Goal: Task Accomplishment & Management: Manage account settings

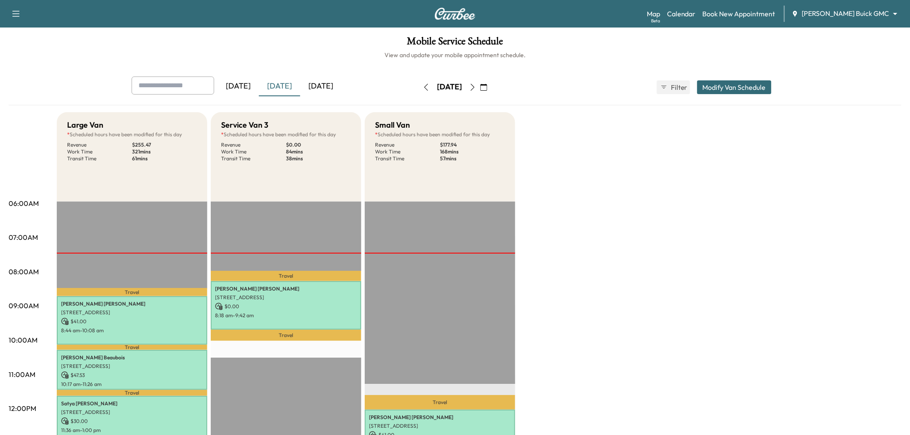
click at [245, 85] on div "[DATE]" at bounding box center [238, 87] width 41 height 20
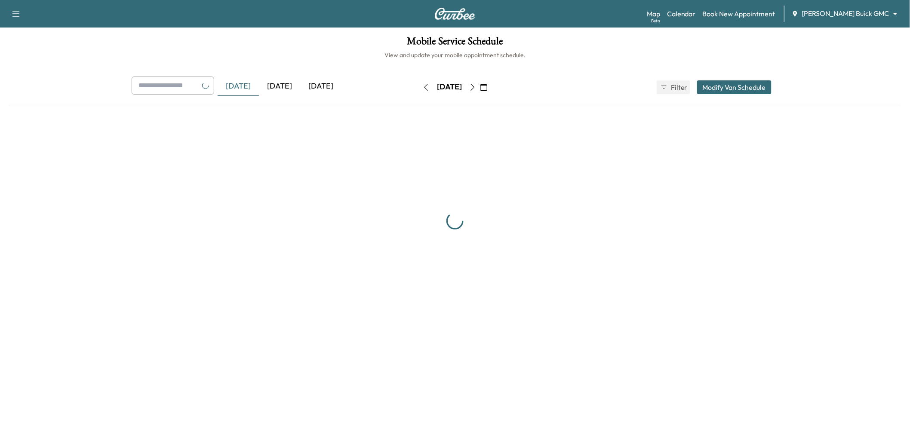
click at [288, 85] on div "[DATE]" at bounding box center [279, 87] width 41 height 20
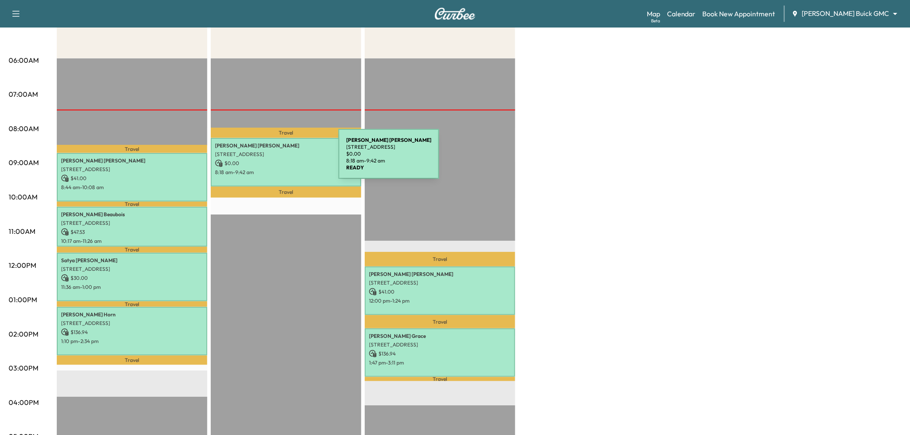
scroll to position [48, 0]
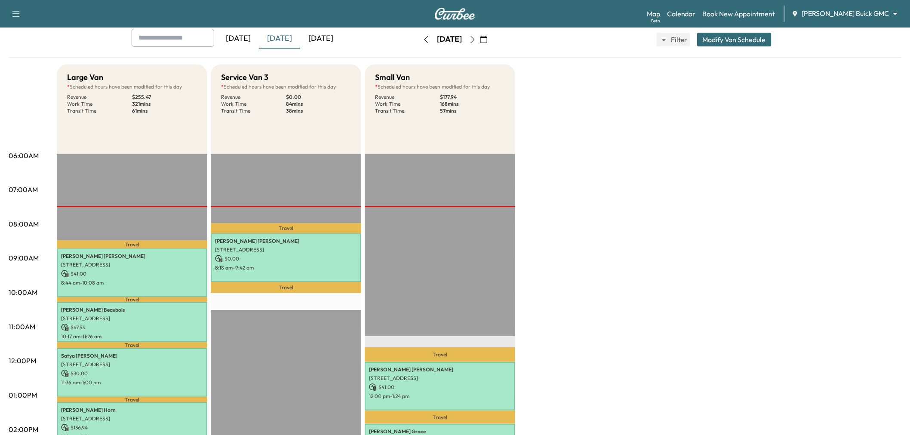
click at [333, 37] on div "[DATE]" at bounding box center [320, 39] width 41 height 20
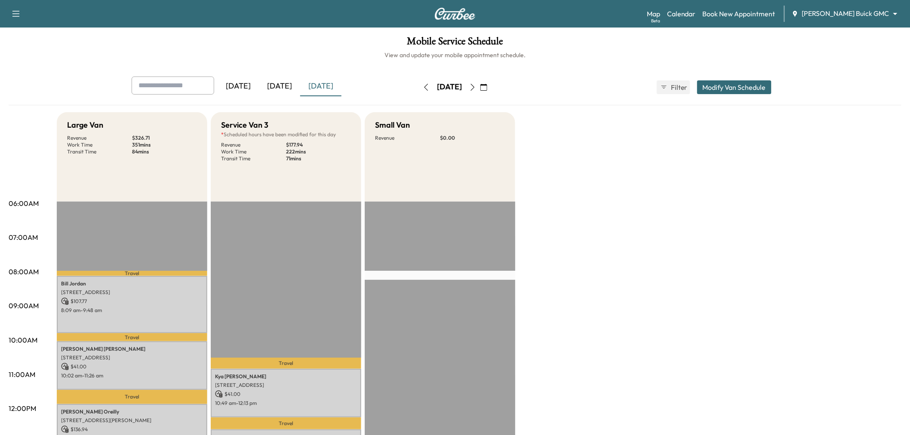
click at [277, 85] on div "[DATE]" at bounding box center [279, 87] width 41 height 20
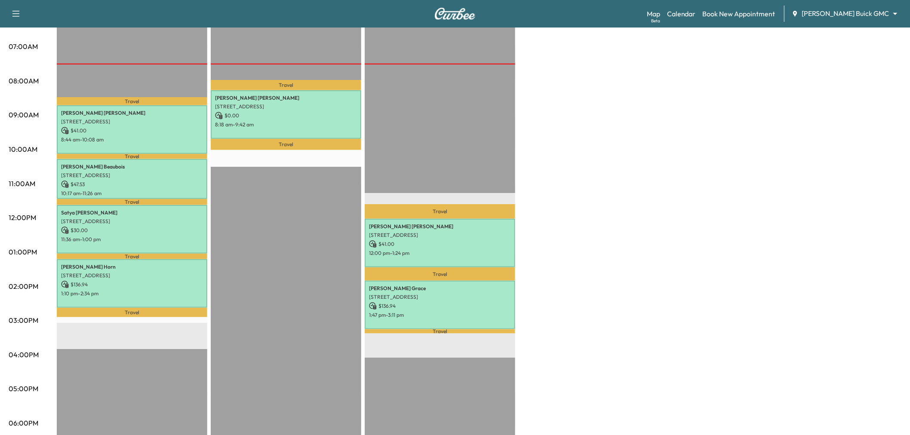
scroll to position [143, 0]
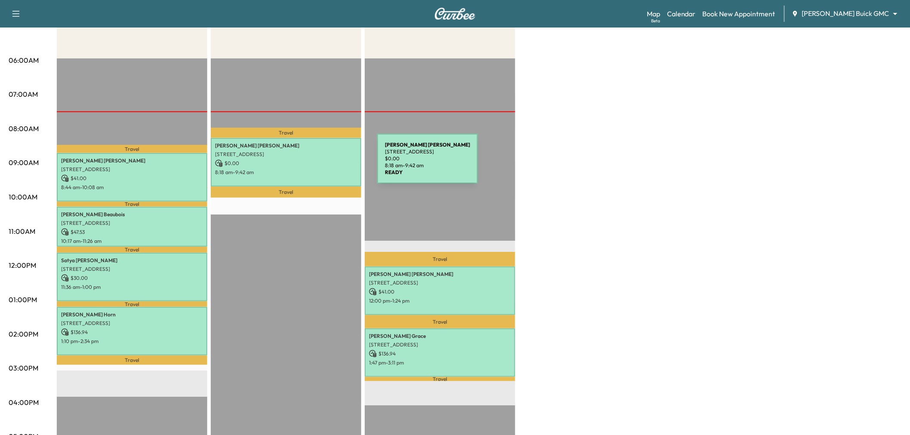
click at [313, 164] on p "$ 0.00" at bounding box center [286, 163] width 142 height 8
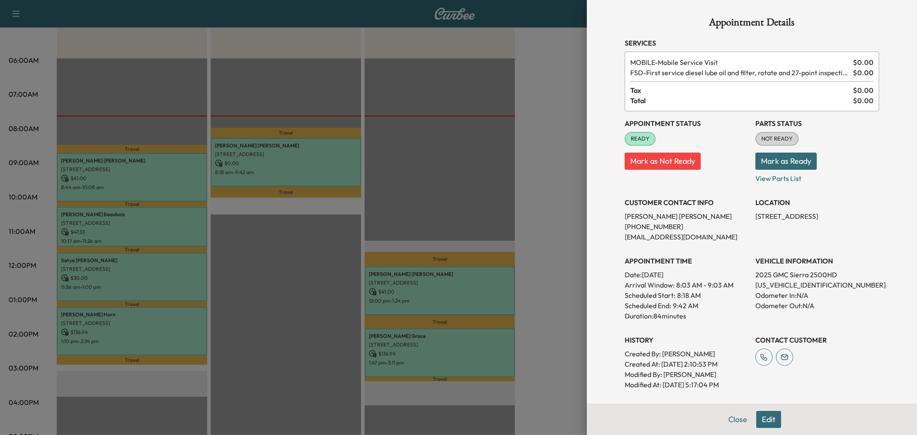
click at [482, 218] on div at bounding box center [458, 217] width 917 height 435
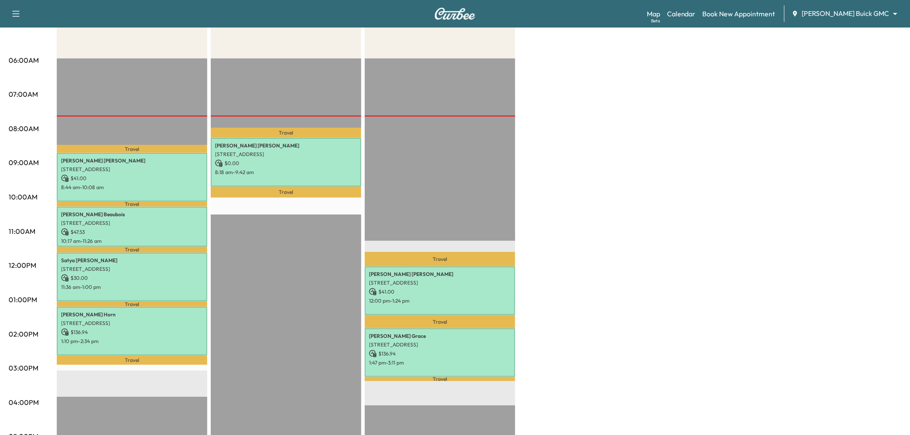
click at [612, 202] on div "Large Van * Scheduled hours have been modified for this day Revenue $ 255.47 Wo…" at bounding box center [479, 291] width 844 height 645
click at [674, 162] on div "Large Van * Scheduled hours have been modified for this day Revenue $ 255.47 Wo…" at bounding box center [479, 291] width 844 height 645
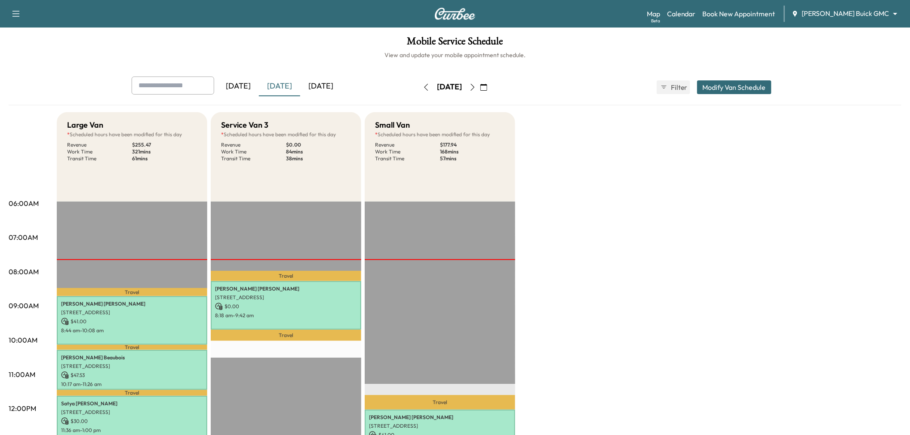
click at [476, 87] on icon "button" at bounding box center [472, 87] width 7 height 7
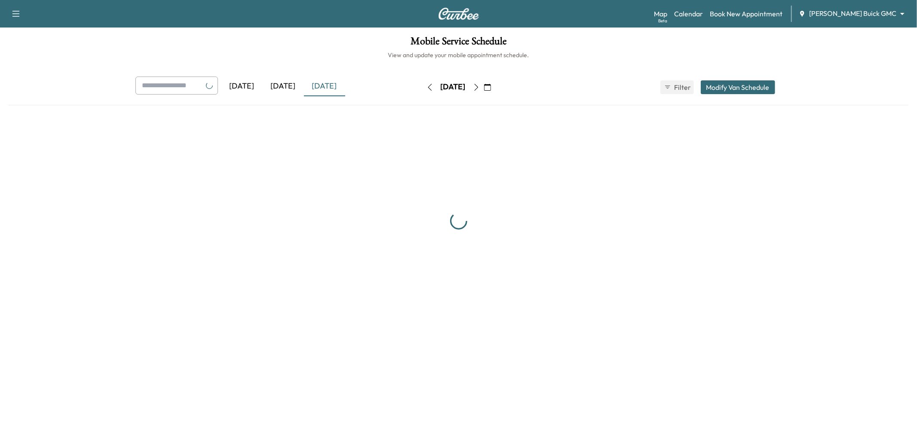
click at [495, 87] on button "button" at bounding box center [487, 87] width 15 height 14
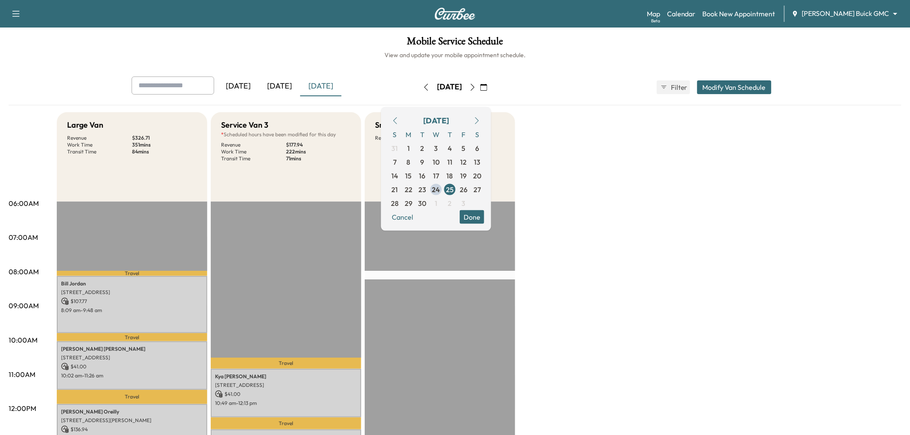
click at [475, 86] on icon "button" at bounding box center [473, 87] width 4 height 7
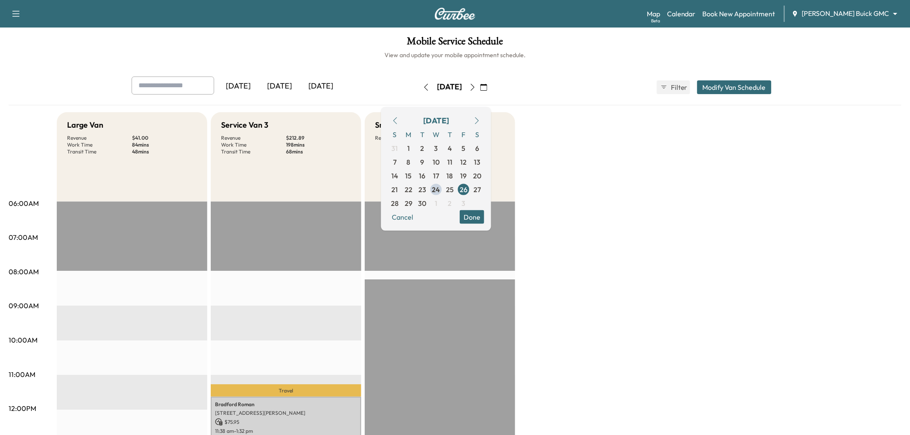
click at [577, 138] on div "Large Van Revenue $ 41.00 Work Time 84 mins Transit Time 48 mins Travel Mostafa…" at bounding box center [479, 434] width 844 height 645
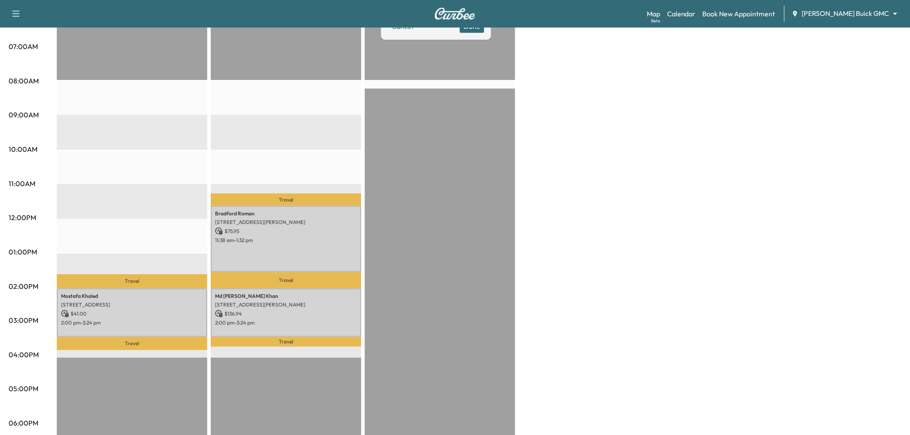
click at [294, 251] on div "Bradford Roman 8013 CANTERBURY TER, MCKINNEY, TX 75072, USA $ 75.95 11:38 am - …" at bounding box center [286, 239] width 150 height 66
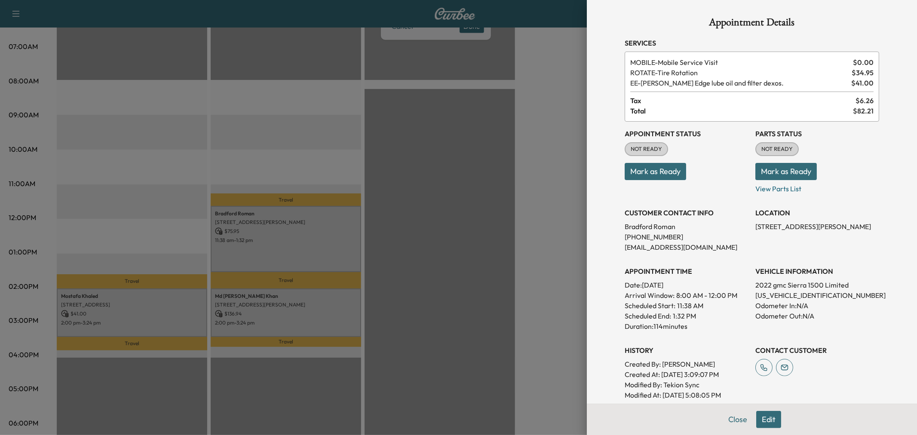
click at [502, 218] on div at bounding box center [458, 217] width 917 height 435
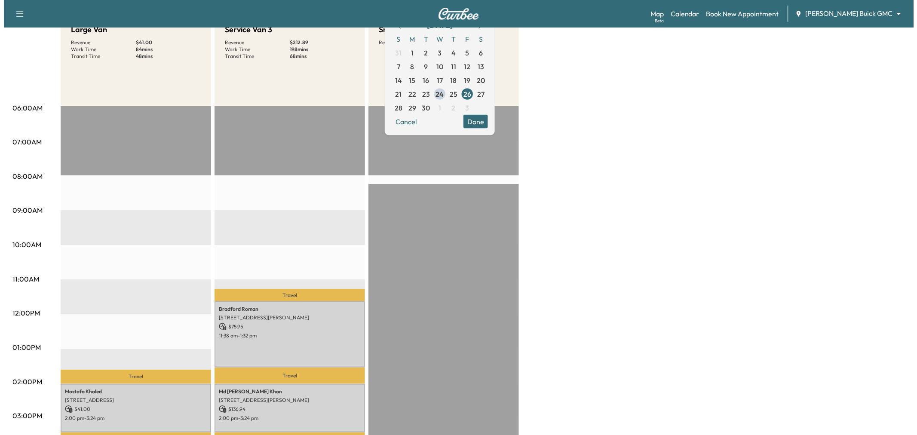
scroll to position [0, 0]
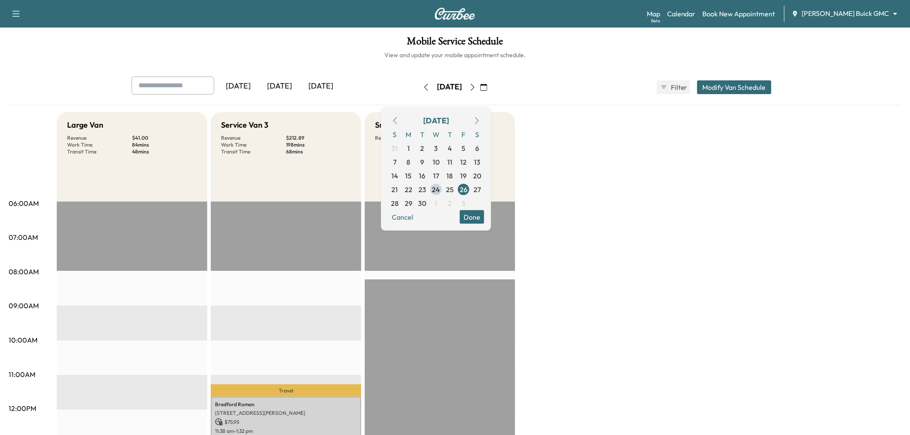
click at [716, 83] on button "Modify Van Schedule" at bounding box center [734, 87] width 74 height 14
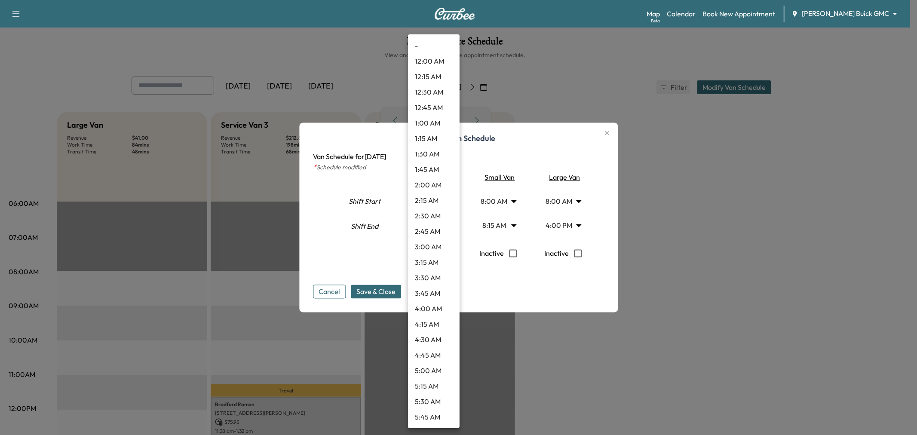
click at [432, 203] on body "Support Log Out Map Beta Calendar Book New Appointment Ewing Buick GMC ********…" at bounding box center [458, 217] width 917 height 435
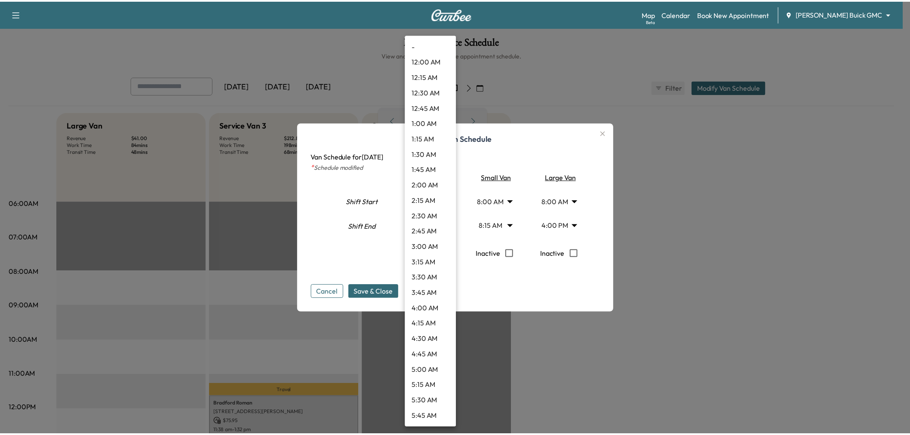
scroll to position [325, 0]
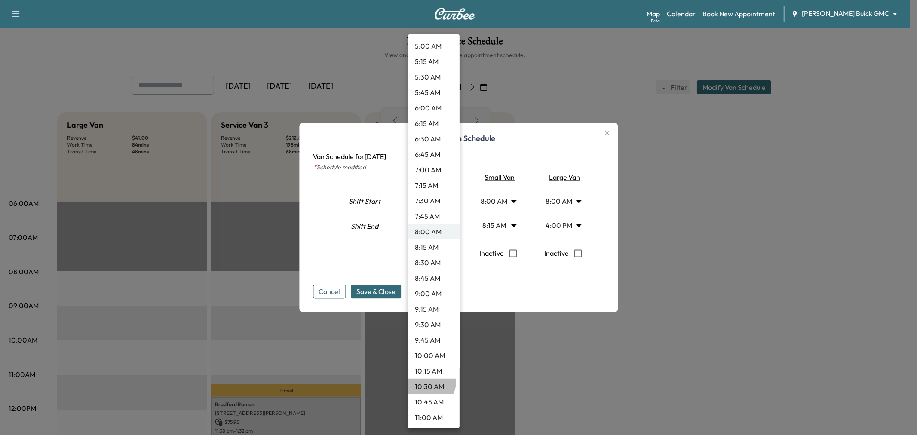
click at [429, 381] on li "10:30 AM" at bounding box center [434, 386] width 52 height 15
type input "****"
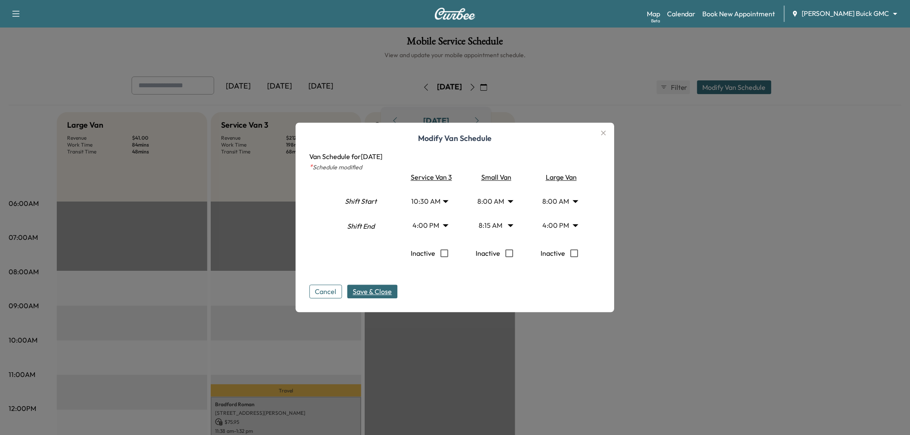
click at [386, 290] on span "Save & Close" at bounding box center [372, 292] width 39 height 10
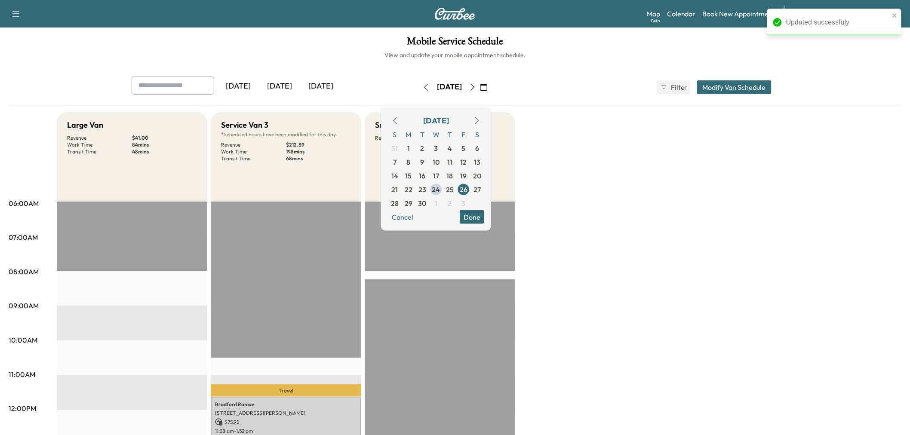
click at [521, 265] on div "Large Van Revenue $ 41.00 Work Time 84 mins Transit Time 48 mins Travel Mostafa…" at bounding box center [479, 434] width 844 height 645
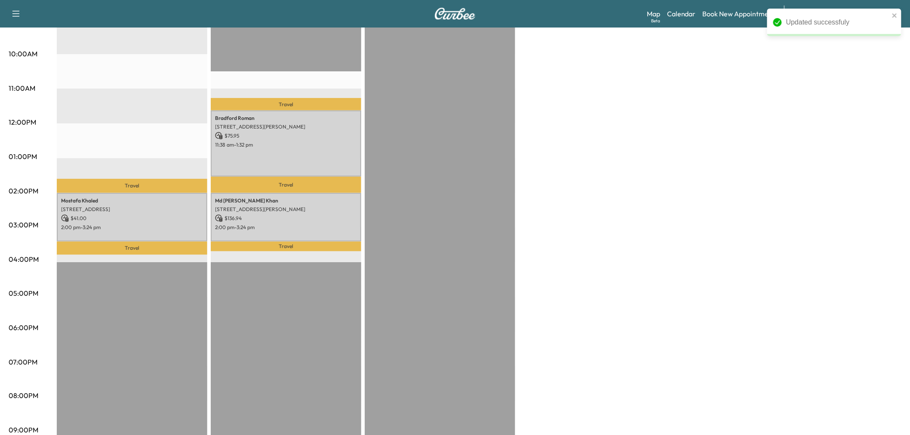
scroll to position [143, 0]
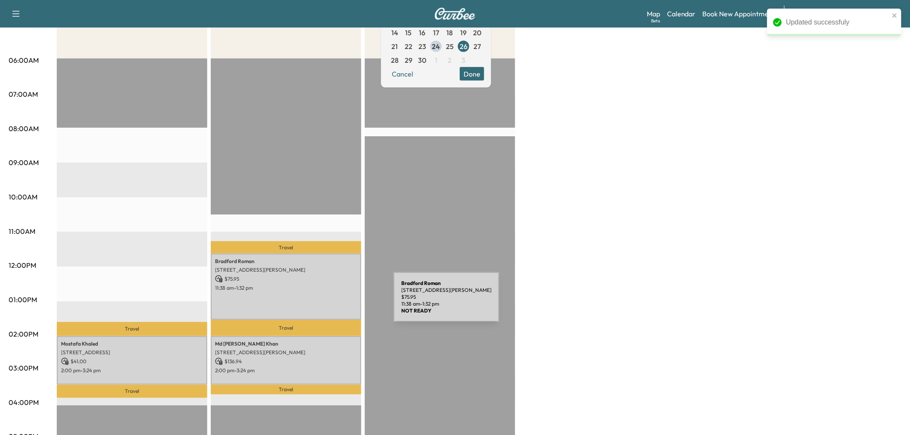
click at [319, 301] on div "Bradford Roman 8013 CANTERBURY TER, MCKINNEY, TX 75072, USA $ 75.95 11:38 am - …" at bounding box center [286, 287] width 150 height 66
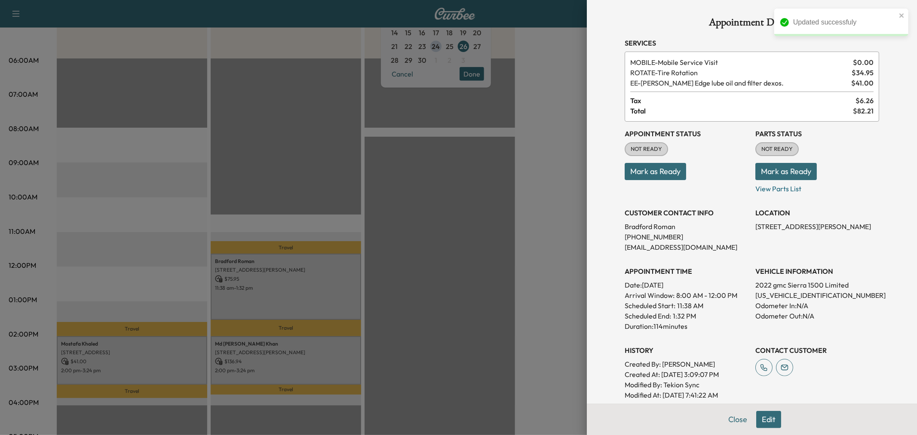
click at [477, 350] on div at bounding box center [458, 217] width 917 height 435
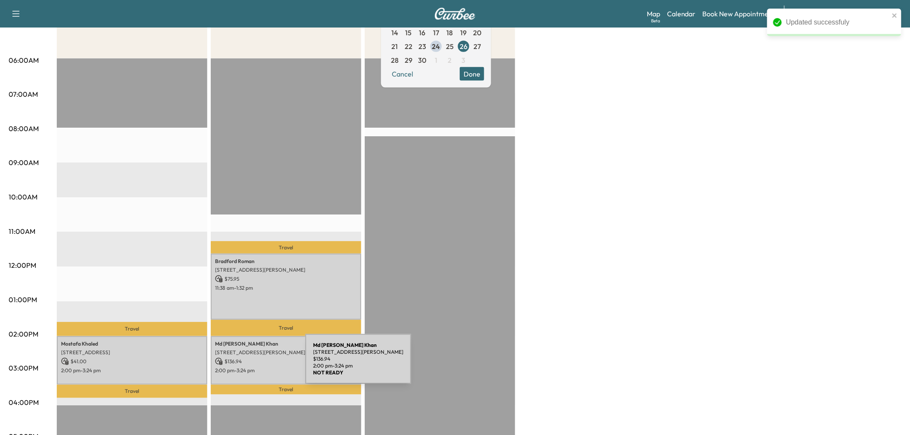
click at [239, 367] on p "2:00 pm - 3:24 pm" at bounding box center [286, 370] width 142 height 7
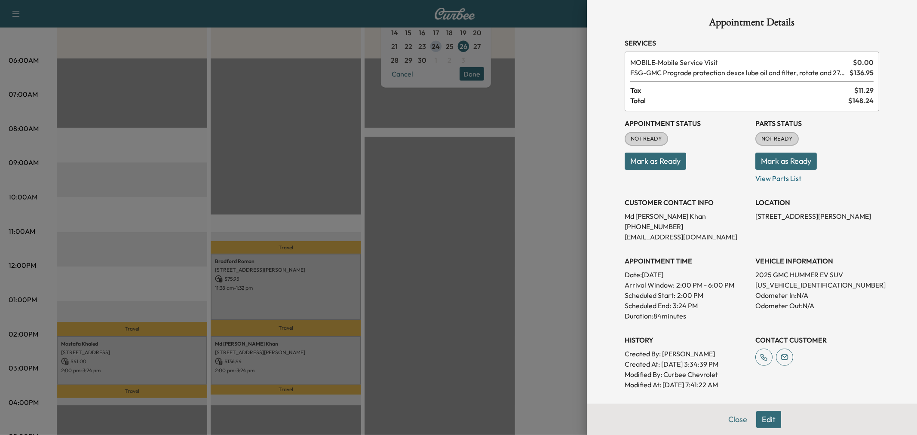
click at [277, 353] on div at bounding box center [458, 217] width 917 height 435
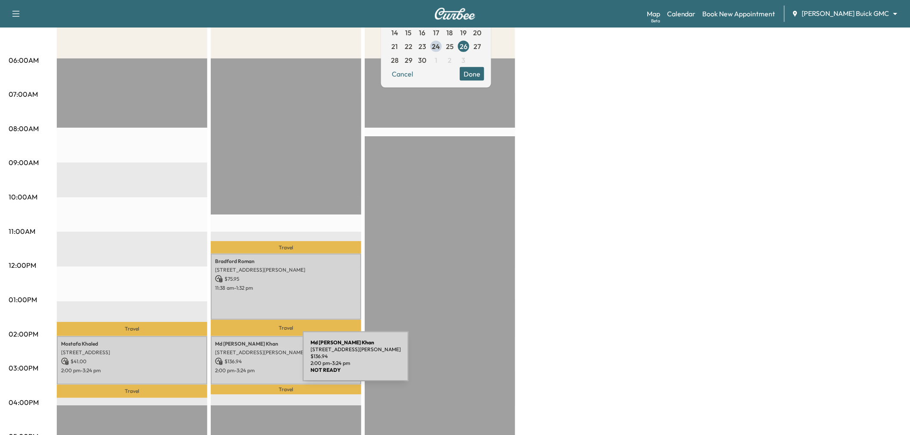
click at [153, 360] on p "$ 41.00" at bounding box center [132, 362] width 142 height 8
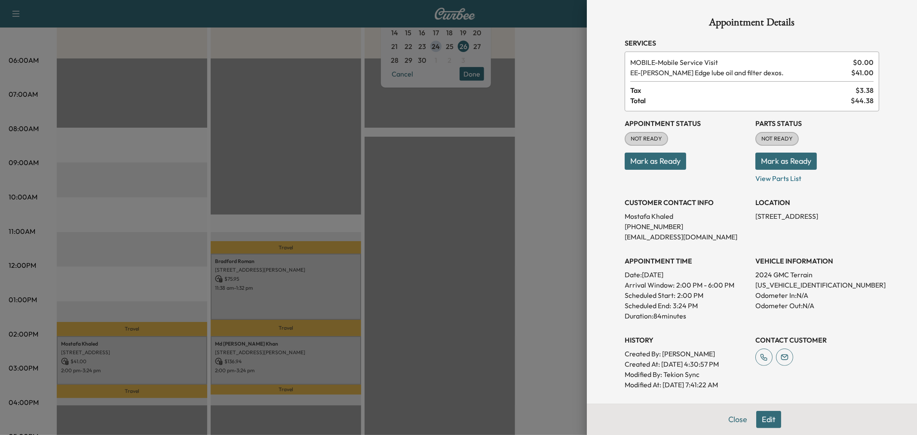
click at [153, 359] on div at bounding box center [458, 217] width 917 height 435
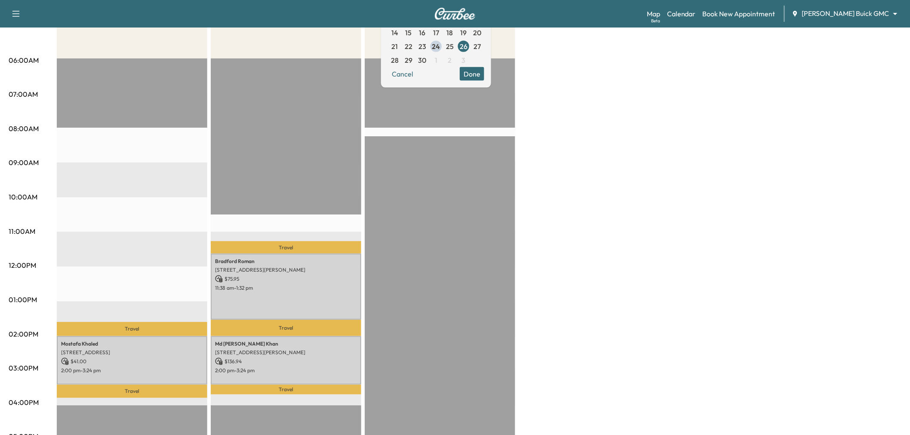
click at [399, 286] on div "EST Start" at bounding box center [440, 335] width 150 height 555
click at [140, 368] on p "2:00 pm - 3:24 pm" at bounding box center [132, 370] width 142 height 7
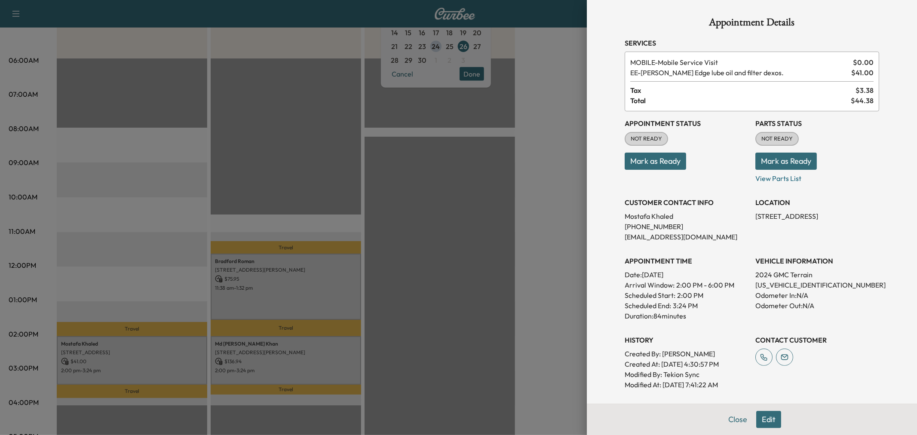
click at [325, 125] on div at bounding box center [458, 217] width 917 height 435
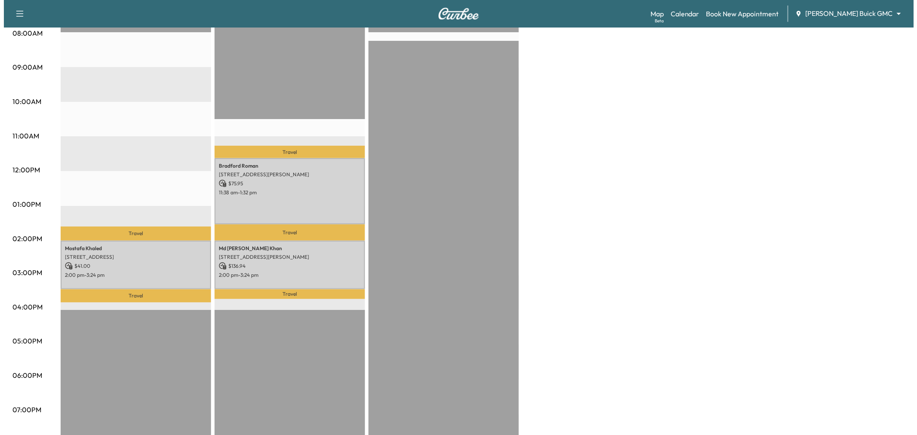
scroll to position [0, 0]
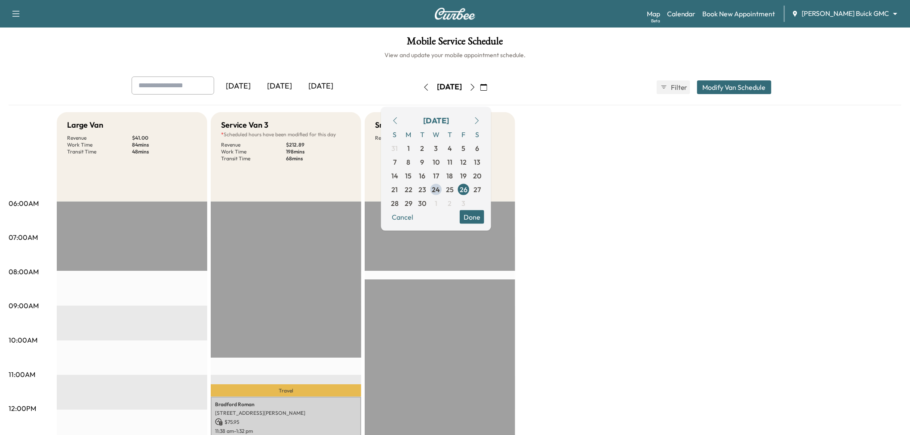
click at [280, 87] on div "[DATE]" at bounding box center [279, 87] width 41 height 20
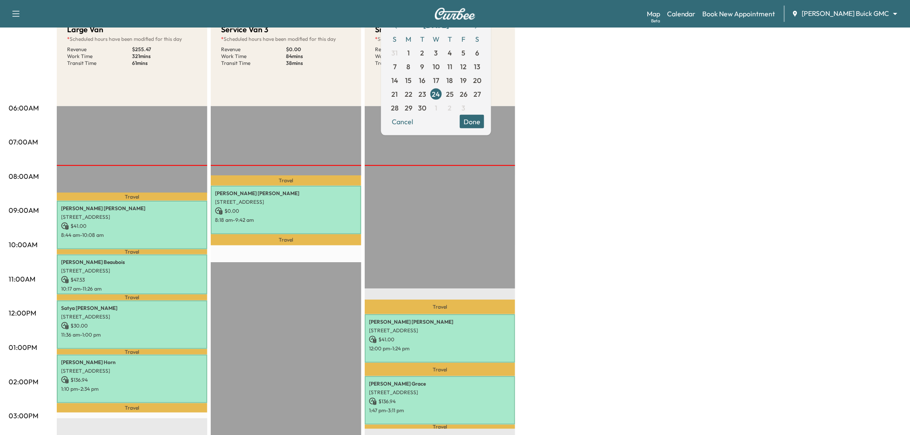
scroll to position [143, 0]
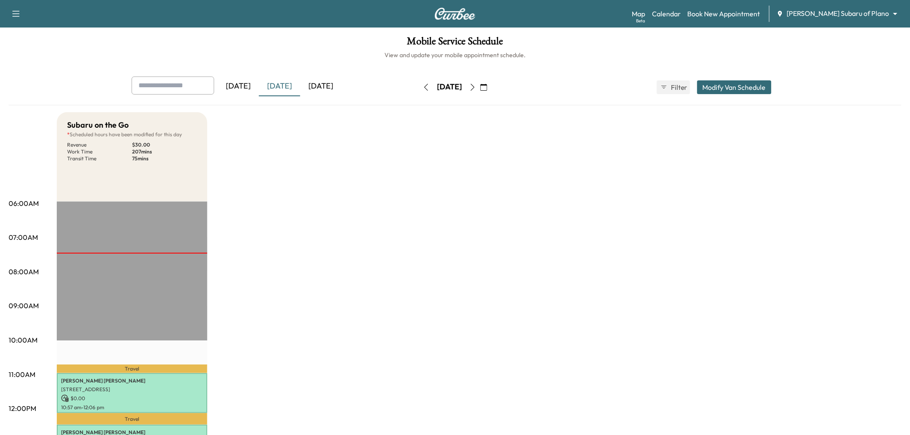
click at [280, 84] on div "[DATE]" at bounding box center [279, 87] width 41 height 20
click at [253, 86] on div "[DATE]" at bounding box center [238, 87] width 41 height 20
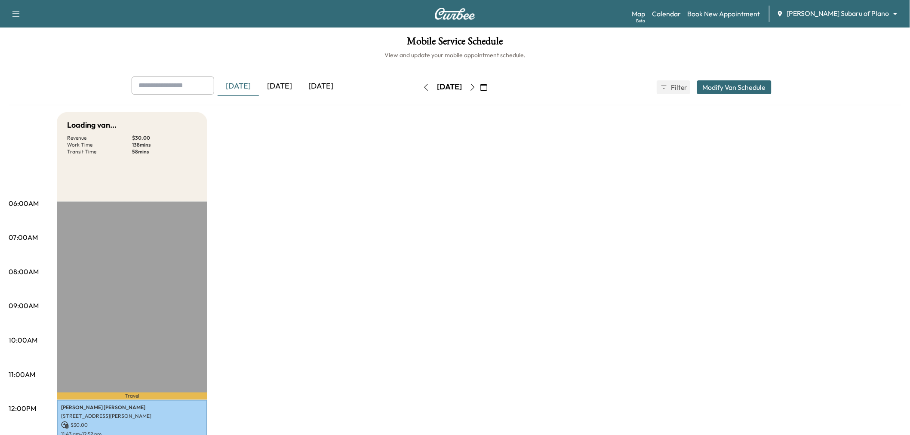
click at [293, 85] on div "[DATE]" at bounding box center [279, 87] width 41 height 20
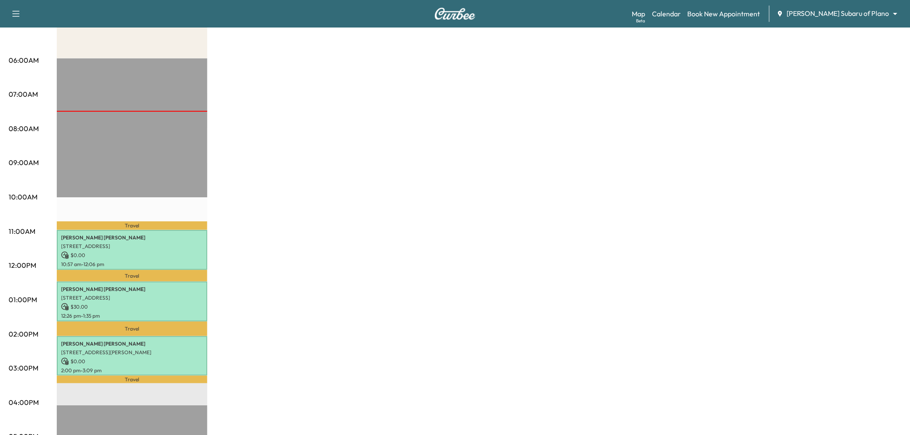
scroll to position [48, 0]
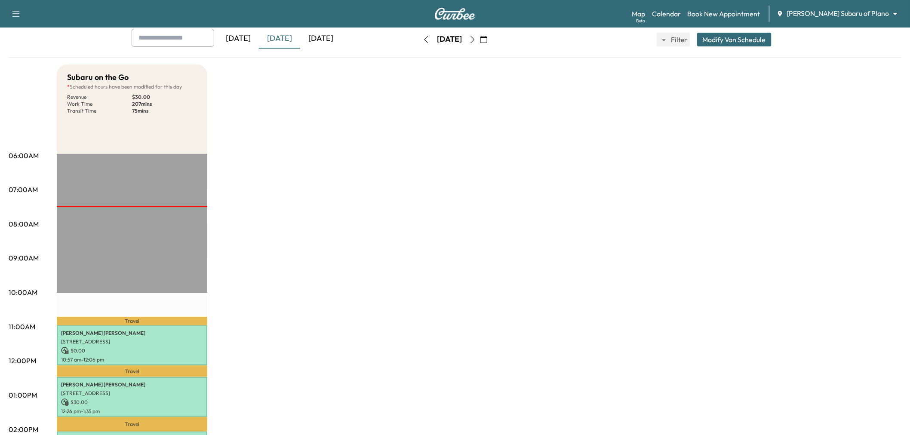
click at [329, 34] on div "[DATE]" at bounding box center [320, 39] width 41 height 20
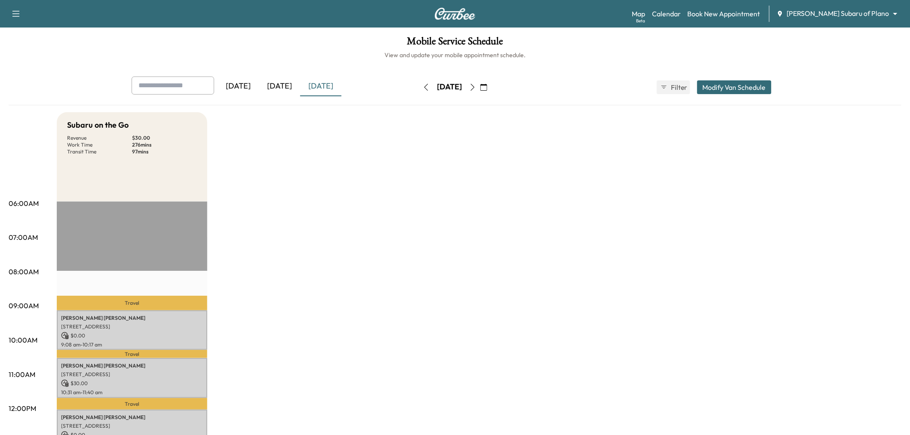
click at [286, 87] on div "[DATE]" at bounding box center [279, 87] width 41 height 20
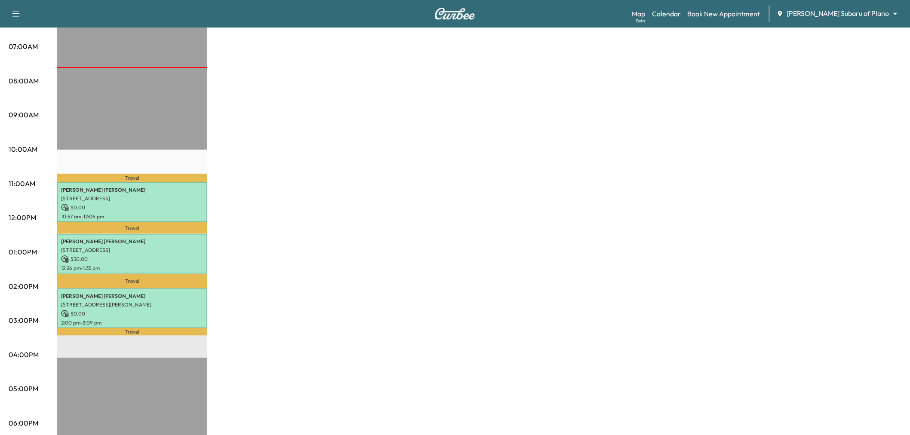
scroll to position [143, 0]
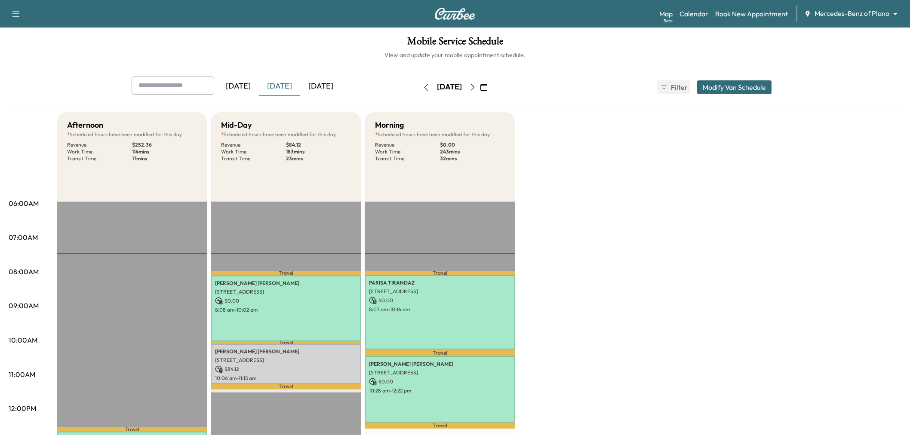
scroll to position [48, 0]
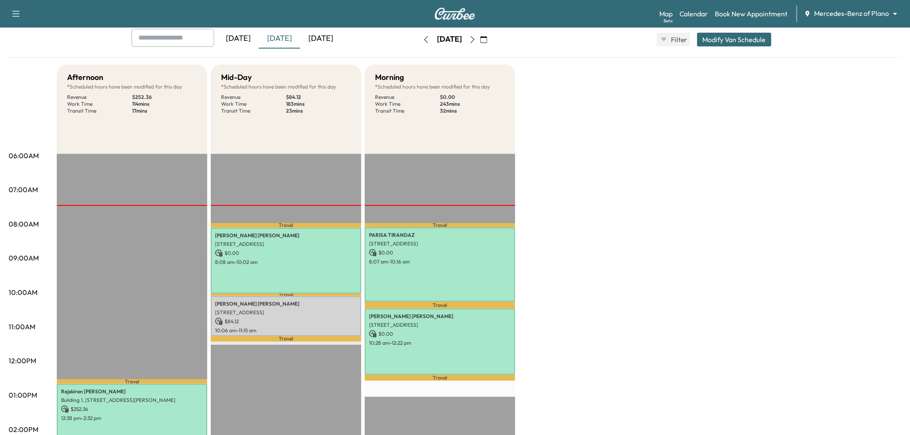
click at [319, 38] on div "[DATE]" at bounding box center [320, 39] width 41 height 20
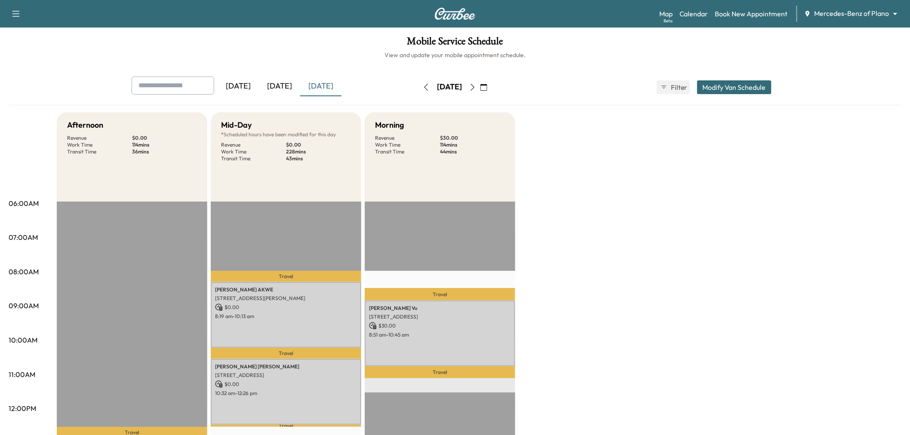
click at [283, 84] on div "[DATE]" at bounding box center [279, 87] width 41 height 20
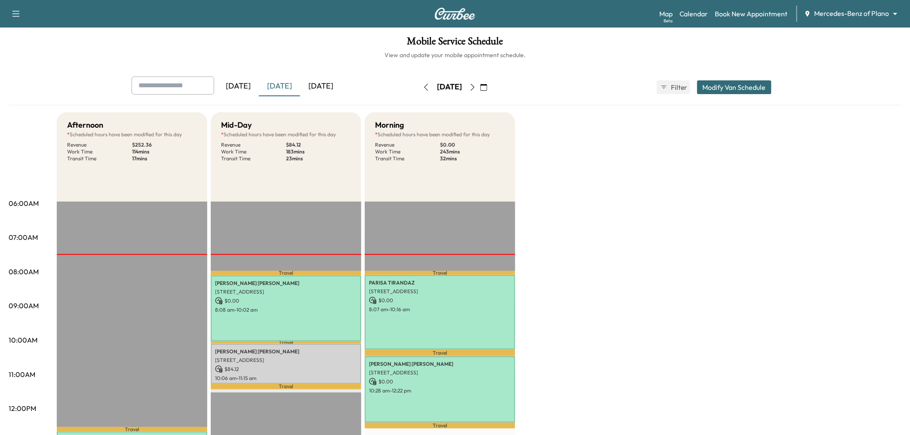
click at [327, 86] on div "[DATE]" at bounding box center [320, 87] width 41 height 20
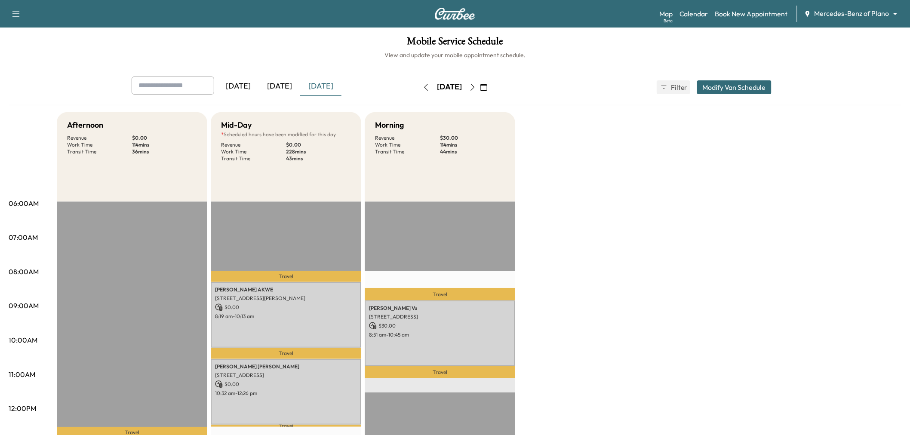
click at [476, 85] on icon "button" at bounding box center [472, 87] width 7 height 7
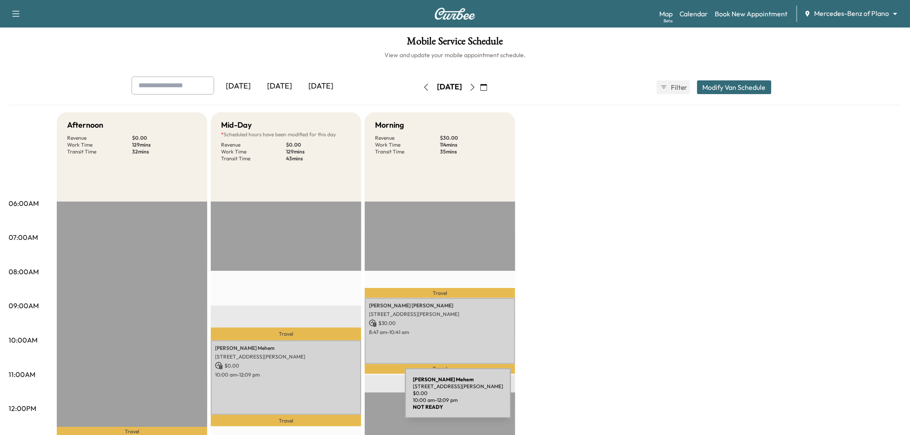
click at [340, 399] on div "Amanda Mehem 3712 Landsdowne Dr, McKinney, TX 75072, USA $ 0.00 10:00 am - 12:0…" at bounding box center [286, 377] width 150 height 75
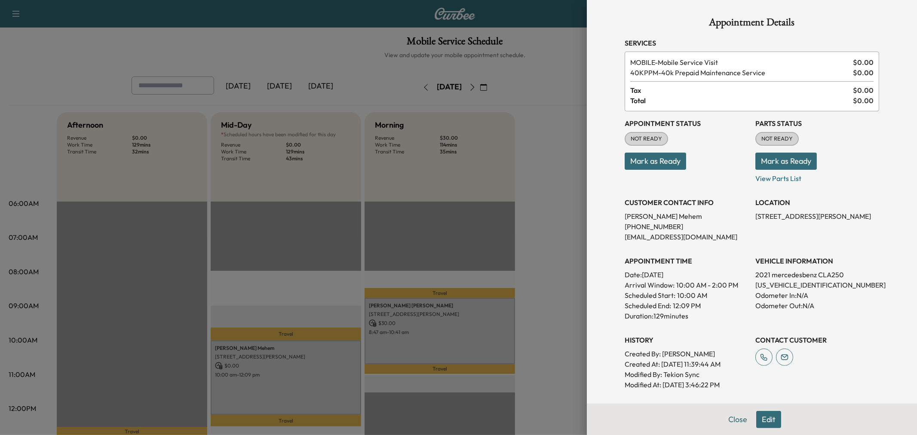
click at [333, 290] on div at bounding box center [458, 217] width 917 height 435
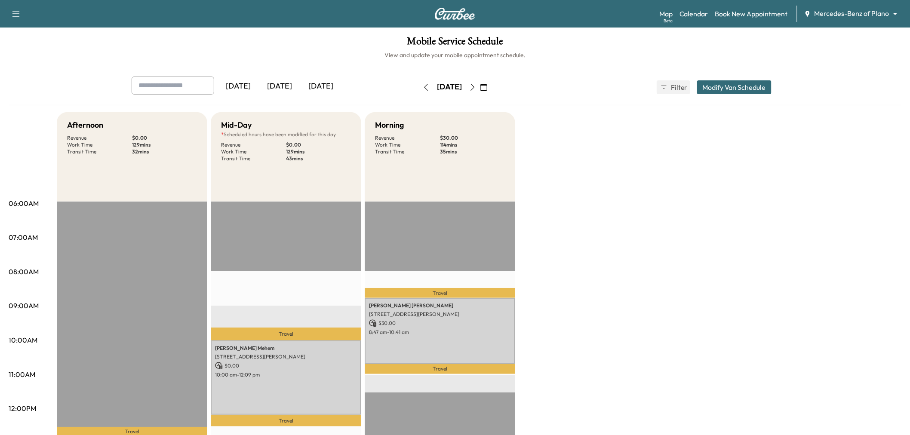
click at [278, 83] on div "[DATE]" at bounding box center [279, 87] width 41 height 20
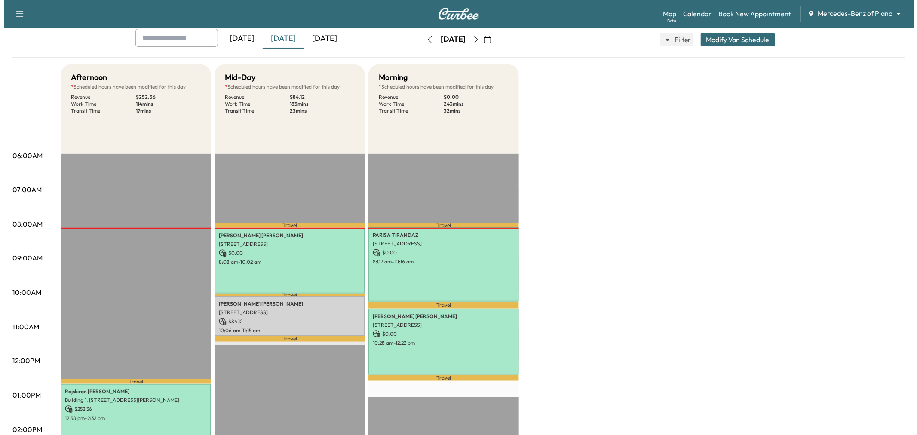
scroll to position [143, 0]
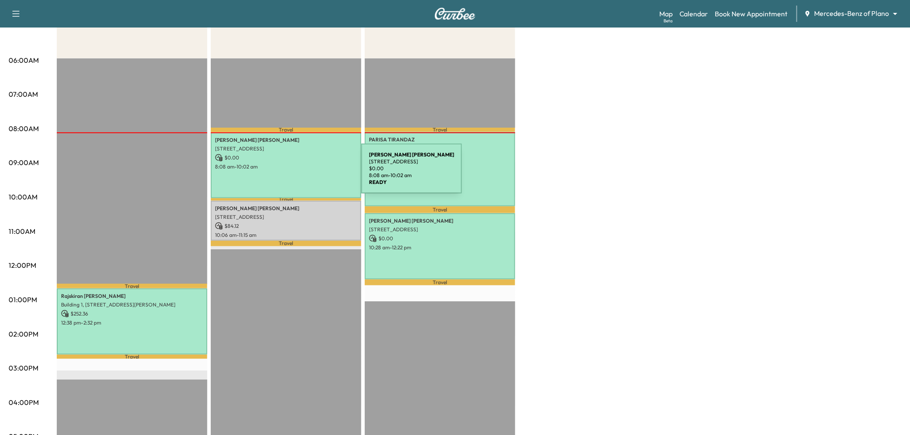
click at [297, 174] on div "Elise Griffin-Brown 1415 Legacy Dr, Frisco, TX 75034, USA $ 0.00 8:08 am - 10:0…" at bounding box center [286, 165] width 150 height 66
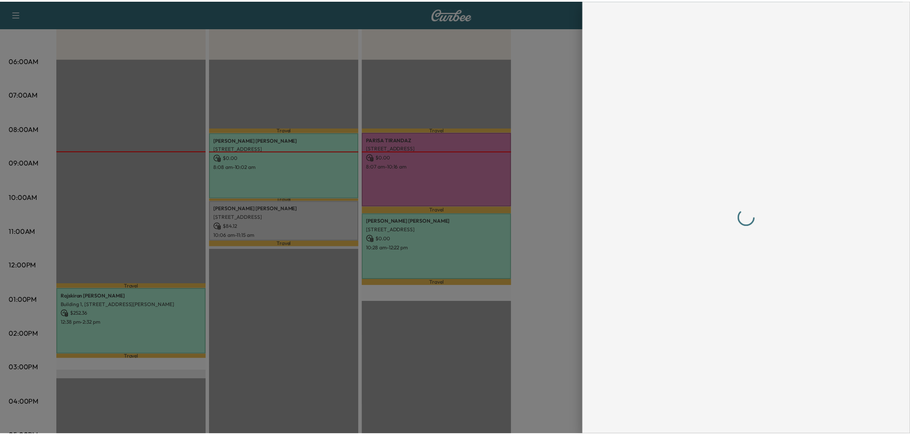
scroll to position [0, 0]
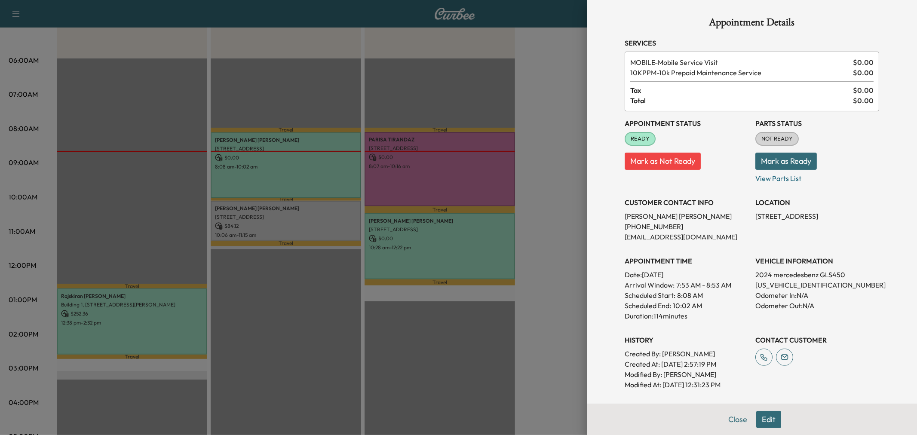
click at [557, 122] on div at bounding box center [458, 217] width 917 height 435
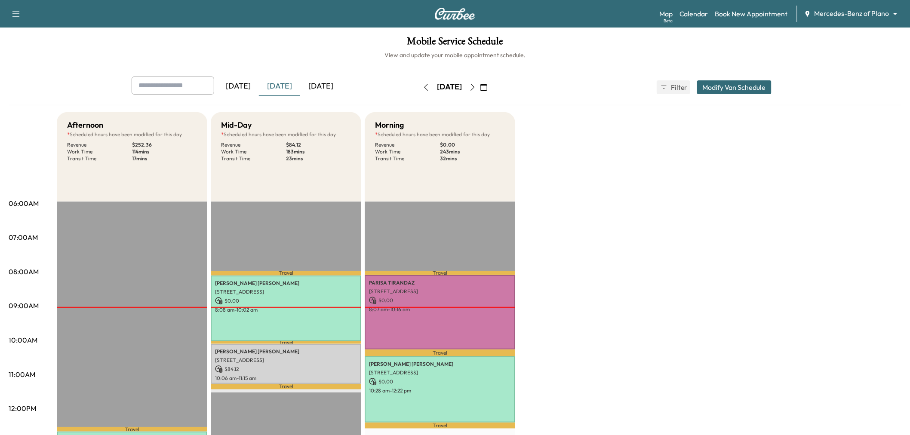
click at [317, 87] on div "[DATE]" at bounding box center [320, 87] width 41 height 20
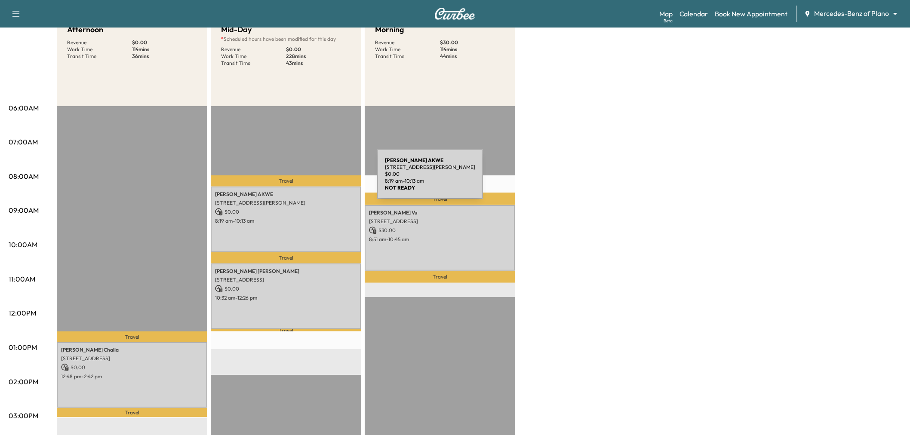
scroll to position [143, 0]
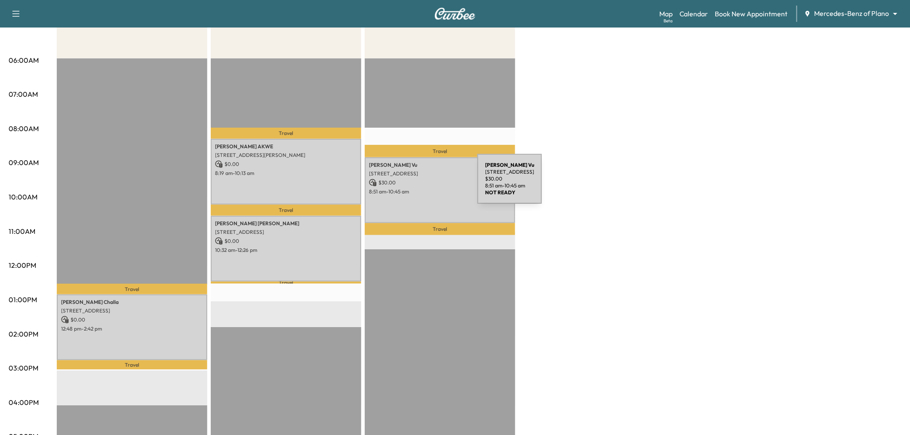
click at [413, 184] on p "$ 30.00" at bounding box center [440, 183] width 142 height 8
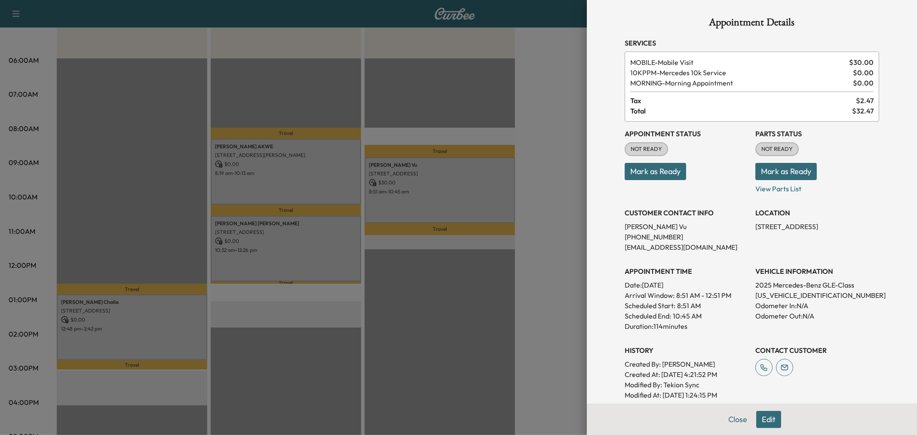
click at [444, 191] on div at bounding box center [458, 217] width 917 height 435
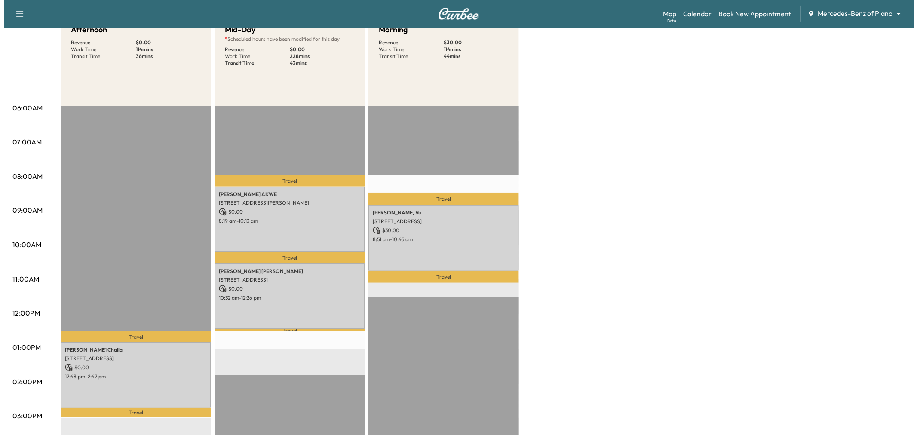
scroll to position [48, 0]
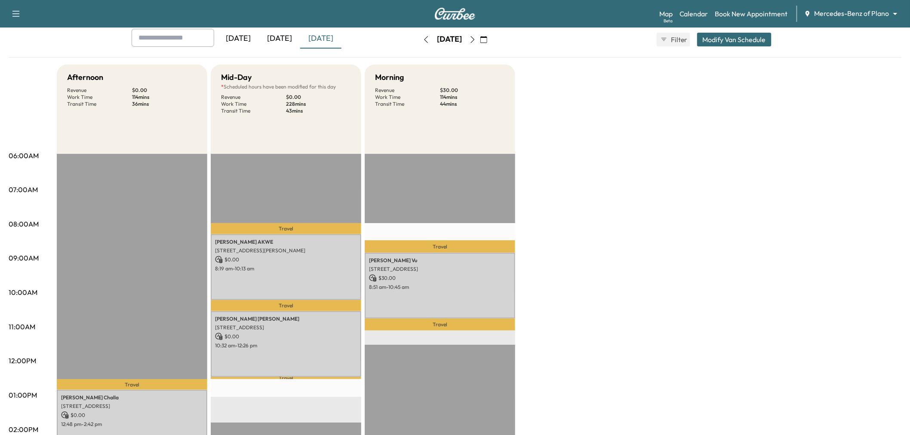
click at [742, 39] on button "Modify Van Schedule" at bounding box center [734, 40] width 74 height 14
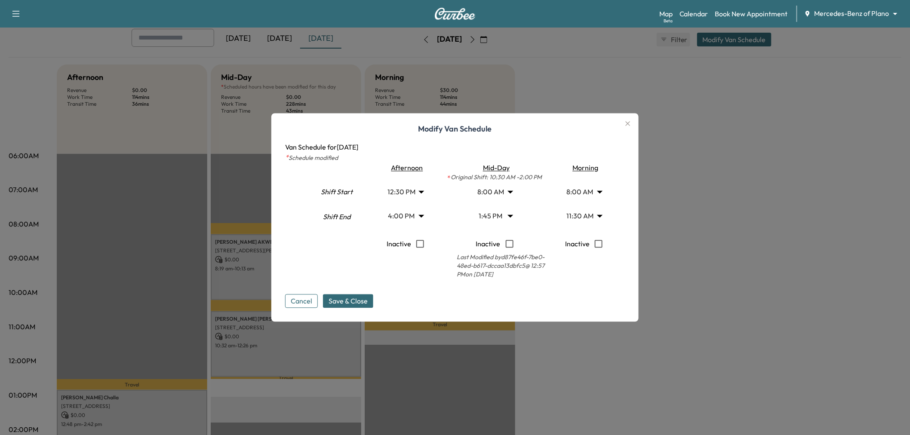
click at [500, 212] on body "Support Log Out Map Beta Calendar Book New Appointment Mercedes-Benz of Plano *…" at bounding box center [455, 169] width 910 height 435
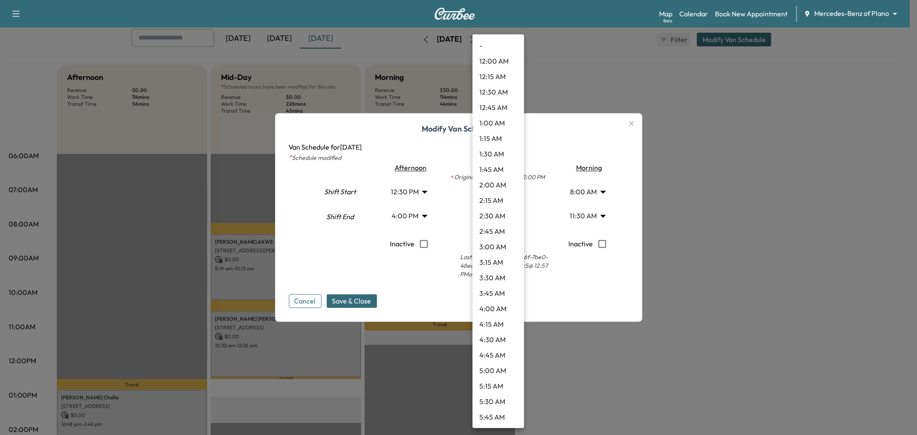
scroll to position [681, 0]
click at [491, 185] on li "1:00 PM" at bounding box center [498, 185] width 52 height 15
type input "**"
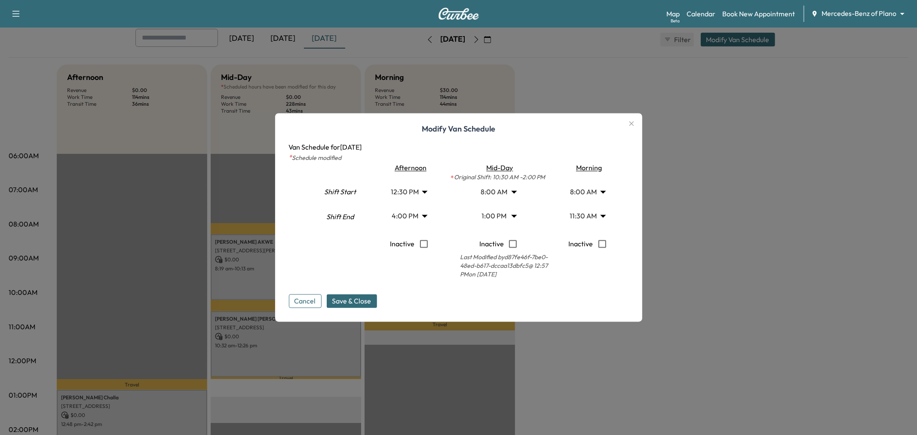
click at [412, 191] on body "Support Log Out Map Beta Calendar Book New Appointment Mercedes-Benz of Plano *…" at bounding box center [458, 169] width 917 height 435
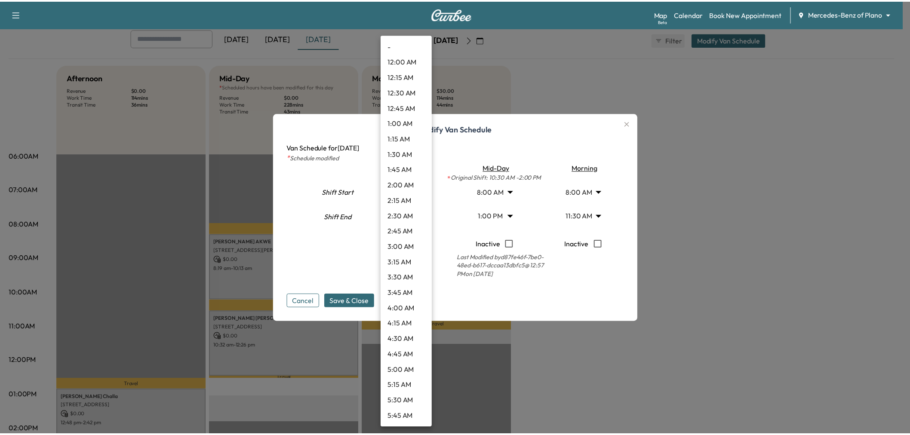
scroll to position [603, 0]
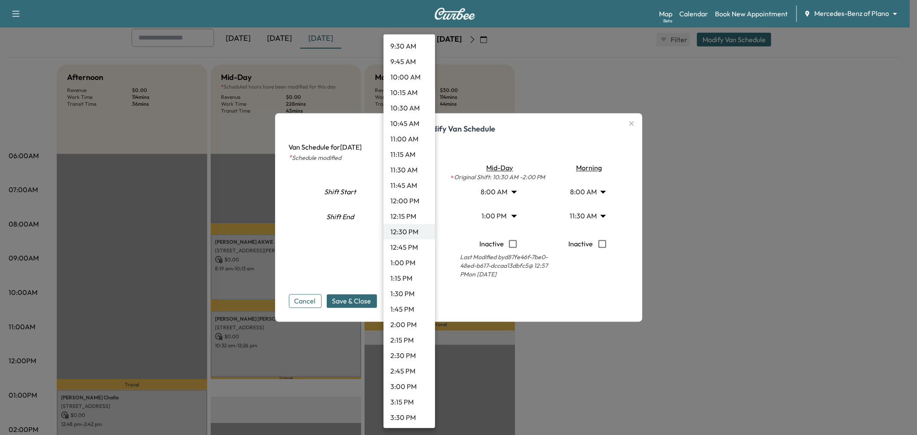
click at [406, 243] on li "12:45 PM" at bounding box center [409, 246] width 52 height 15
type input "*****"
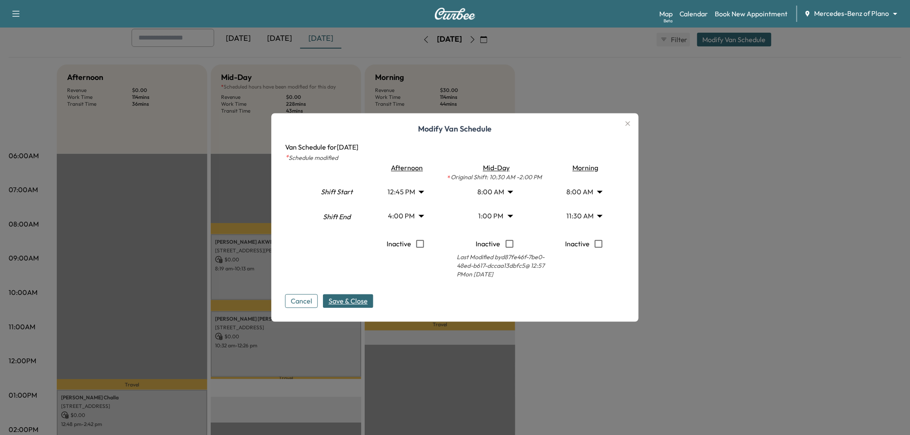
click at [355, 302] on span "Save & Close" at bounding box center [347, 301] width 39 height 10
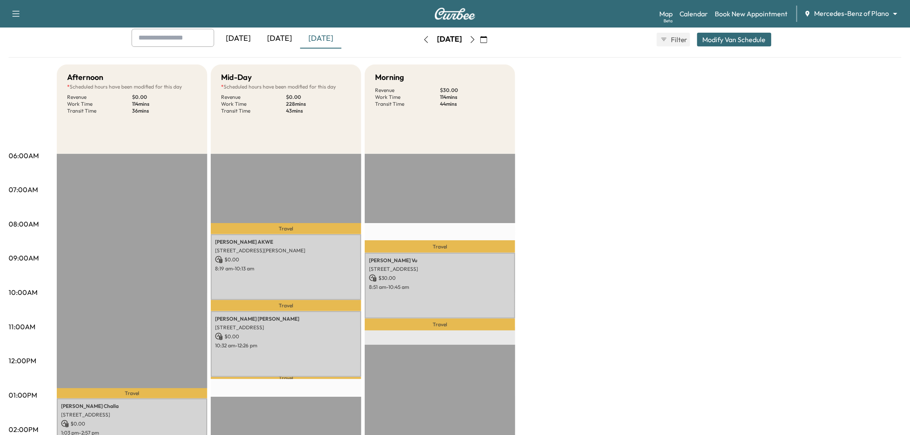
scroll to position [0, 0]
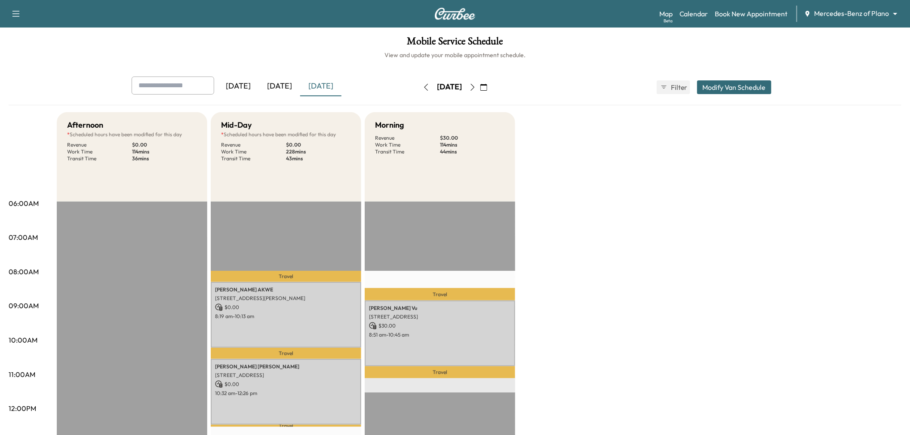
click at [476, 84] on icon "button" at bounding box center [472, 87] width 7 height 7
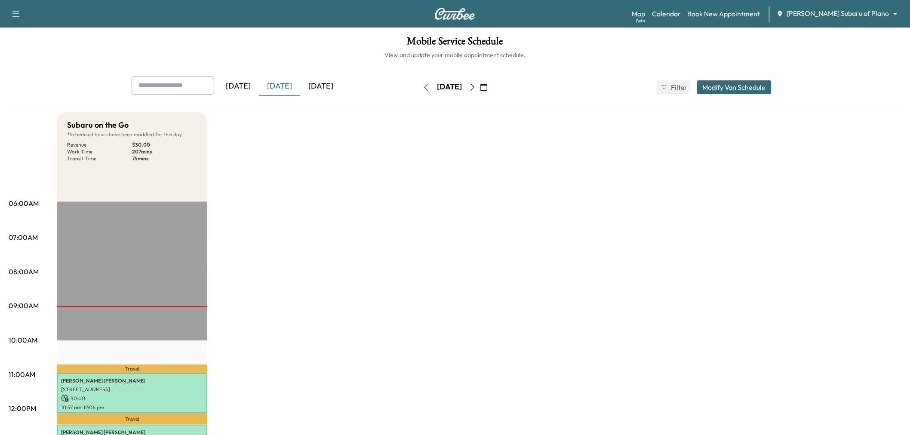
click at [334, 86] on div "[DATE]" at bounding box center [320, 87] width 41 height 20
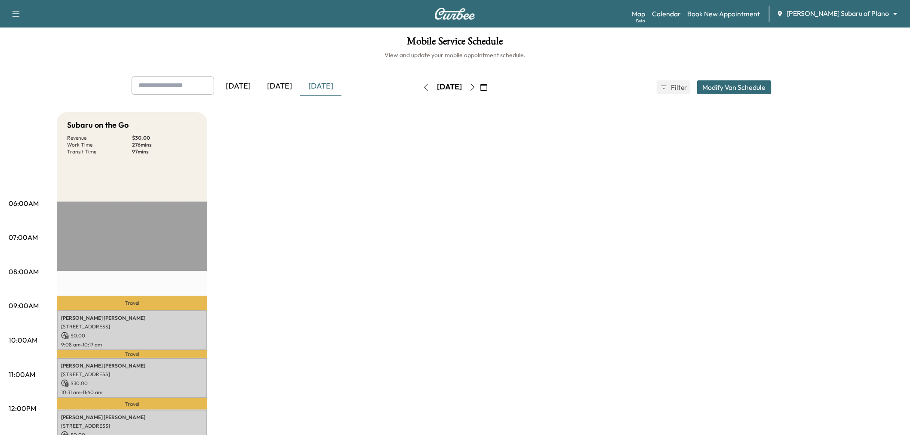
click at [476, 87] on icon "button" at bounding box center [472, 87] width 7 height 7
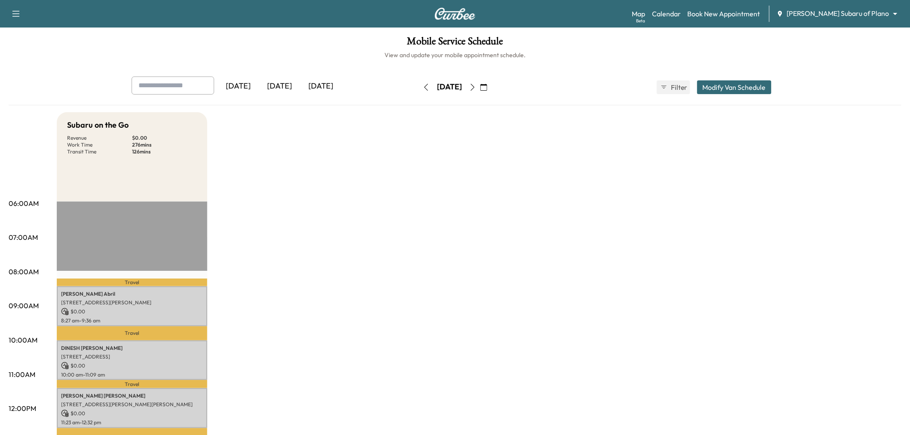
scroll to position [143, 0]
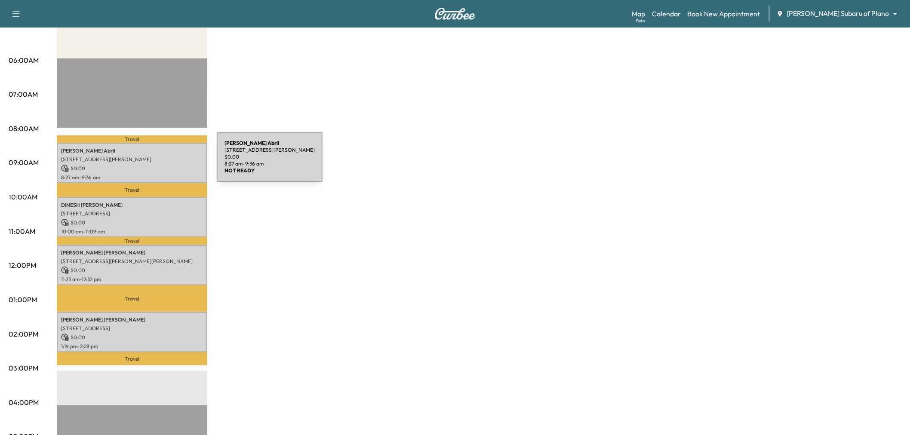
click at [152, 162] on div "Paige Abril 9600 Gaylord Pkwy, Frisco, TX 75035, USA $ 0.00 8:27 am - 9:36 am" at bounding box center [132, 163] width 150 height 40
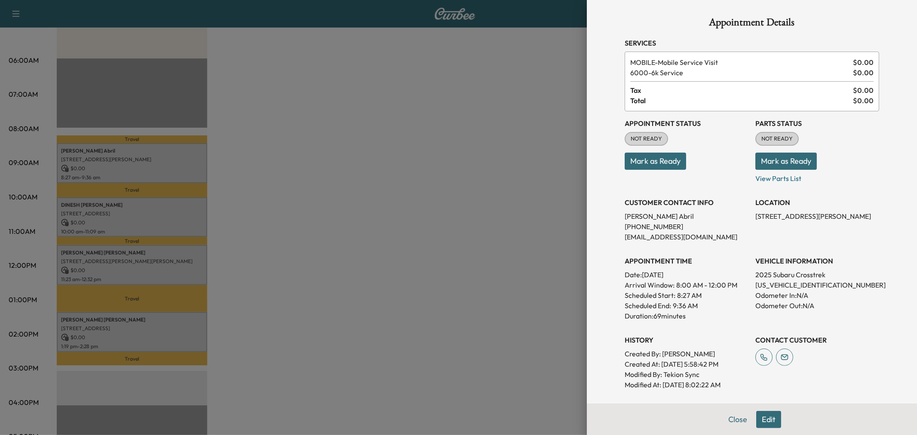
click at [147, 214] on div at bounding box center [458, 217] width 917 height 435
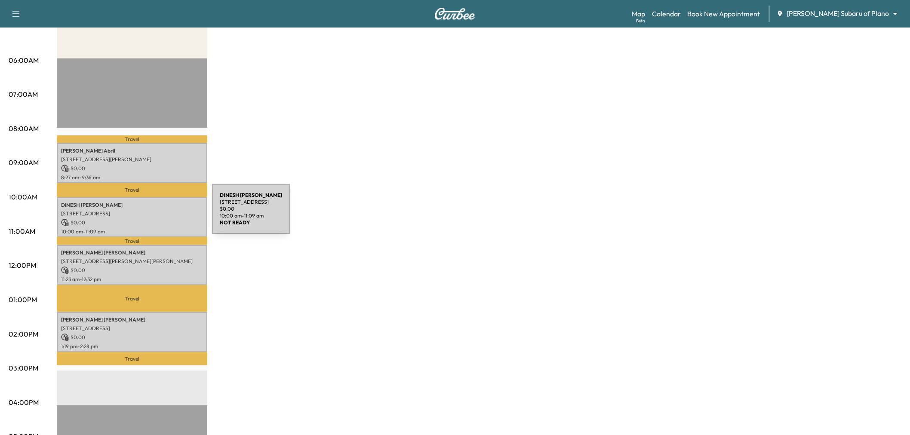
click at [147, 214] on p "3312 LAYLA CREEK DR, Lakewood Village, TX 75068, US" at bounding box center [132, 213] width 142 height 7
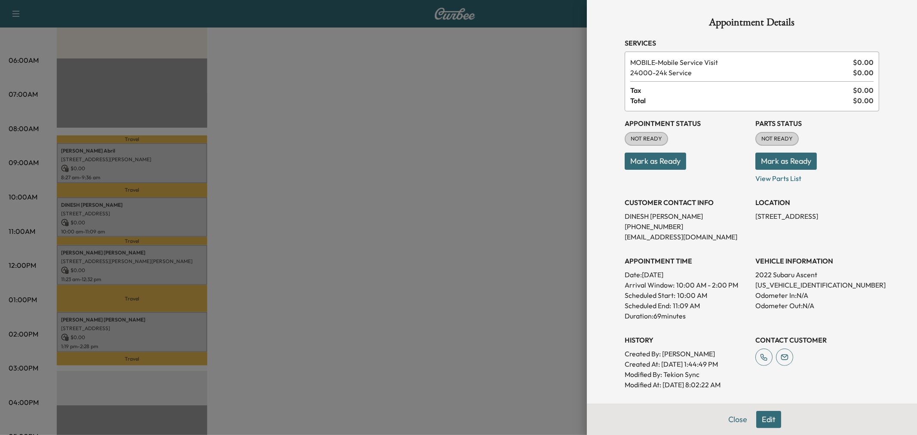
click at [147, 249] on div at bounding box center [458, 217] width 917 height 435
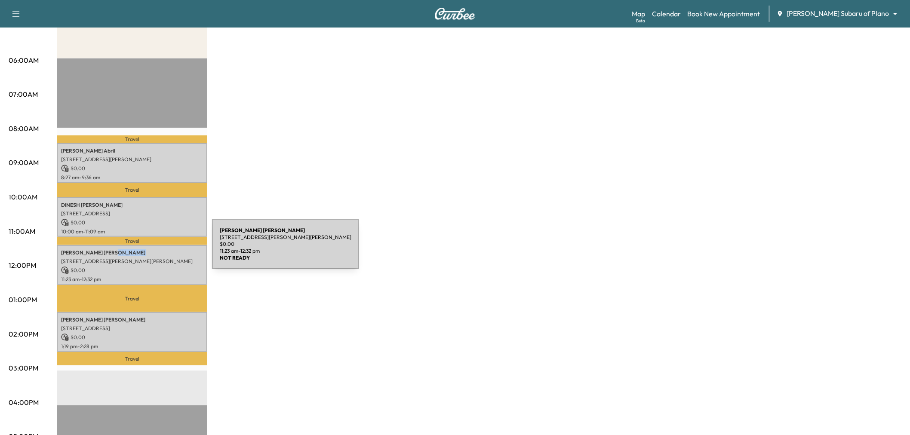
click at [147, 249] on p "Rebecca Ellis" at bounding box center [132, 252] width 142 height 7
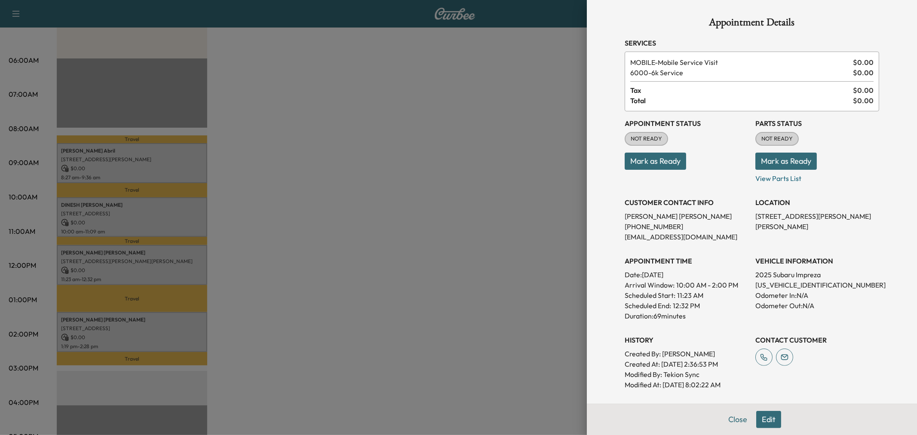
click at [152, 311] on div at bounding box center [458, 217] width 917 height 435
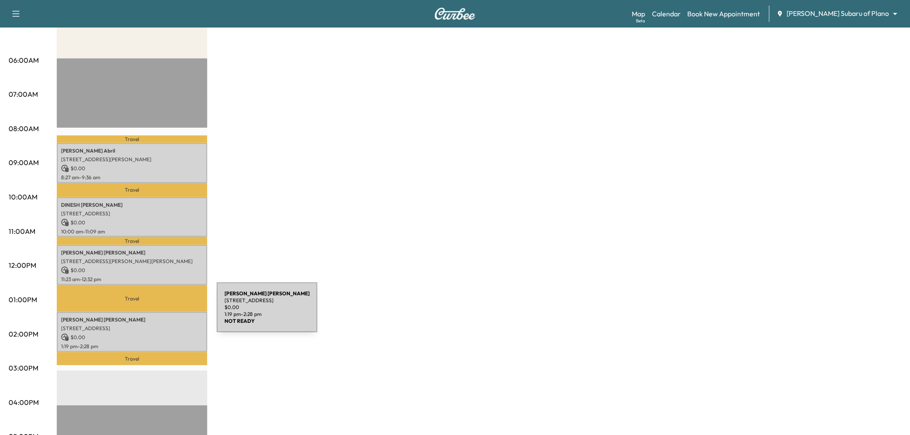
click at [152, 316] on p "JENNIFER GARCIA" at bounding box center [132, 319] width 142 height 7
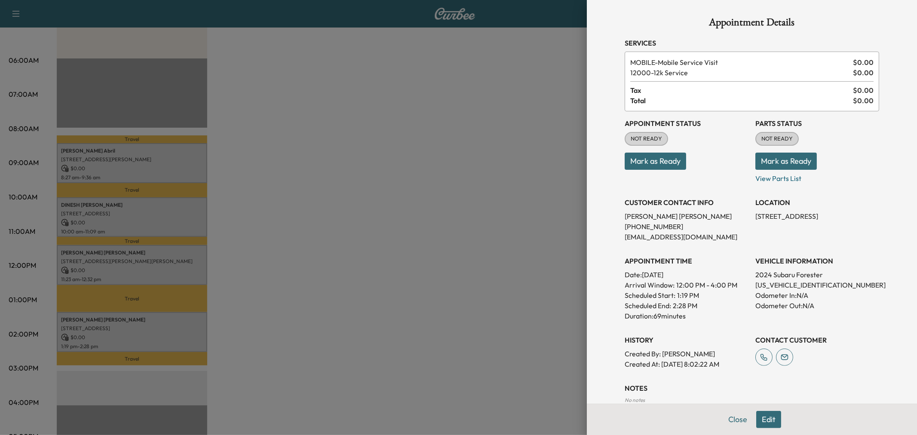
click at [153, 316] on div at bounding box center [458, 217] width 917 height 435
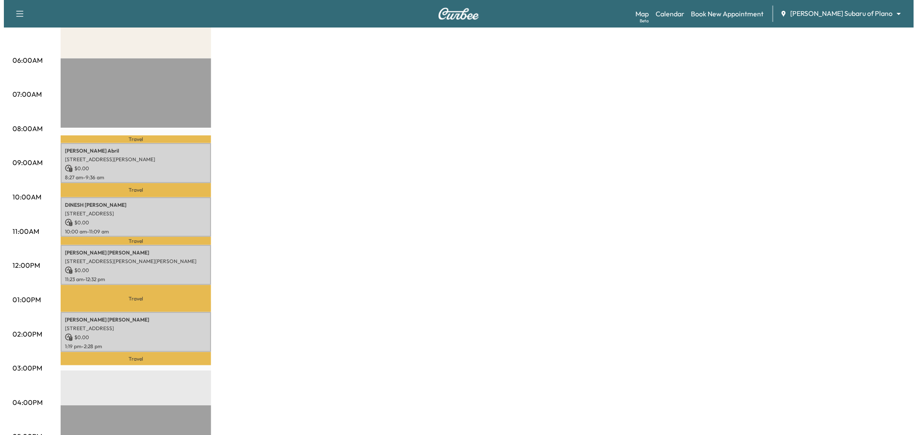
scroll to position [48, 0]
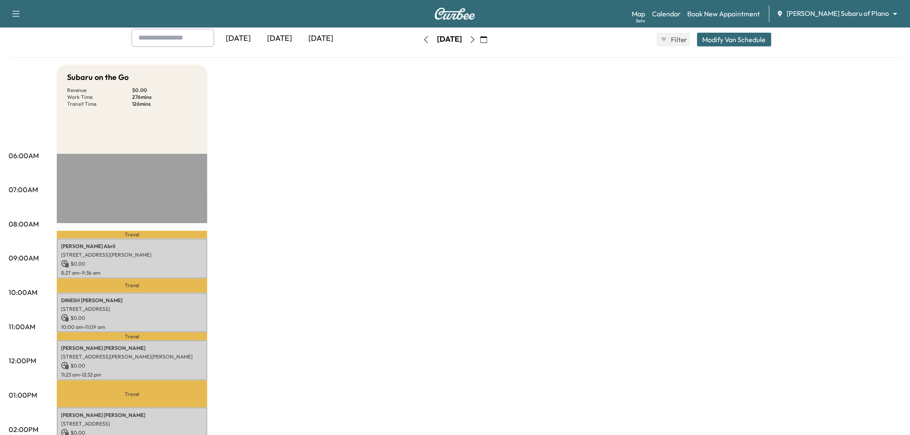
click at [739, 45] on button "Modify Van Schedule" at bounding box center [734, 40] width 74 height 14
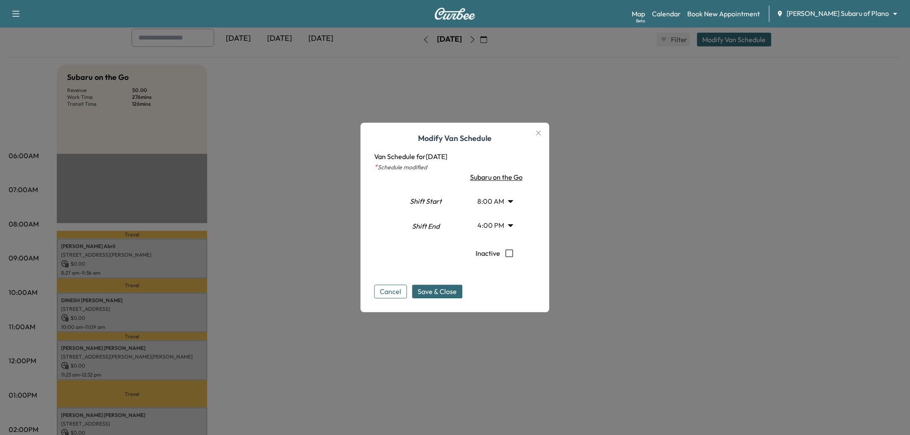
click at [505, 227] on body "Support Log Out Map Beta Calendar Book New Appointment Ewing Subaru of Plano **…" at bounding box center [455, 169] width 910 height 435
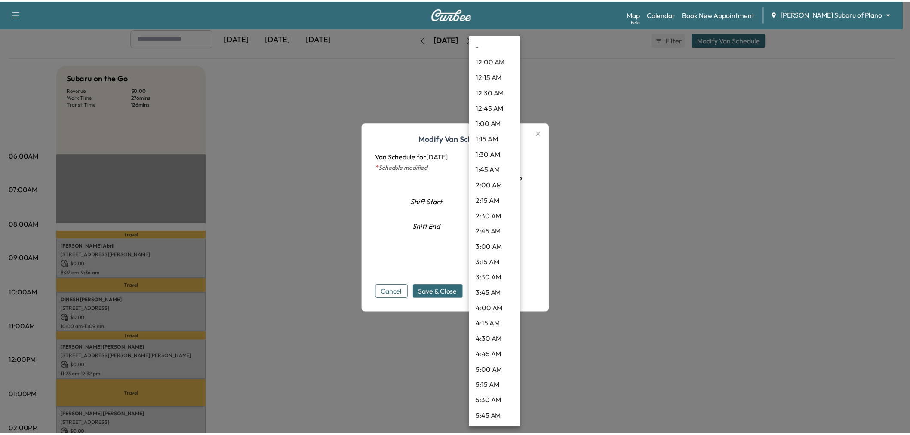
scroll to position [819, 0]
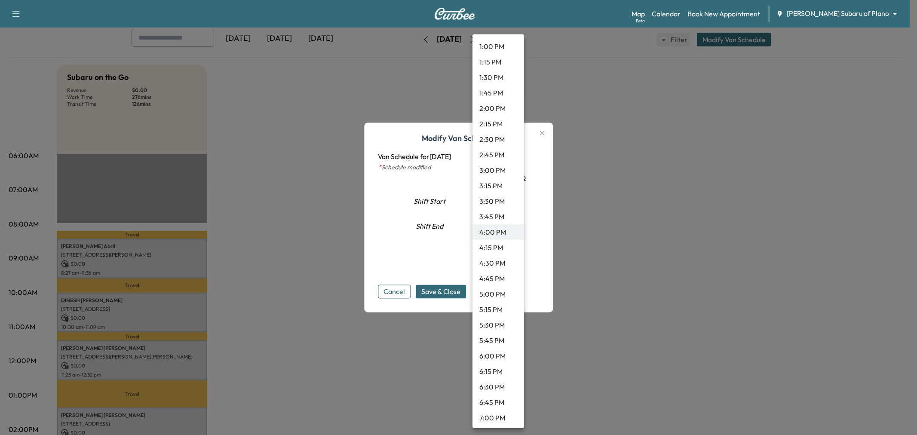
click at [503, 261] on li "4:30 PM" at bounding box center [498, 262] width 52 height 15
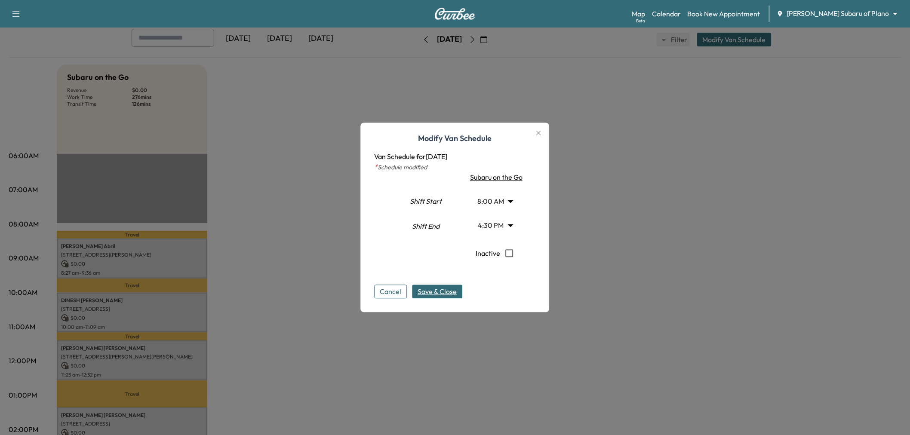
click at [438, 288] on span "Save & Close" at bounding box center [437, 292] width 39 height 10
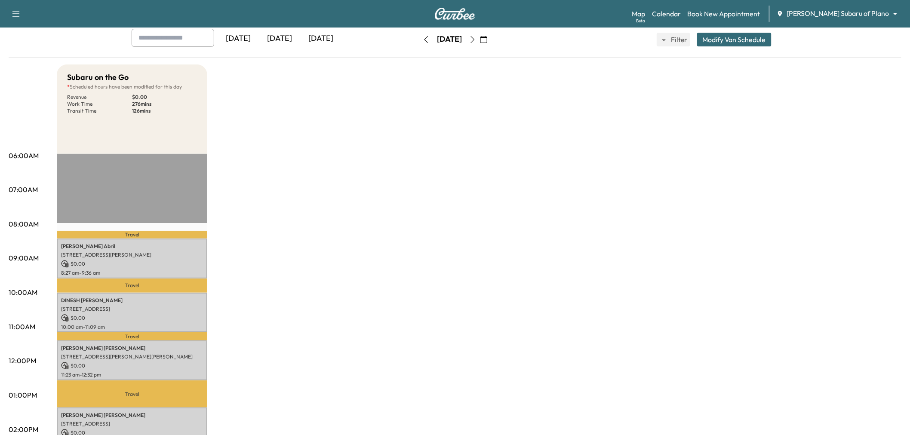
scroll to position [0, 0]
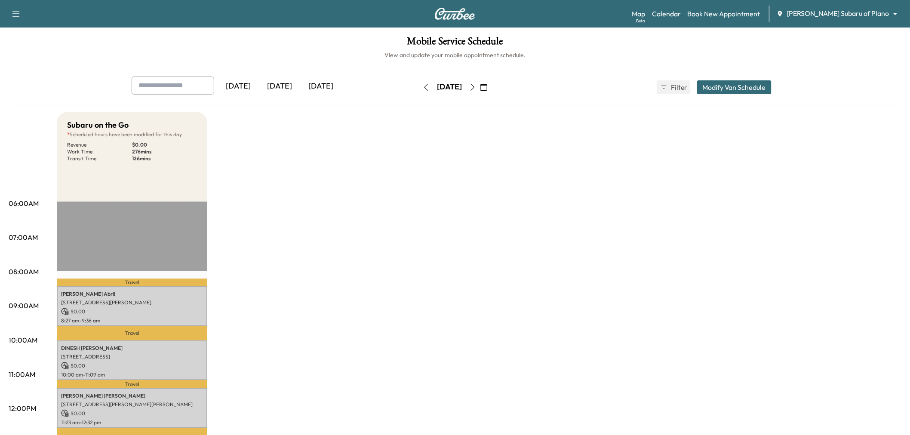
click at [423, 85] on icon "button" at bounding box center [426, 87] width 7 height 7
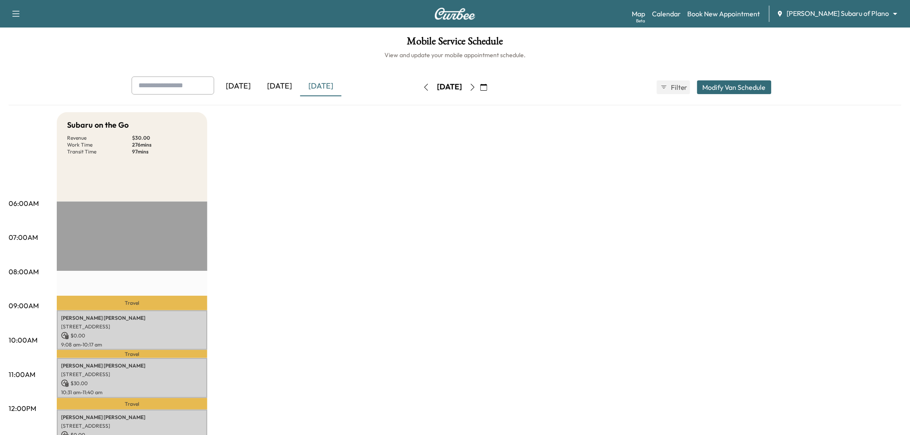
click at [730, 85] on button "Modify Van Schedule" at bounding box center [734, 87] width 74 height 14
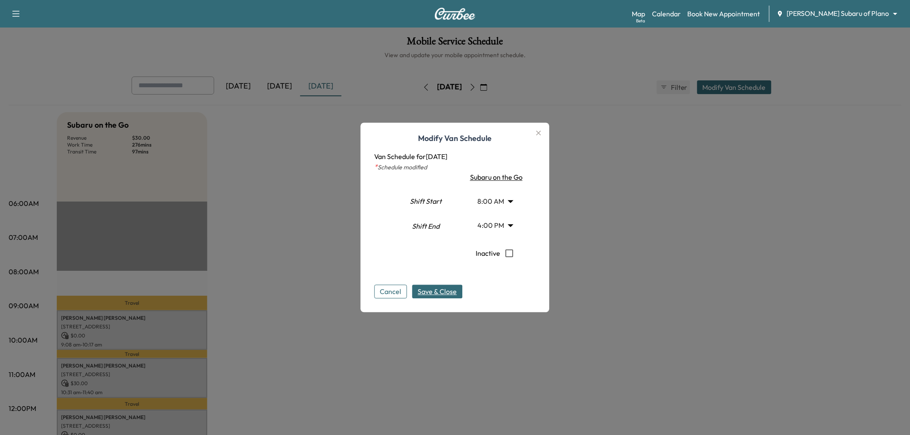
click at [505, 215] on body "Support Log Out Map Beta Calendar Book New Appointment Ewing Subaru of Plano **…" at bounding box center [455, 217] width 910 height 435
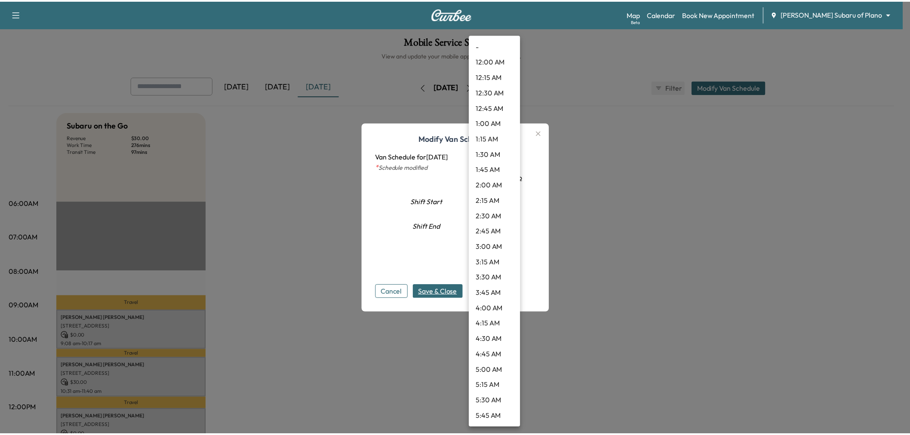
scroll to position [819, 0]
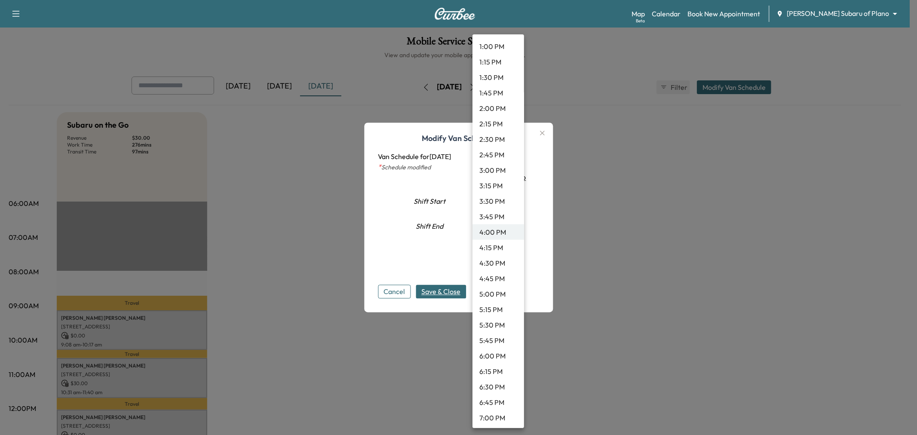
drag, startPoint x: 495, startPoint y: 259, endPoint x: 481, endPoint y: 265, distance: 14.6
click at [495, 259] on li "4:30 PM" at bounding box center [498, 262] width 52 height 15
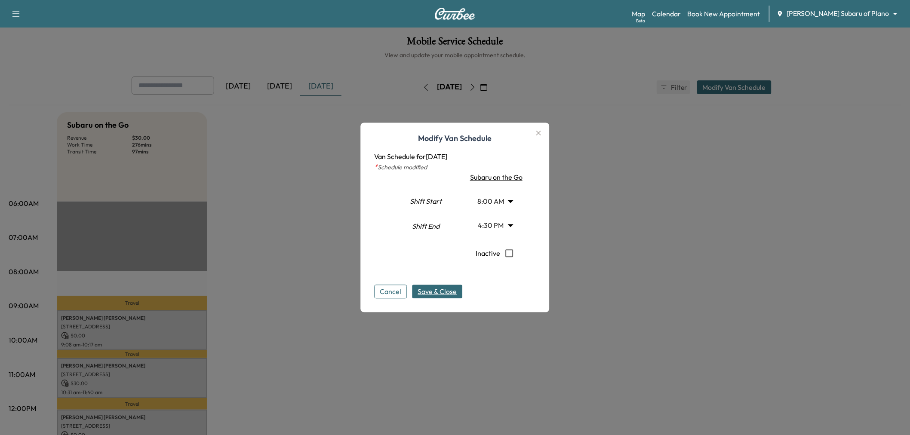
click at [444, 291] on span "Save & Close" at bounding box center [437, 292] width 39 height 10
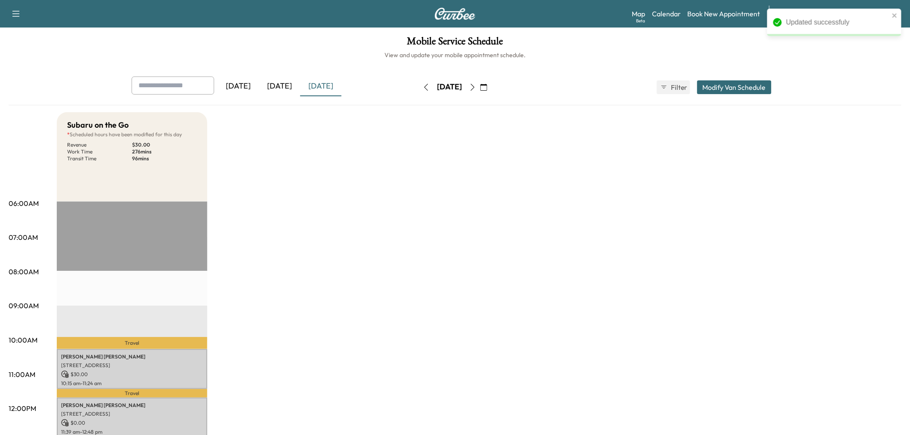
click at [286, 248] on div "Subaru on the Go * Scheduled hours have been modified for this day Revenue $ 30…" at bounding box center [479, 434] width 844 height 645
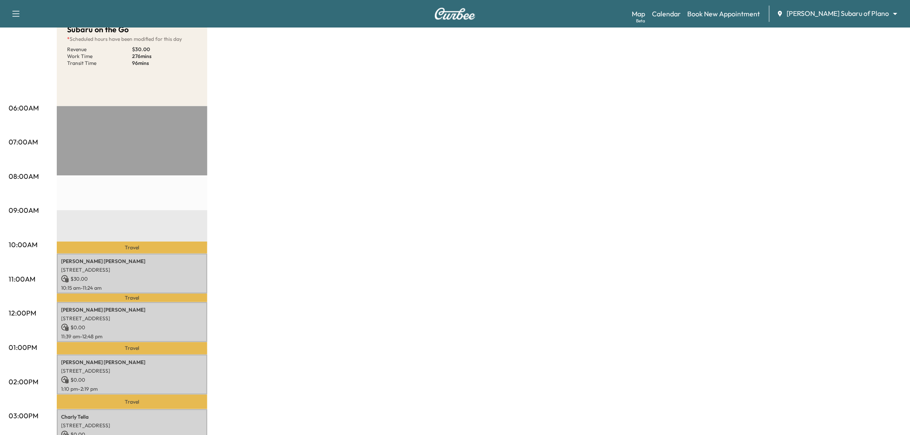
scroll to position [48, 0]
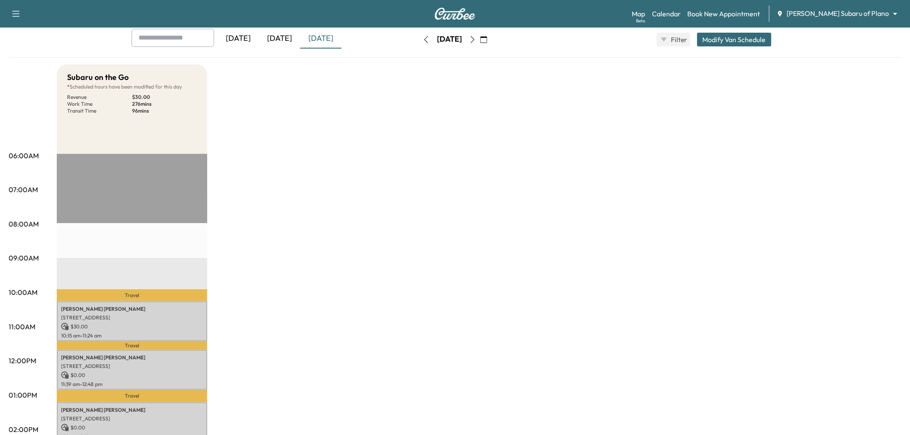
click at [724, 35] on button "Modify Van Schedule" at bounding box center [734, 40] width 74 height 14
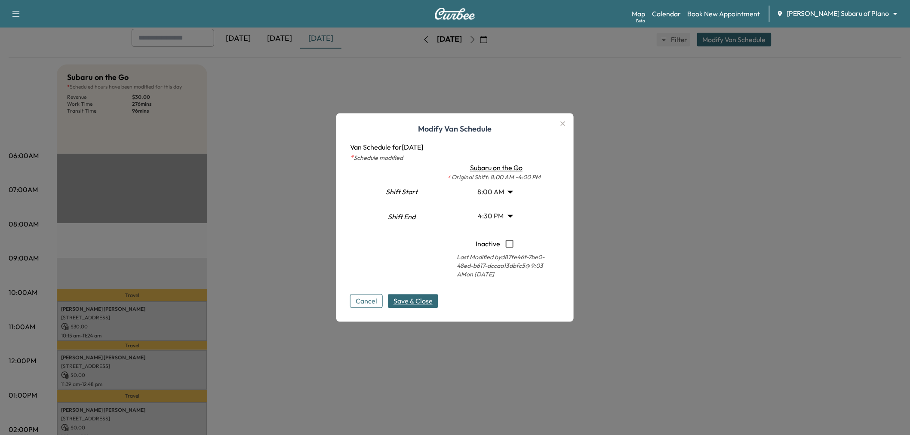
click at [757, 163] on div at bounding box center [455, 217] width 910 height 435
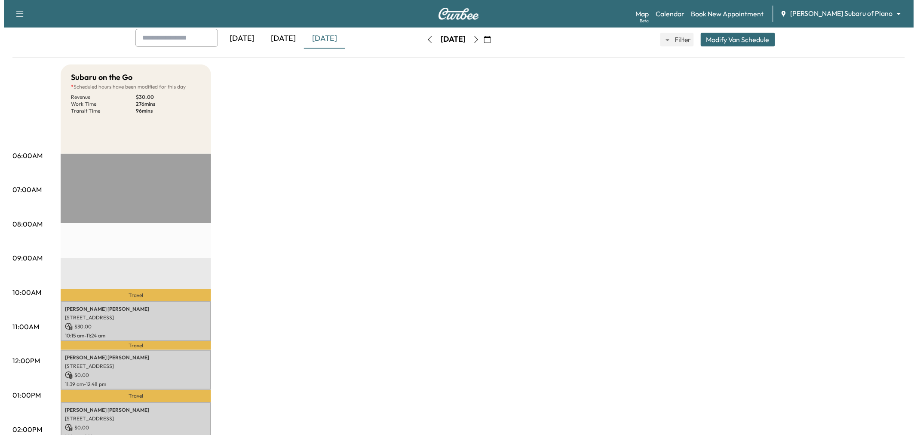
scroll to position [95, 0]
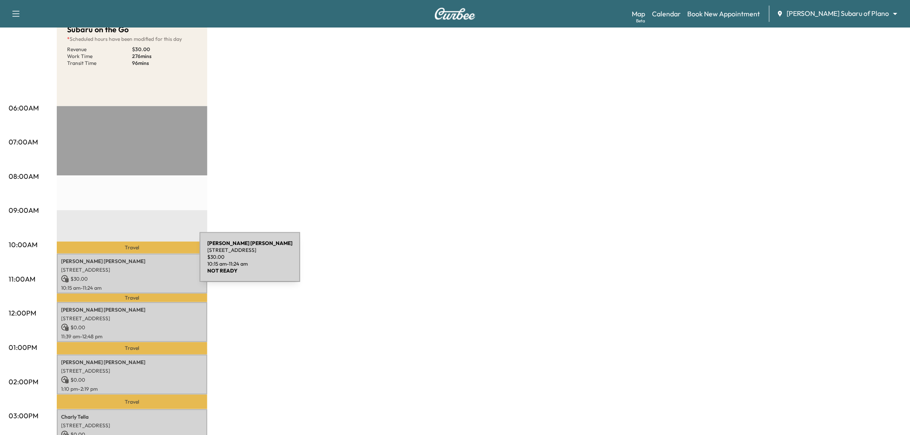
click at [132, 271] on div "MATTHEW FOWLER 9811 Windy Ridge Road, Frisco, TX 75033, US $ 30.00 10:15 am - 1…" at bounding box center [132, 274] width 150 height 40
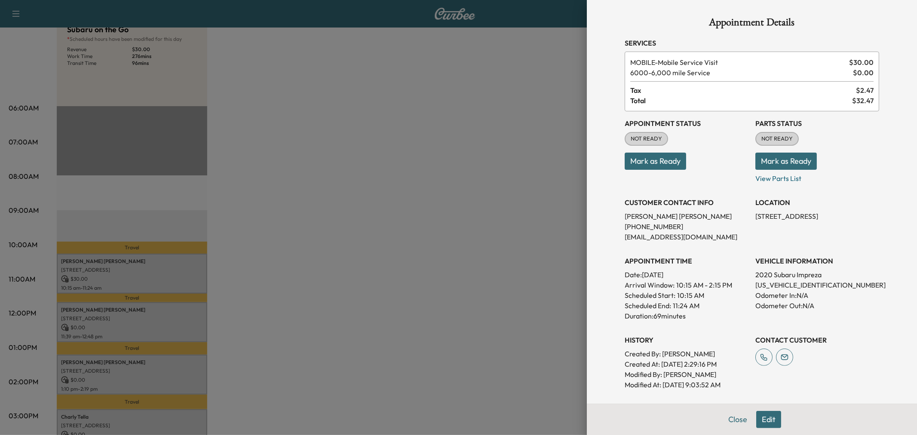
click at [138, 279] on div at bounding box center [458, 217] width 917 height 435
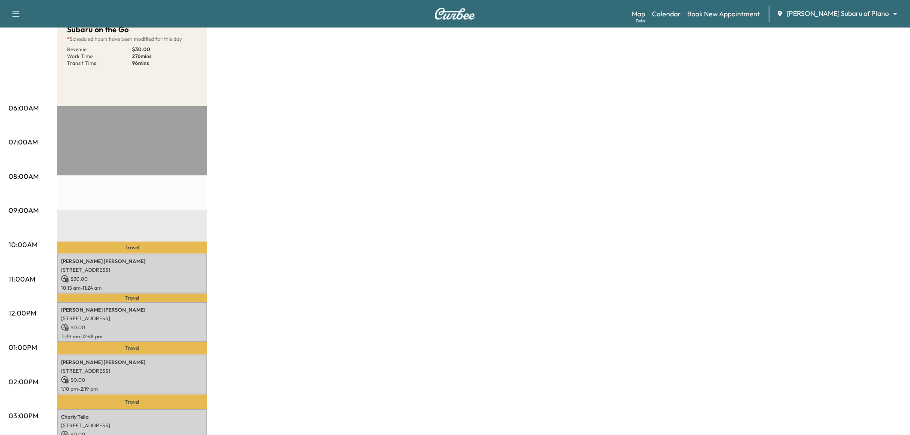
click at [153, 319] on div "Carlos Gomez 770 Texana Dr, Prosper, TX 75078, USA $ 0.00 11:39 am - 12:48 pm" at bounding box center [132, 322] width 150 height 40
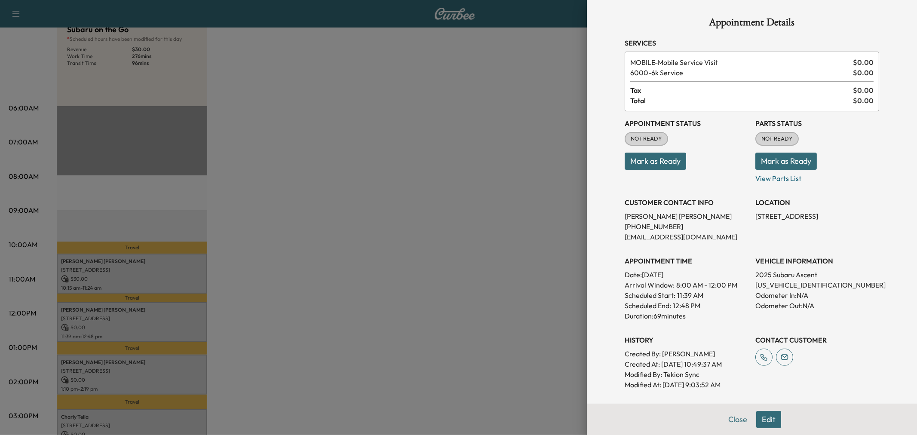
click at [153, 319] on div at bounding box center [458, 217] width 917 height 435
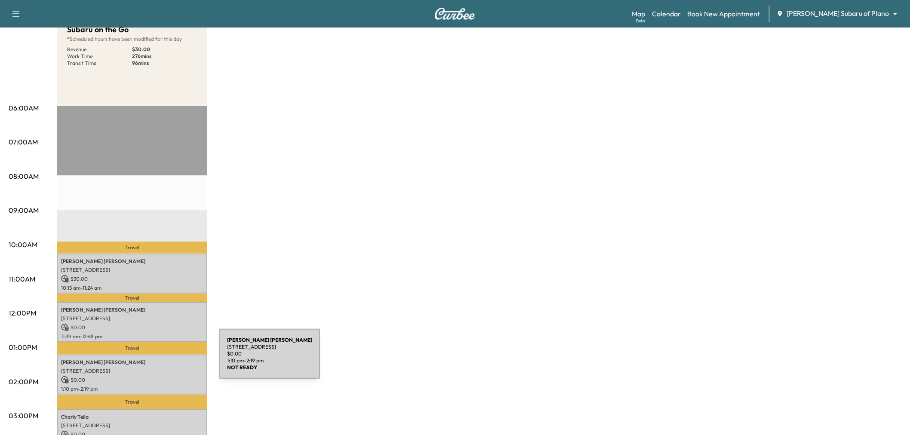
click at [152, 376] on p "$ 0.00" at bounding box center [132, 380] width 142 height 8
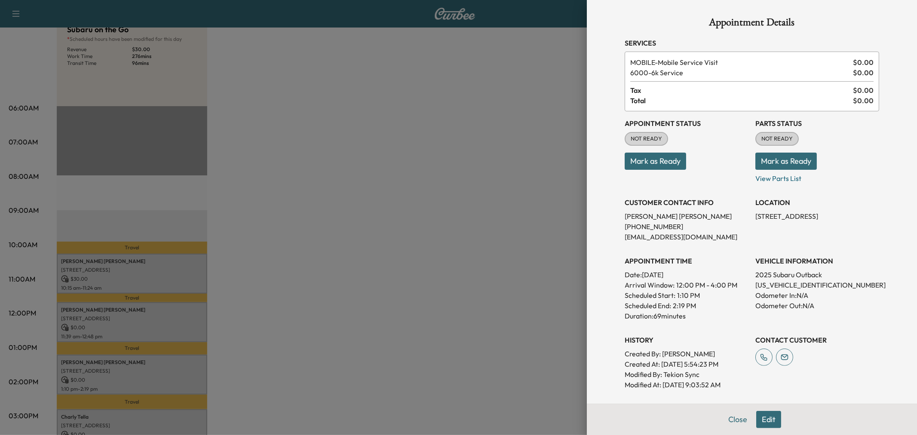
click at [151, 387] on div at bounding box center [458, 217] width 917 height 435
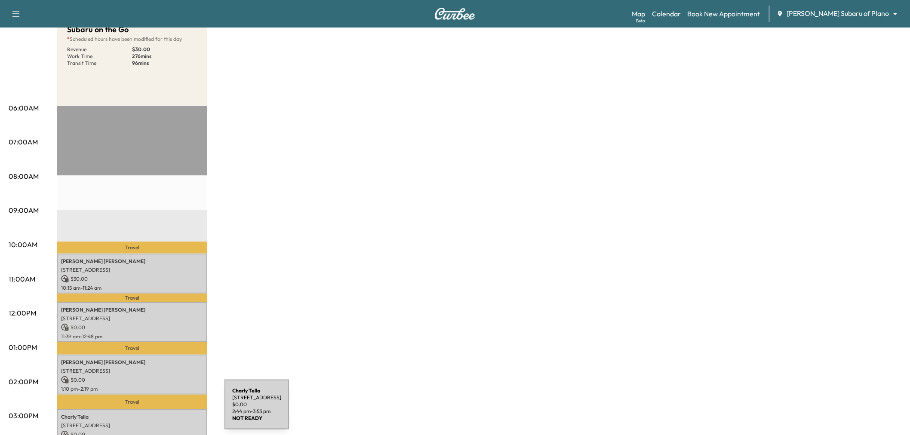
click at [160, 414] on p "Charly Tella" at bounding box center [132, 417] width 142 height 7
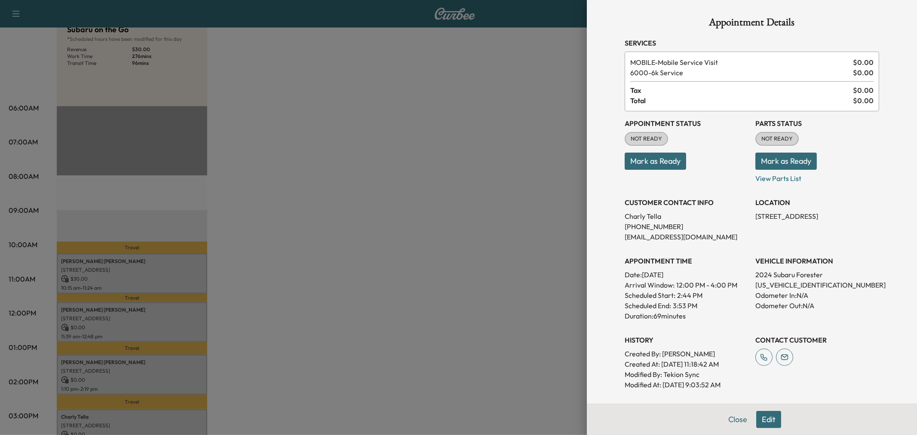
scroll to position [112, 0]
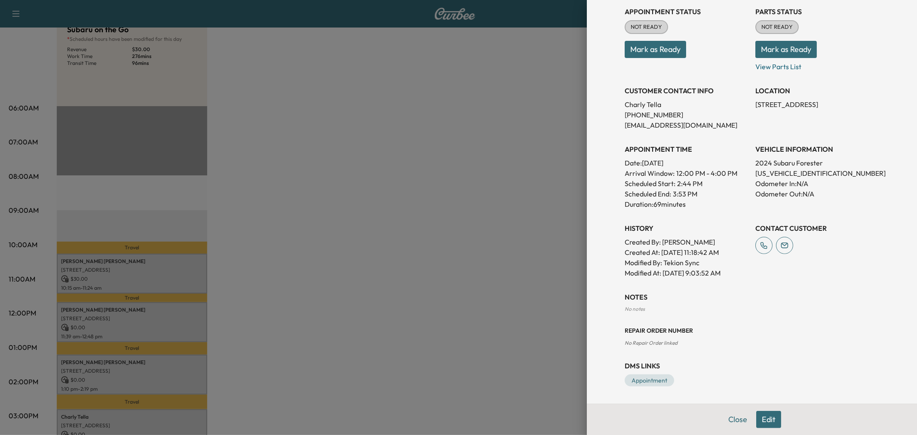
click at [214, 367] on div at bounding box center [458, 217] width 917 height 435
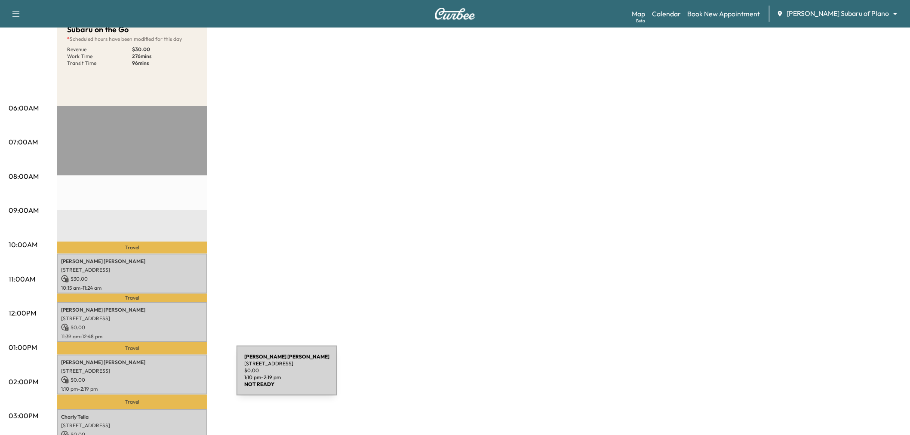
click at [172, 376] on p "$ 0.00" at bounding box center [132, 380] width 142 height 8
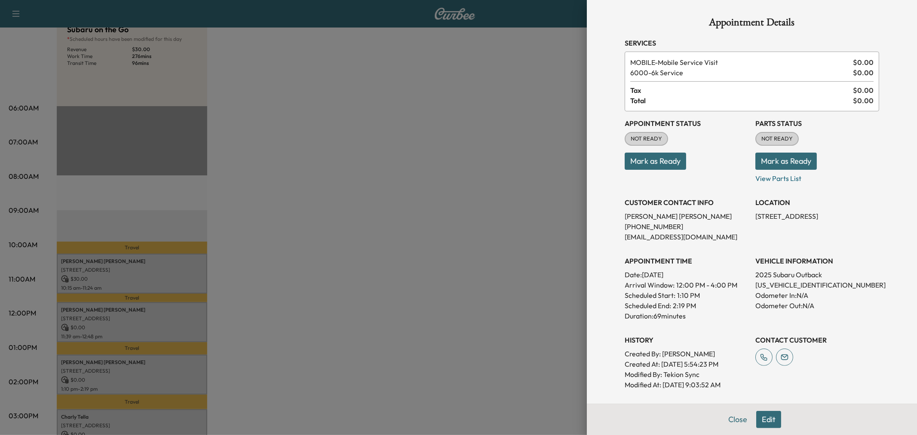
scroll to position [144, 0]
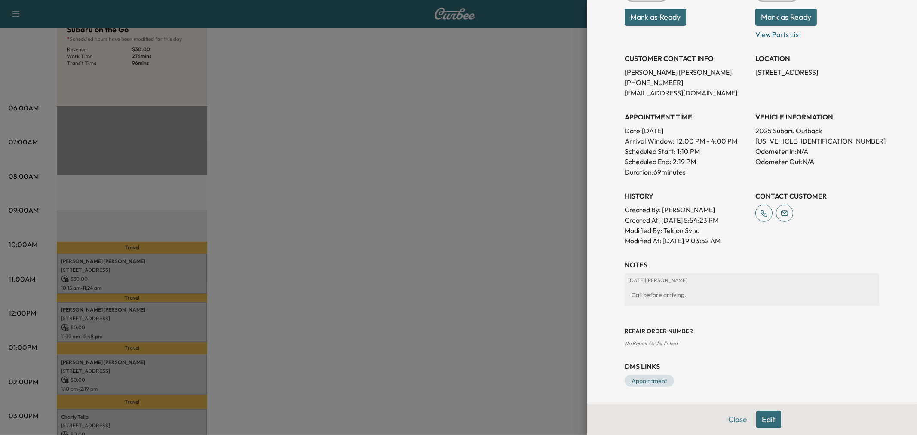
click at [123, 330] on div at bounding box center [458, 217] width 917 height 435
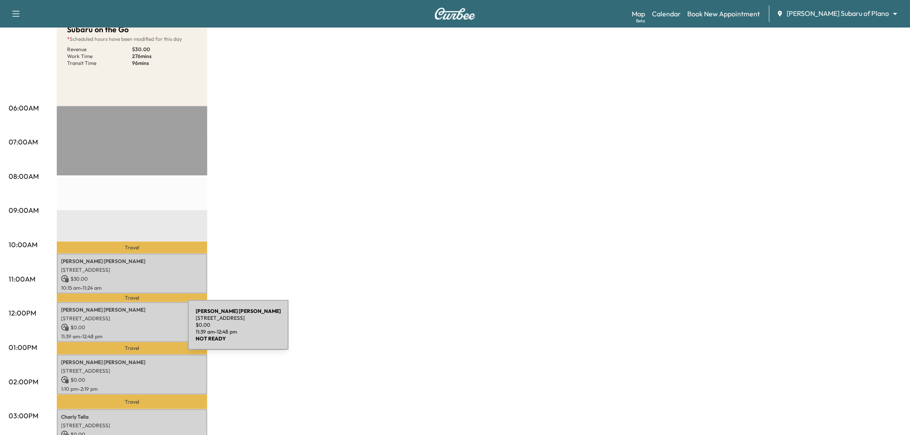
click at [123, 333] on p "11:39 am - 12:48 pm" at bounding box center [132, 336] width 142 height 7
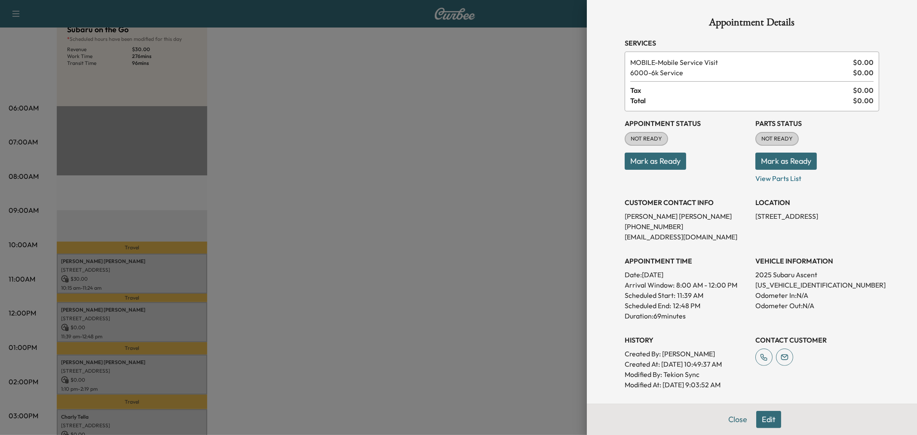
scroll to position [112, 0]
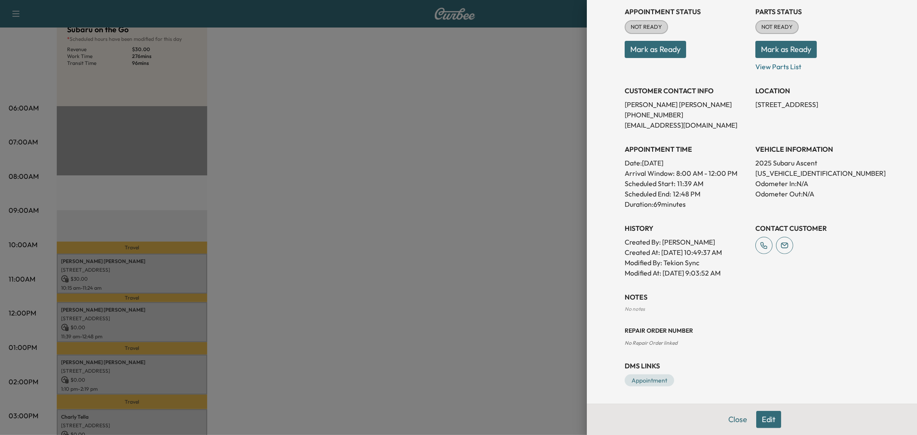
click at [215, 276] on div at bounding box center [458, 217] width 917 height 435
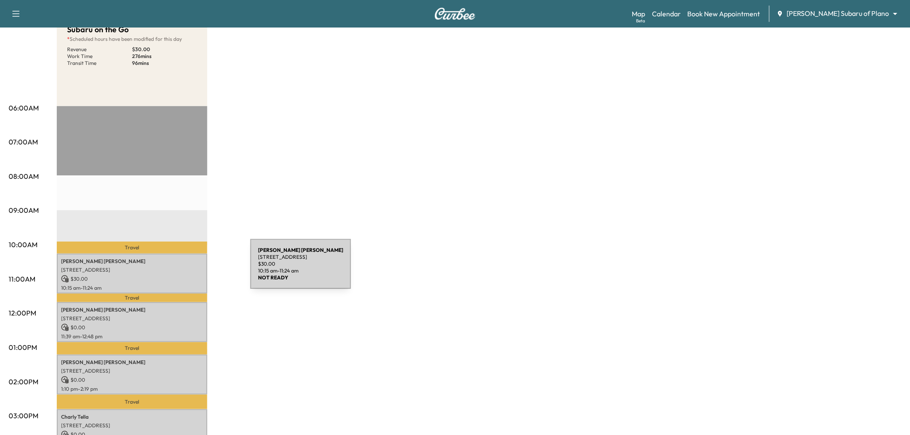
click at [168, 269] on p "9811 Windy Ridge Road, Frisco, TX 75033, US" at bounding box center [132, 270] width 142 height 7
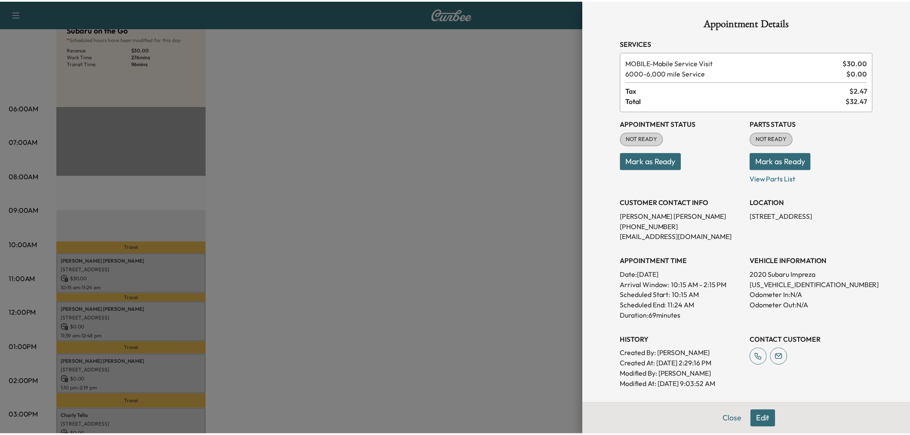
scroll to position [95, 0]
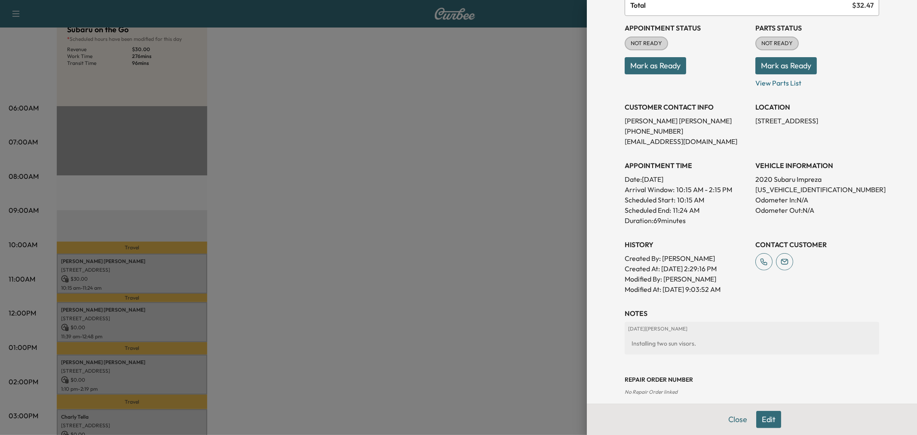
click at [386, 245] on div at bounding box center [458, 217] width 917 height 435
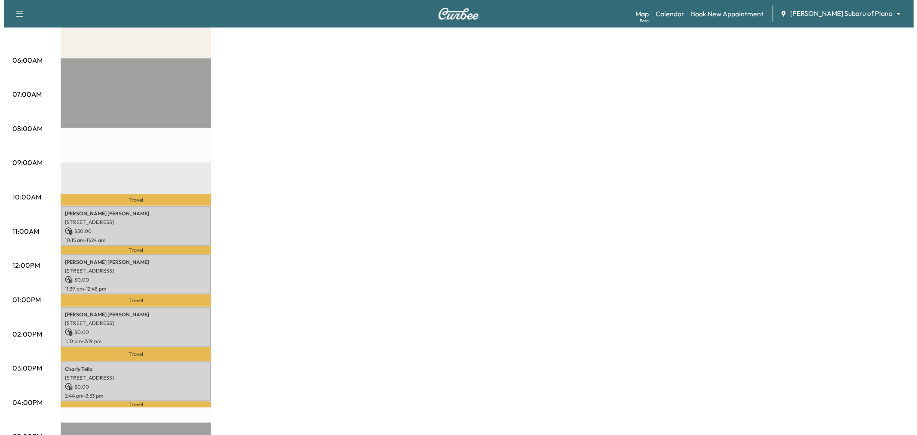
scroll to position [0, 0]
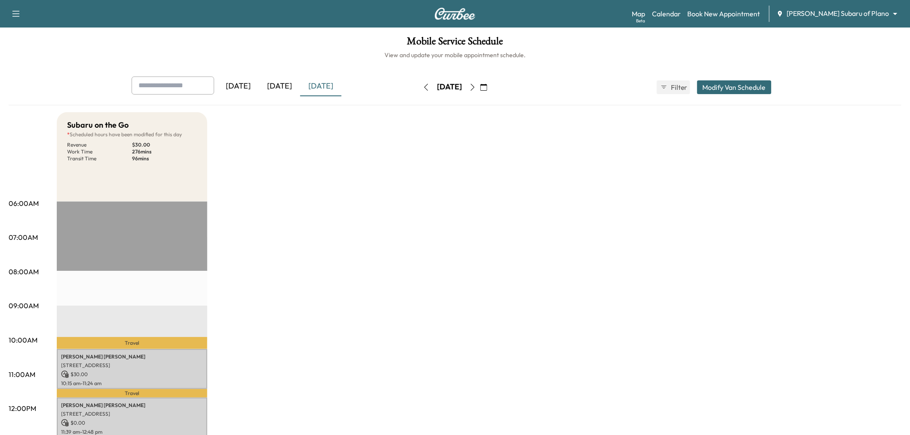
click at [738, 86] on button "Modify Van Schedule" at bounding box center [734, 87] width 74 height 14
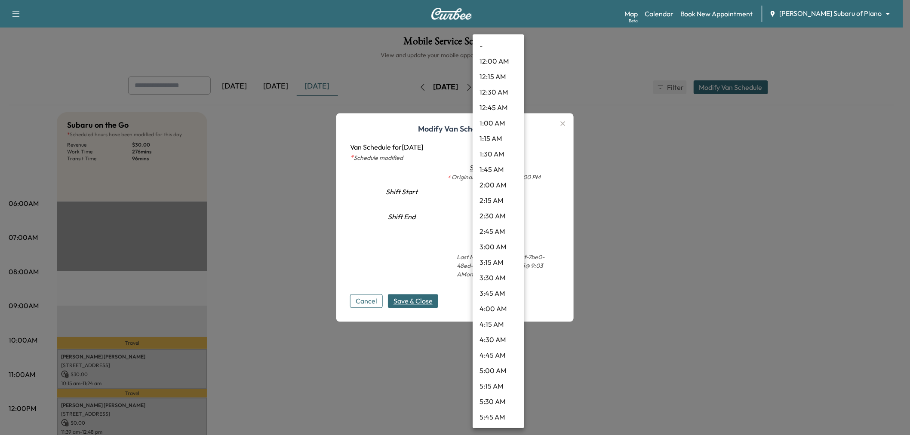
click at [502, 214] on body "Support Log Out Map Beta Calendar Book New Appointment Ewing Subaru of Plano **…" at bounding box center [455, 217] width 910 height 435
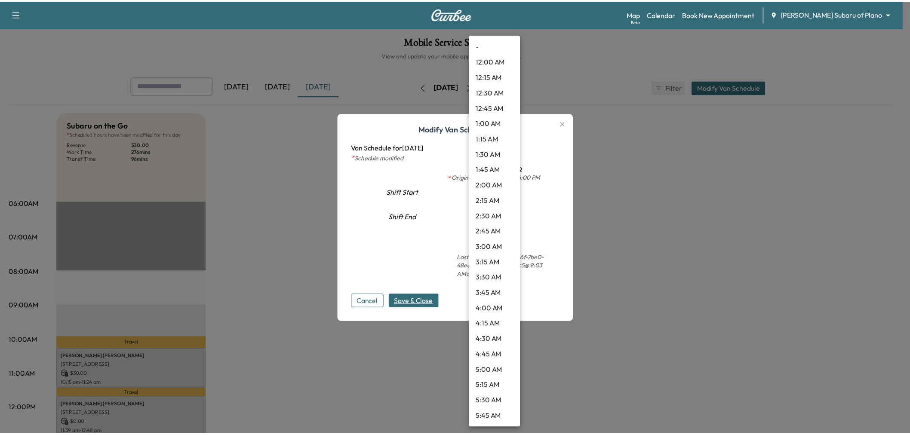
scroll to position [850, 0]
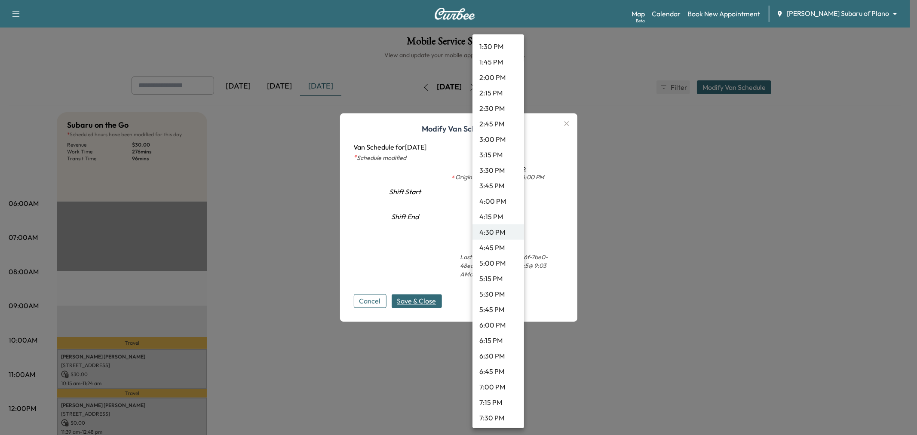
click at [498, 218] on li "4:15 PM" at bounding box center [498, 216] width 52 height 15
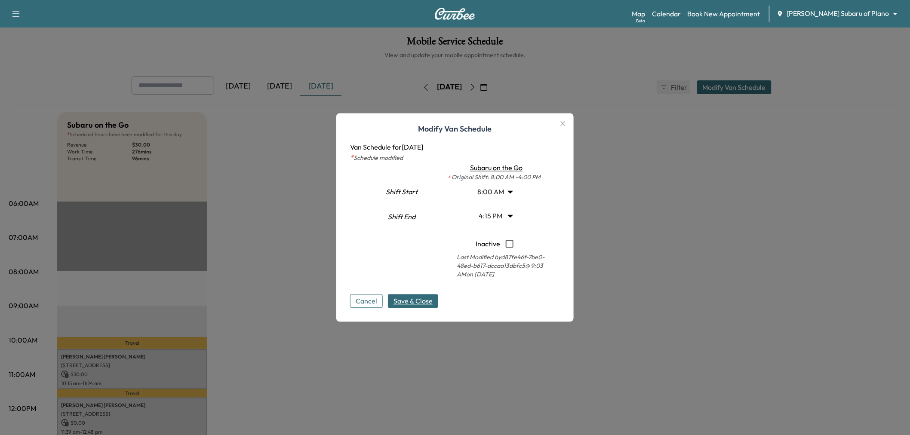
click at [419, 310] on div "Modify Van Schedule Van Schedule for Thursday, September 25, 2025 * Schedule mo…" at bounding box center [454, 217] width 237 height 208
click at [416, 304] on span "Save & Close" at bounding box center [412, 301] width 39 height 10
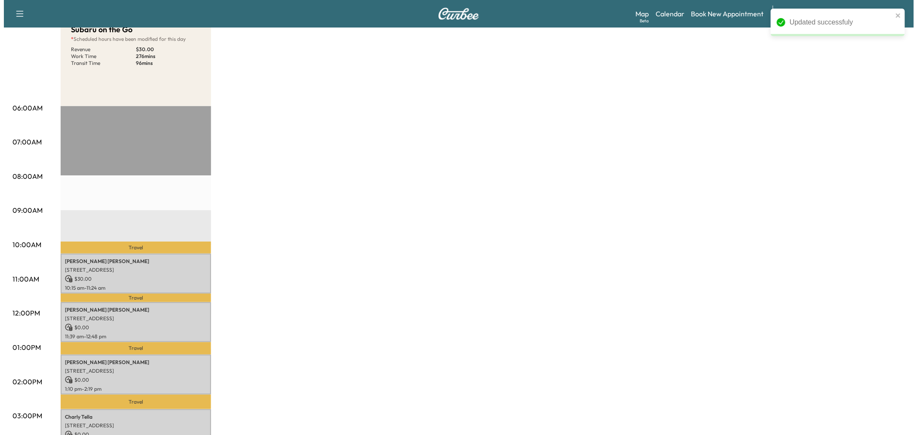
scroll to position [0, 0]
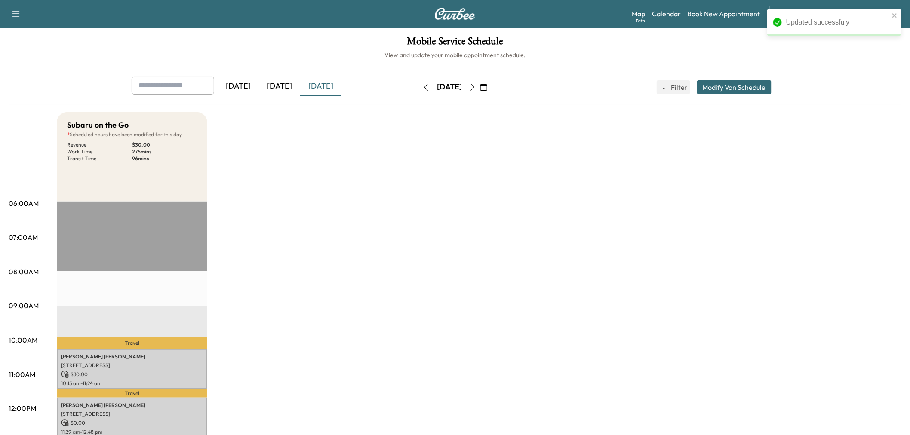
click at [728, 92] on button "Modify Van Schedule" at bounding box center [734, 87] width 74 height 14
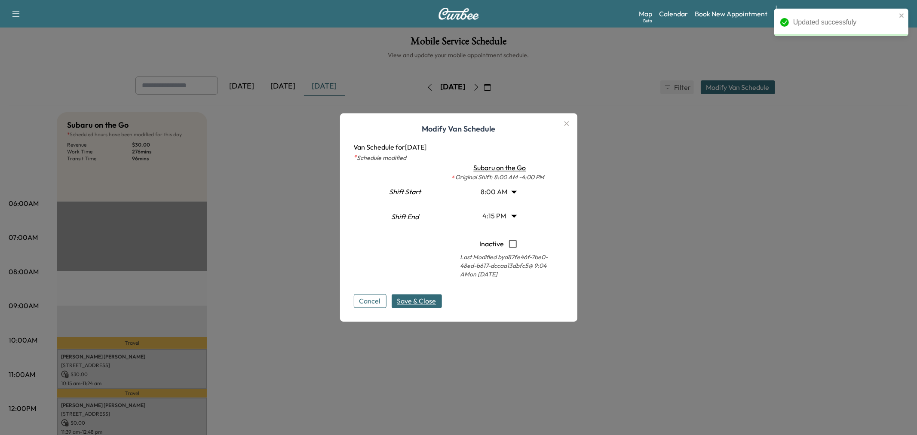
click at [496, 215] on body "Updated successfuly Support Log Out Map Beta Calendar Book New Appointment Ewin…" at bounding box center [458, 217] width 917 height 435
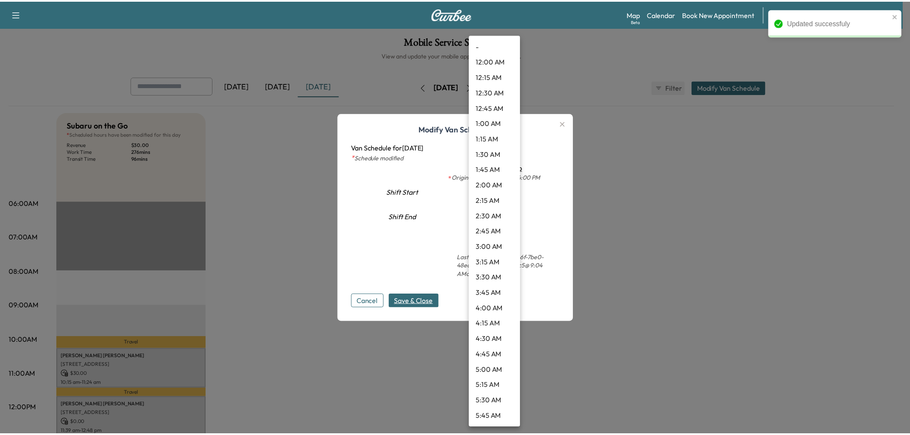
scroll to position [835, 0]
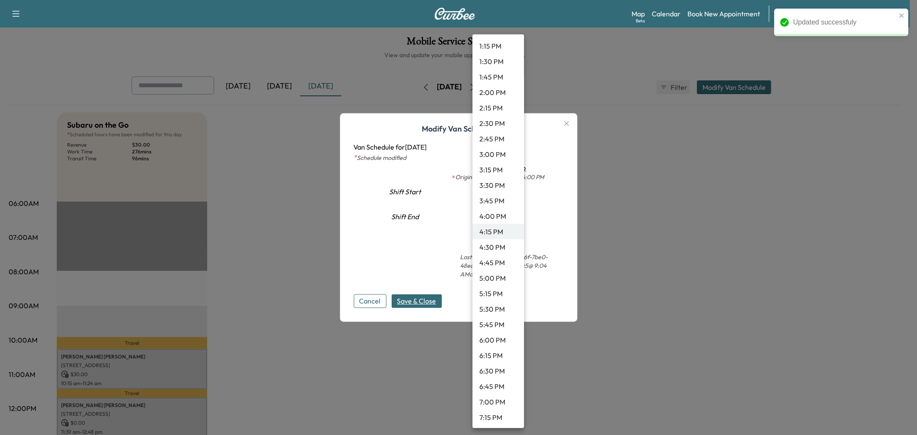
click at [491, 214] on li "4:00 PM" at bounding box center [498, 215] width 52 height 15
type input "**"
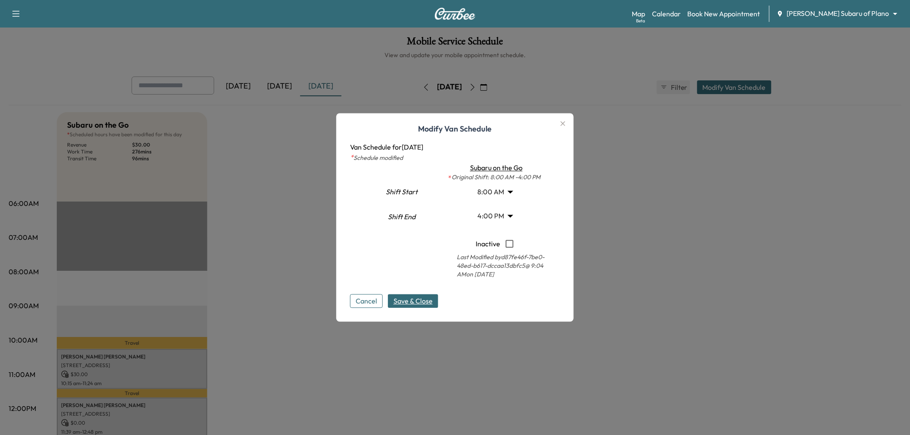
click at [424, 300] on span "Save & Close" at bounding box center [412, 301] width 39 height 10
click at [311, 345] on div at bounding box center [455, 217] width 910 height 435
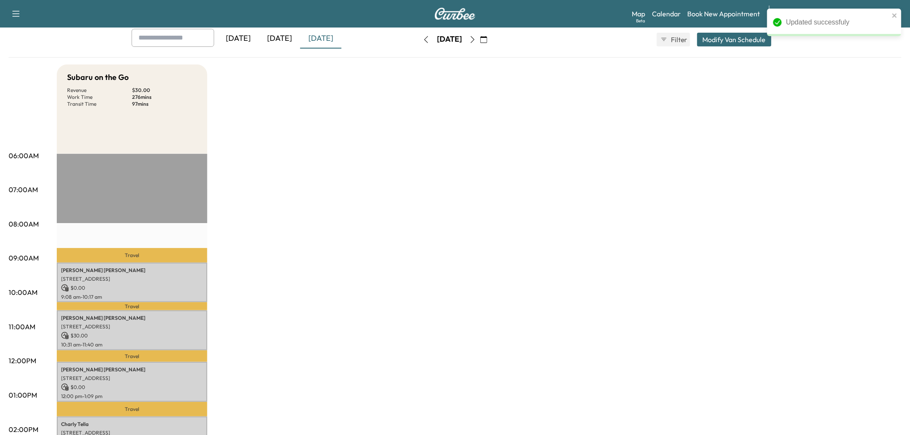
scroll to position [143, 0]
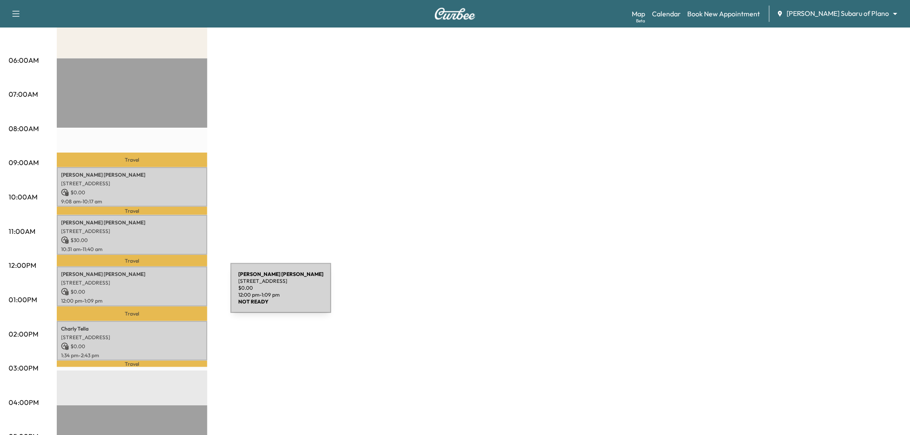
click at [166, 293] on div "Carolyn Hess 7058 Ponte Vedra Dr, Frisco, TX 75036, USA $ 0.00 12:00 pm - 1:09 …" at bounding box center [132, 287] width 150 height 40
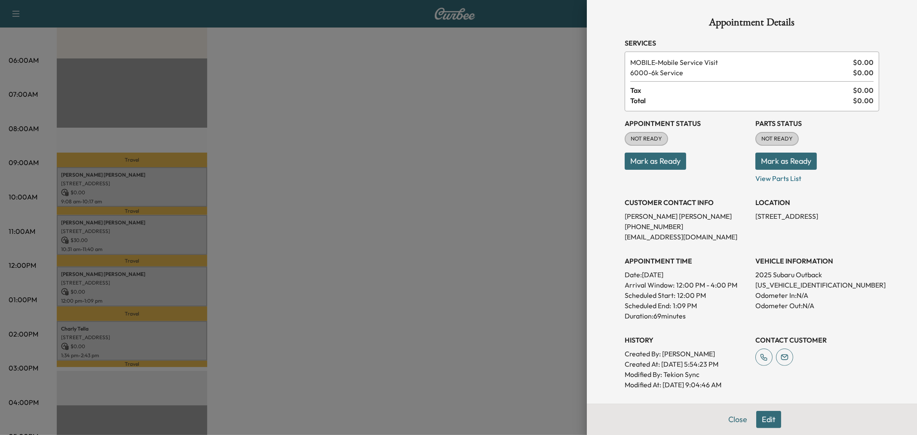
click at [165, 293] on div at bounding box center [458, 217] width 917 height 435
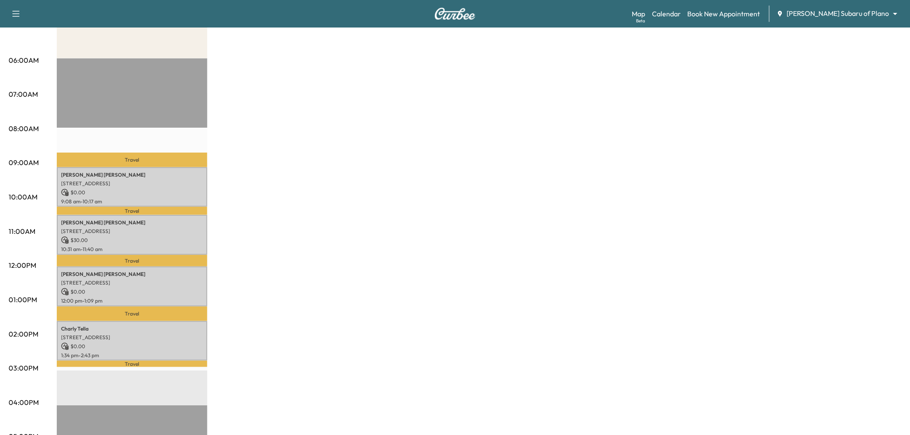
click at [302, 254] on div "Subaru on the Go Revenue $ 30.00 Work Time 276 mins Transit Time 97 mins Travel…" at bounding box center [479, 291] width 844 height 645
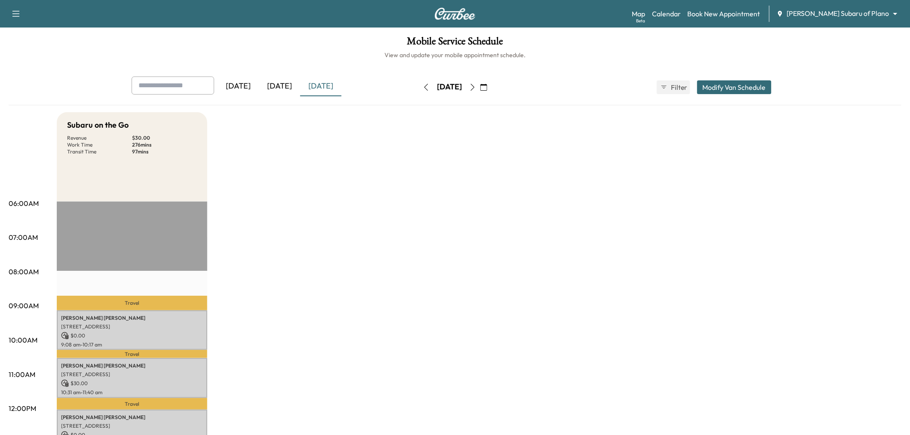
click at [476, 88] on icon "button" at bounding box center [472, 87] width 7 height 7
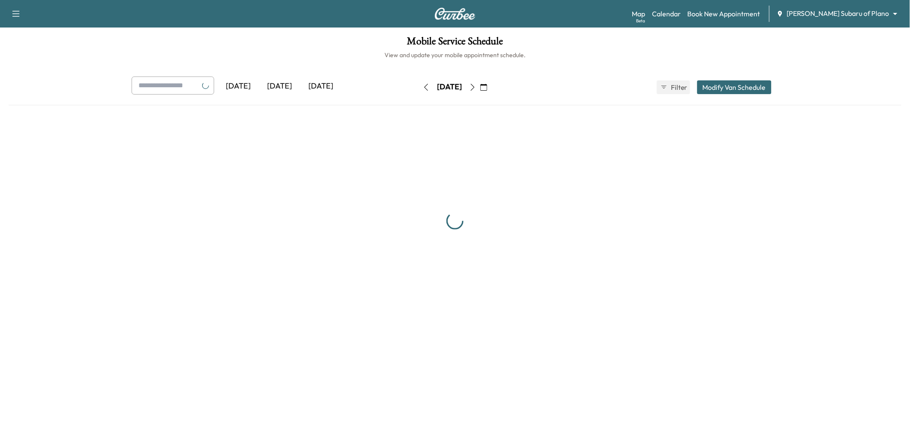
click at [476, 88] on icon "button" at bounding box center [472, 87] width 7 height 7
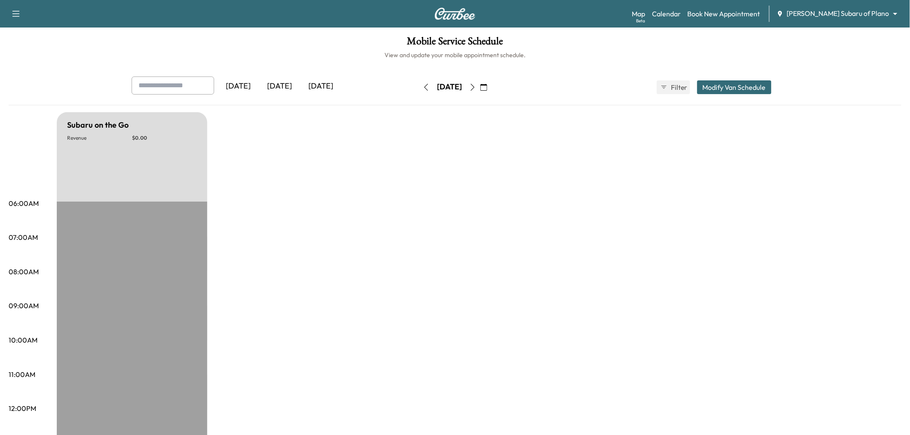
click at [476, 88] on icon "button" at bounding box center [472, 87] width 7 height 7
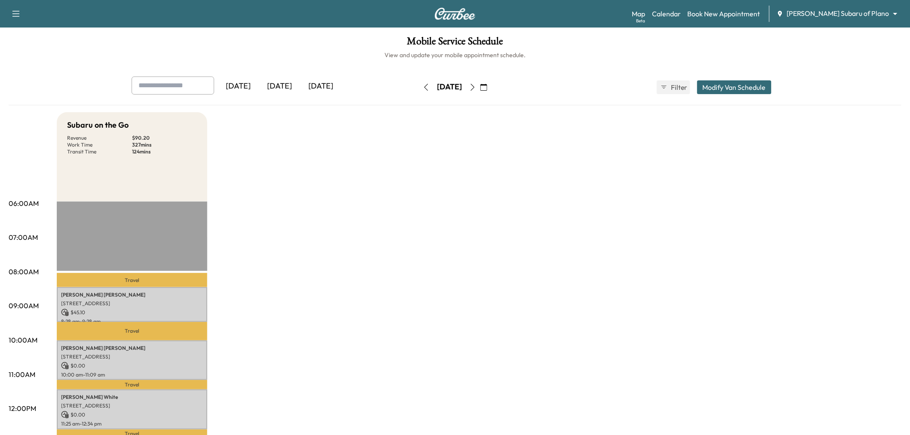
click at [476, 86] on icon "button" at bounding box center [472, 87] width 7 height 7
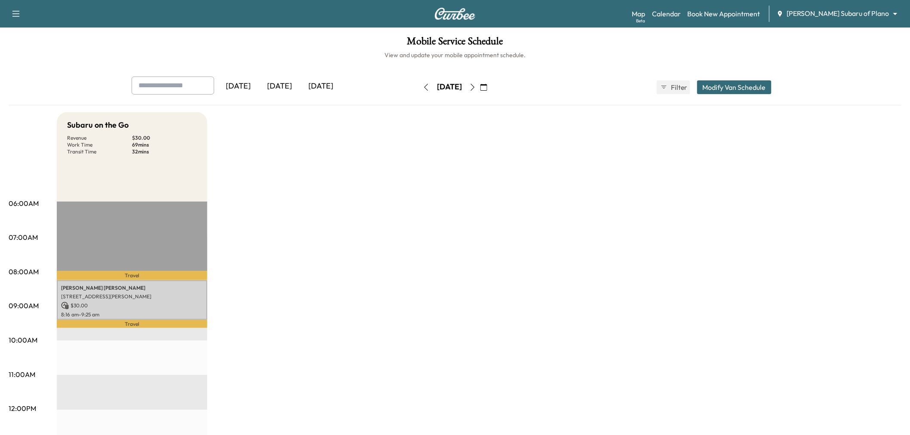
click at [423, 89] on icon "button" at bounding box center [426, 87] width 7 height 7
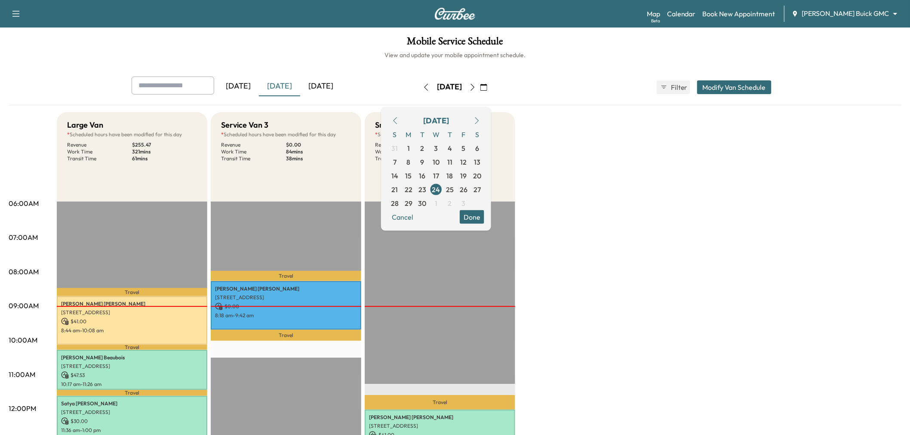
click at [334, 82] on div "[DATE]" at bounding box center [320, 87] width 41 height 20
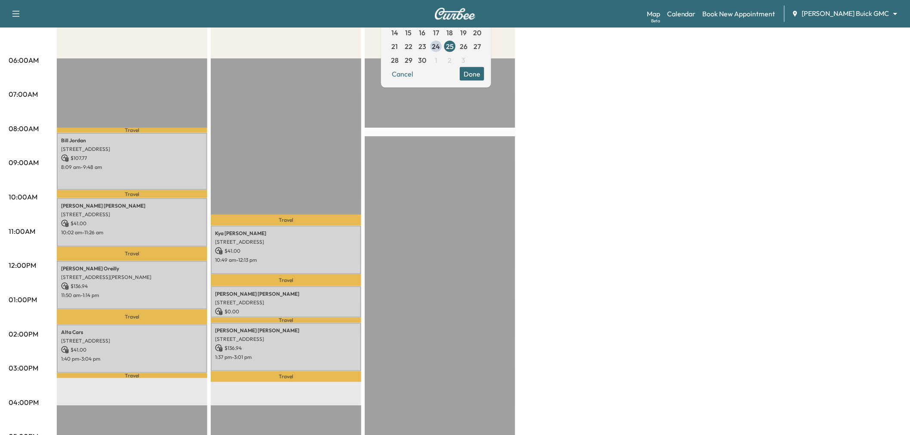
scroll to position [48, 0]
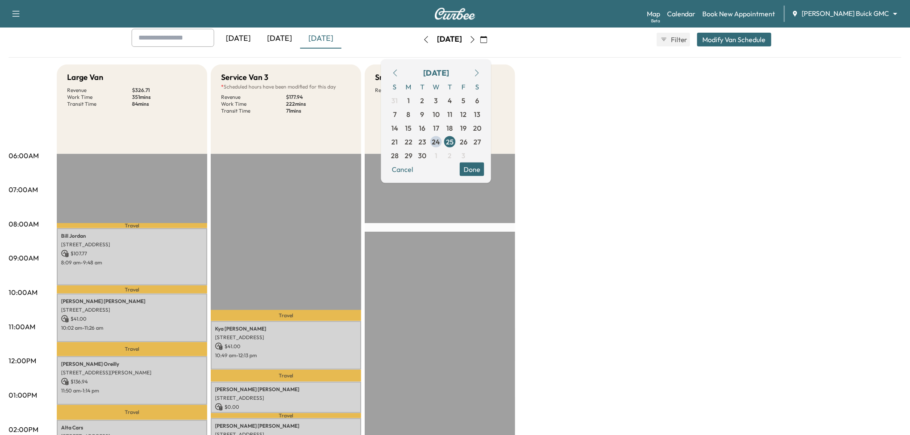
click at [480, 37] on button "button" at bounding box center [472, 40] width 15 height 14
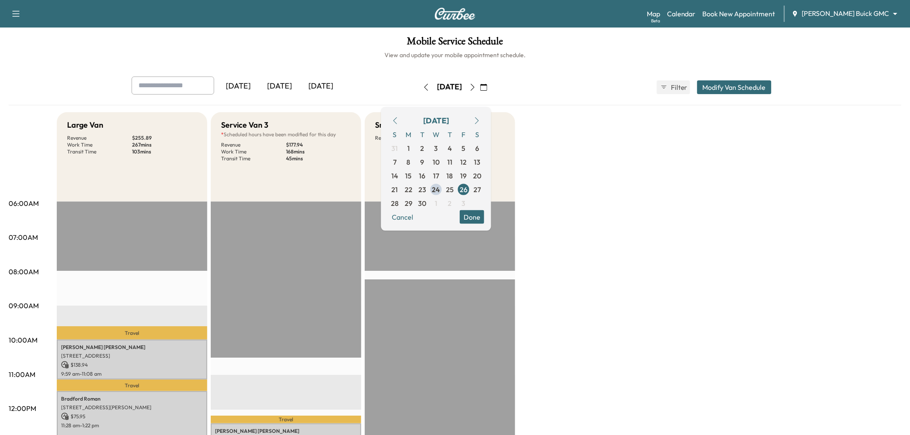
drag, startPoint x: 660, startPoint y: 276, endPoint x: 620, endPoint y: 274, distance: 40.1
click at [656, 277] on div "Large Van Revenue $ 255.89 Work Time 267 mins Transit Time 103 mins Travel [PER…" at bounding box center [479, 434] width 844 height 645
click at [476, 89] on icon "button" at bounding box center [472, 87] width 7 height 7
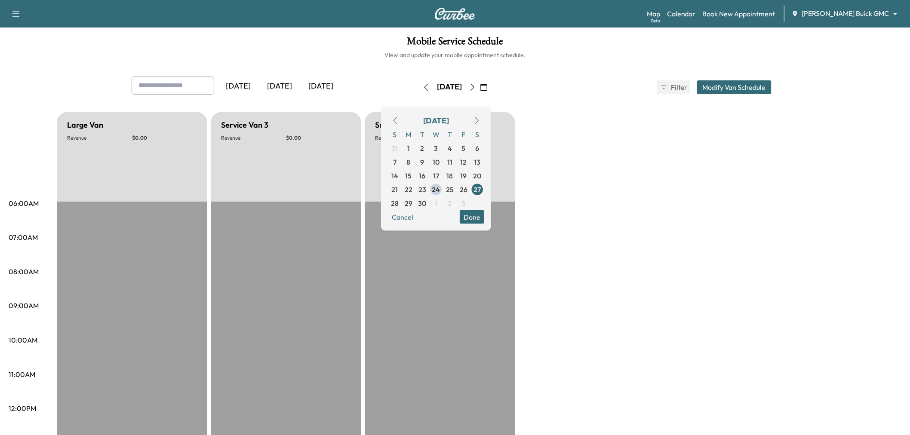
click at [475, 87] on icon "button" at bounding box center [473, 87] width 4 height 7
click at [491, 87] on button "button" at bounding box center [483, 87] width 15 height 14
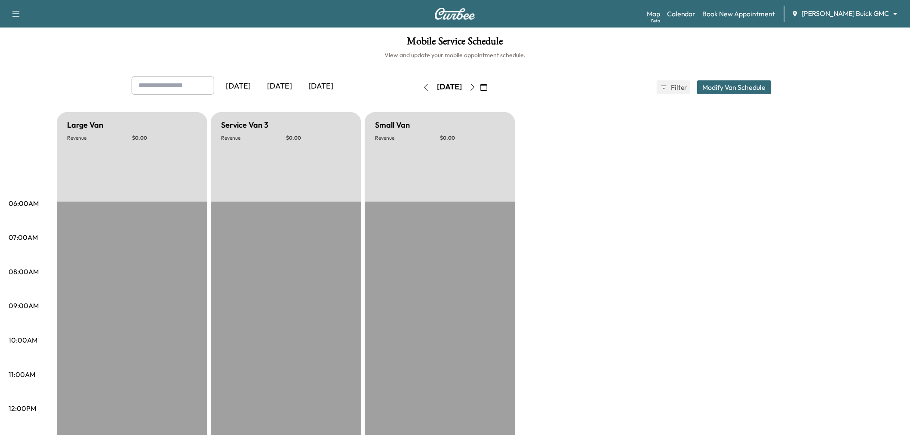
click at [480, 91] on button "button" at bounding box center [472, 87] width 15 height 14
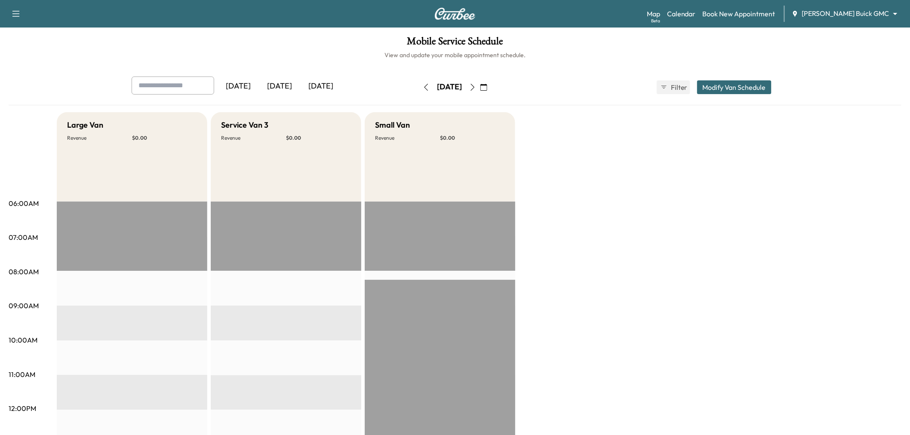
click at [476, 85] on icon "button" at bounding box center [472, 87] width 7 height 7
click at [288, 92] on div "[DATE]" at bounding box center [279, 87] width 41 height 20
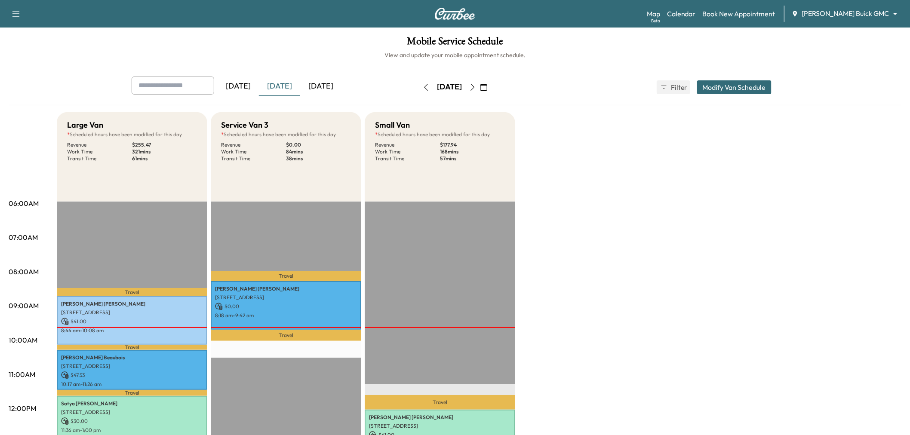
click at [775, 15] on link "Book New Appointment" at bounding box center [738, 14] width 73 height 10
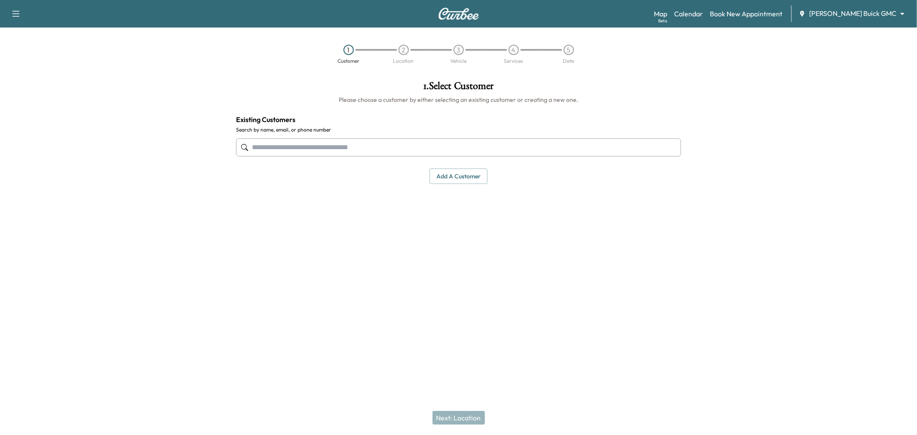
click at [355, 160] on div at bounding box center [458, 147] width 445 height 28
click at [342, 129] on label "Search by name, email, or phone number" at bounding box center [458, 129] width 445 height 7
click at [353, 150] on input "text" at bounding box center [458, 147] width 445 height 18
paste input "**********"
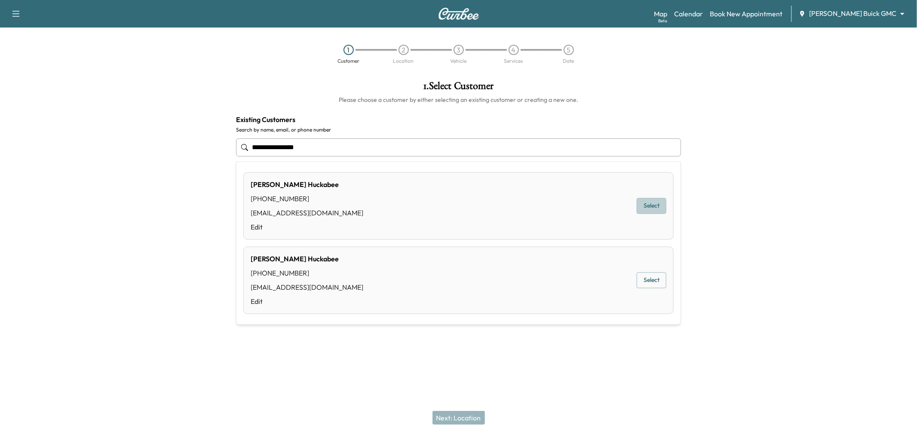
click at [657, 203] on button "Select" at bounding box center [652, 206] width 30 height 16
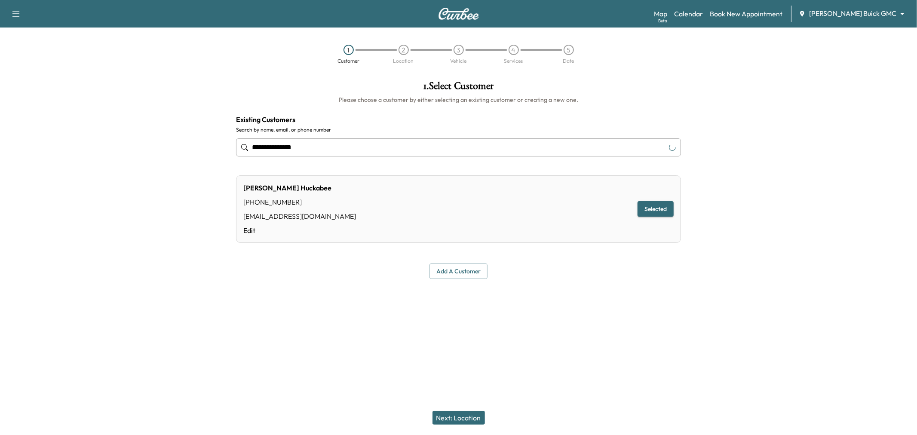
type input "**********"
click at [443, 417] on button "Next: Location" at bounding box center [458, 418] width 52 height 14
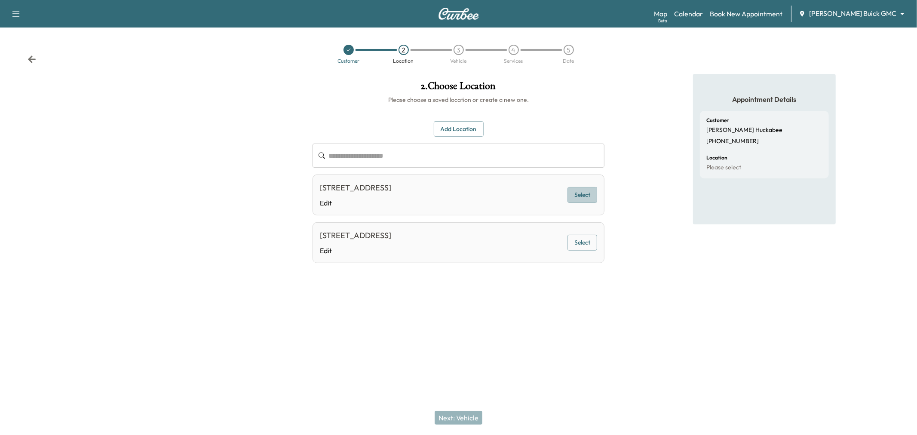
click at [582, 194] on button "Select" at bounding box center [582, 195] width 30 height 16
click at [463, 416] on button "Next: Vehicle" at bounding box center [459, 418] width 48 height 14
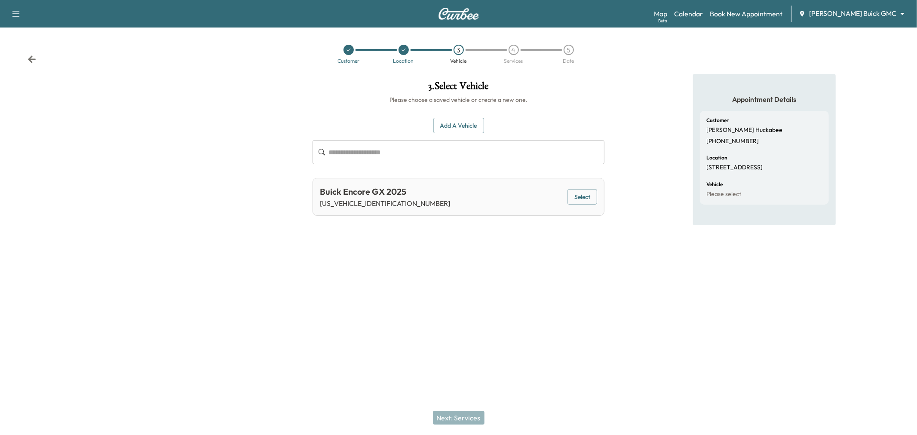
click at [595, 194] on button "Select" at bounding box center [582, 197] width 30 height 16
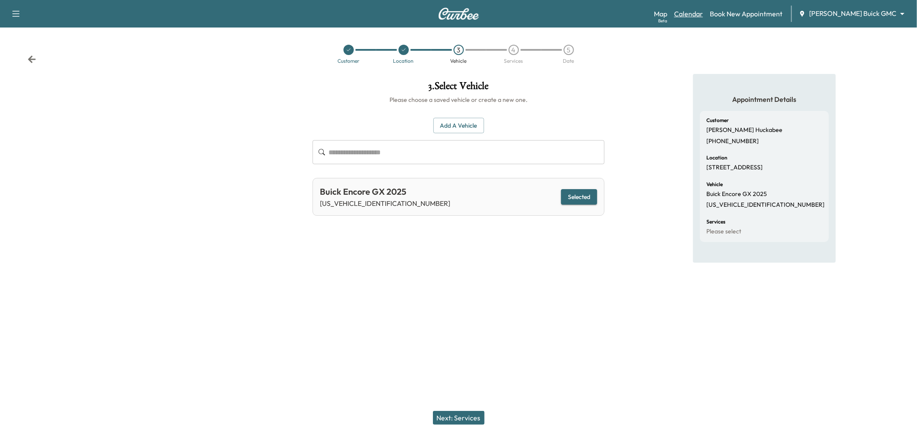
click at [703, 18] on link "Calendar" at bounding box center [688, 14] width 29 height 10
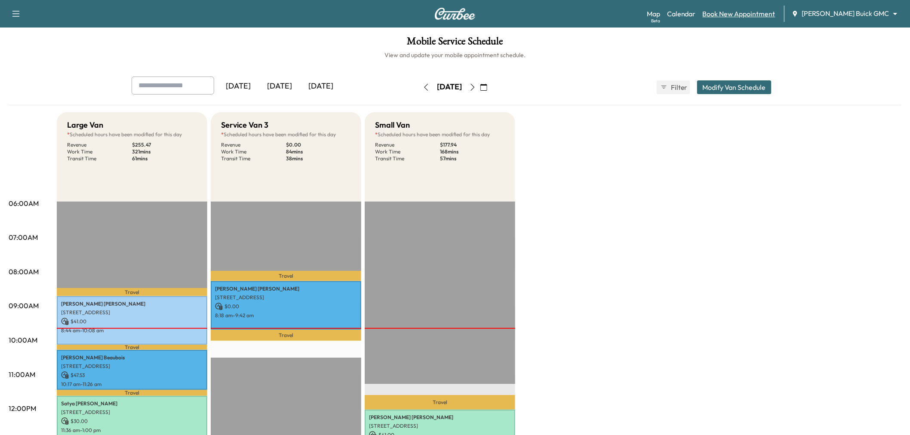
click at [765, 8] on div "Map Beta Calendar Book New Appointment Ewing Buick GMC ******** ​" at bounding box center [775, 14] width 256 height 16
click at [765, 12] on link "Book New Appointment" at bounding box center [738, 14] width 73 height 10
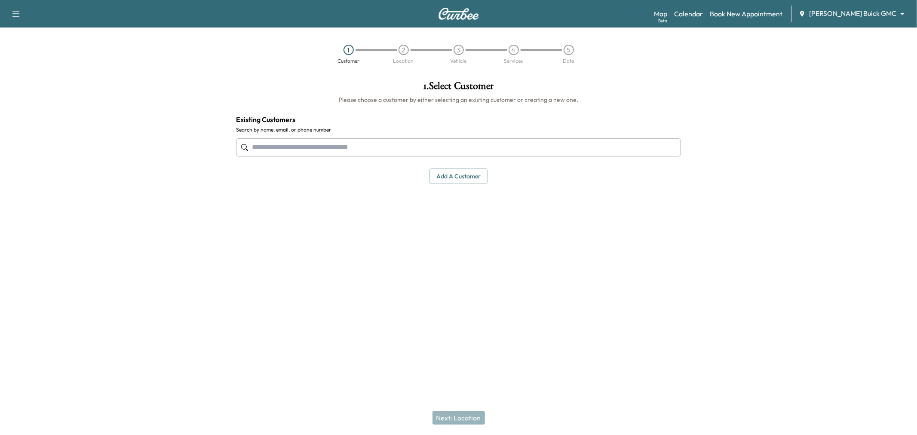
click at [454, 148] on input "text" at bounding box center [458, 147] width 445 height 18
paste input "**********"
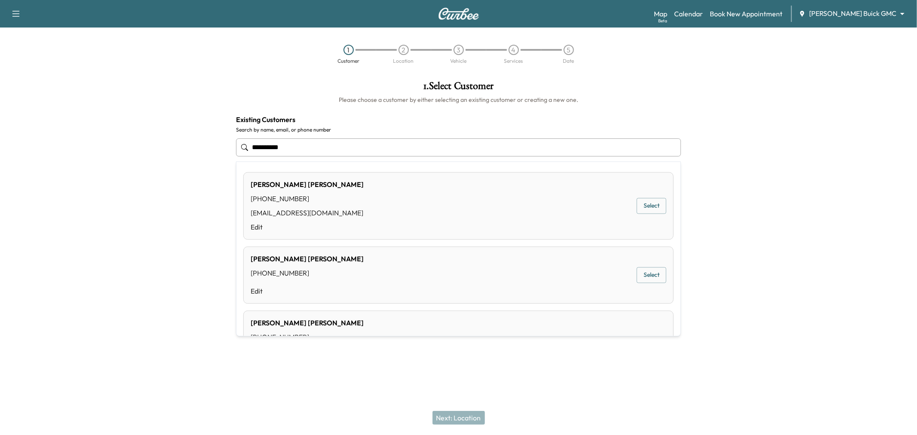
click at [645, 204] on button "Select" at bounding box center [652, 206] width 30 height 16
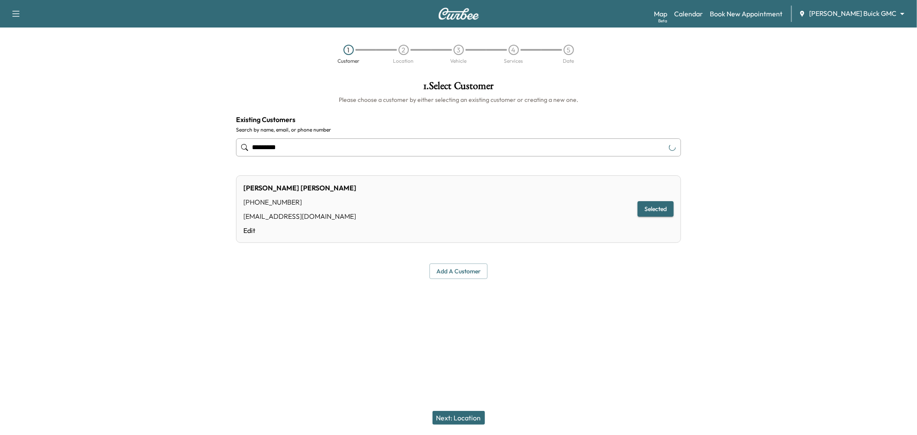
type input "*********"
click at [465, 414] on button "Next: Location" at bounding box center [458, 418] width 52 height 14
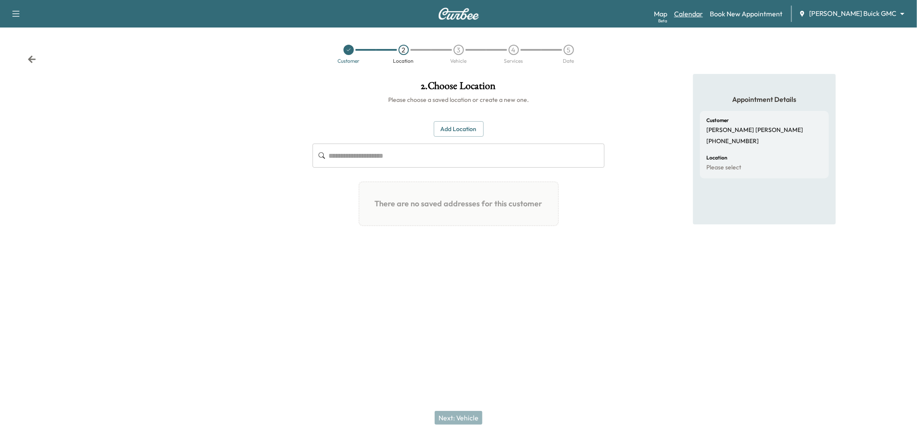
click at [703, 13] on link "Calendar" at bounding box center [688, 14] width 29 height 10
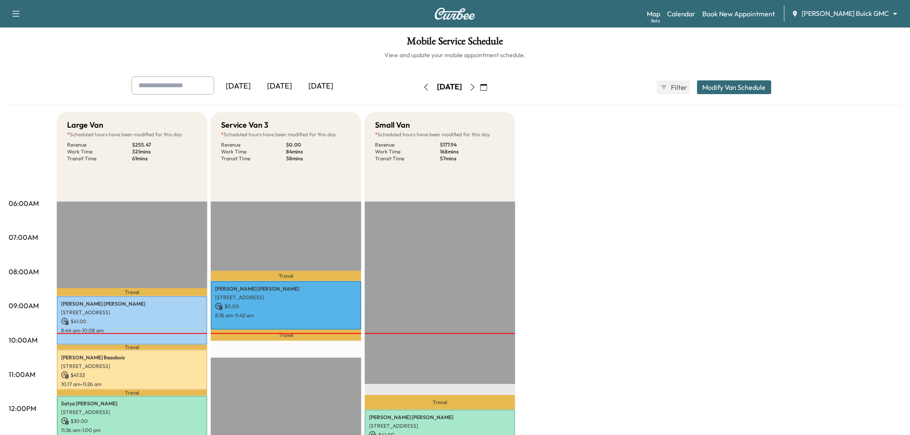
click at [291, 85] on div "[DATE]" at bounding box center [279, 87] width 41 height 20
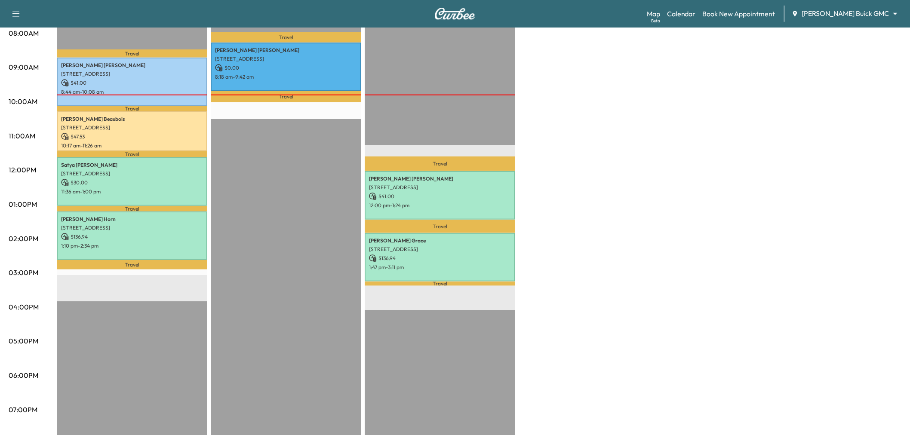
scroll to position [143, 0]
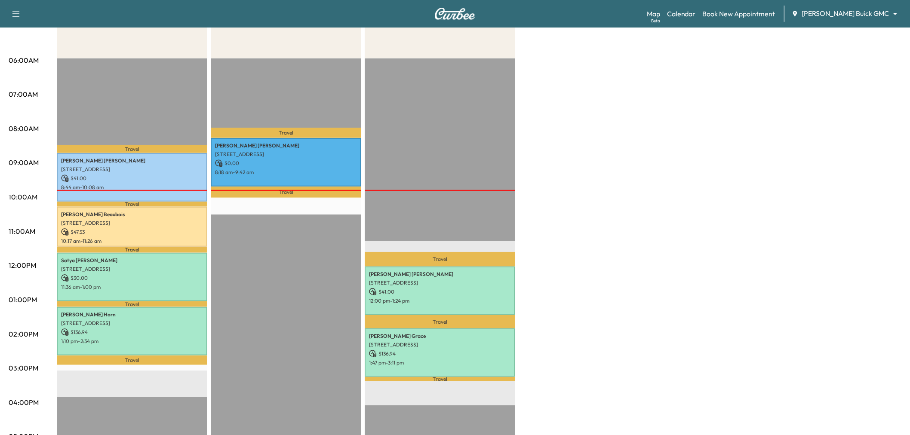
click at [280, 267] on div "Travel Randall Bullock 613 Driftwood Court, Allen, TX 75013, US $ 0.00 8:18 am …" at bounding box center [286, 335] width 150 height 555
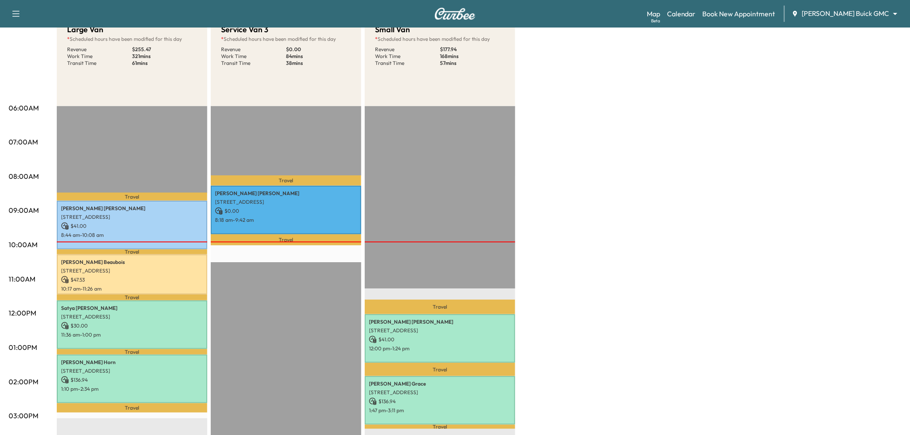
scroll to position [0, 0]
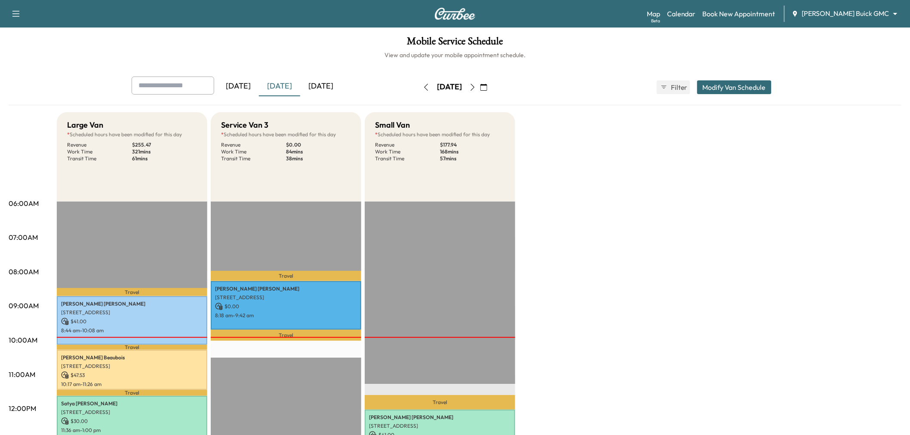
click at [278, 84] on div "[DATE]" at bounding box center [279, 87] width 41 height 20
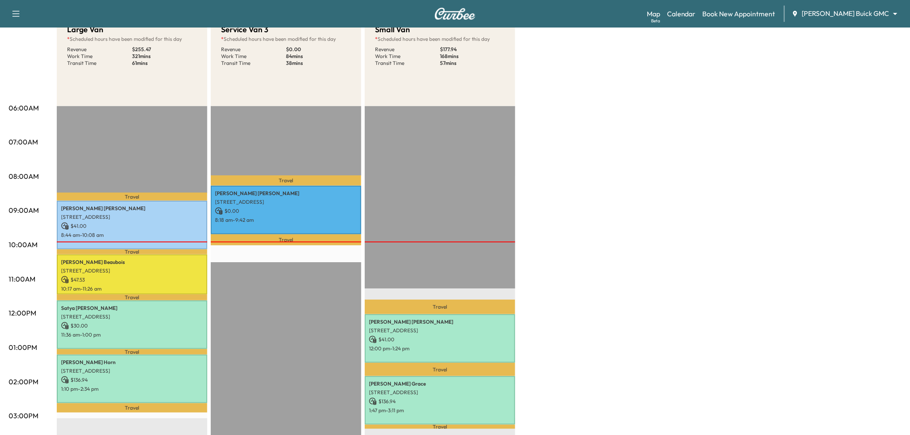
click at [705, 254] on div "Large Van * Scheduled hours have been modified for this day Revenue $ 255.47 Wo…" at bounding box center [479, 339] width 844 height 645
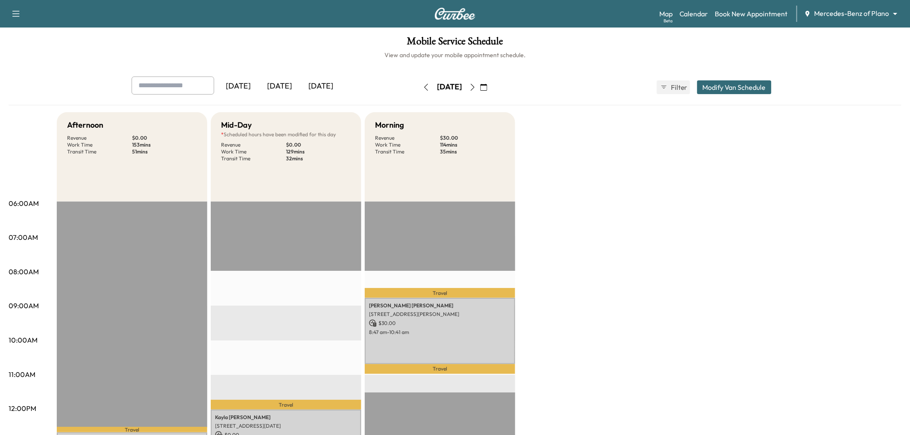
click at [423, 87] on icon "button" at bounding box center [426, 87] width 7 height 7
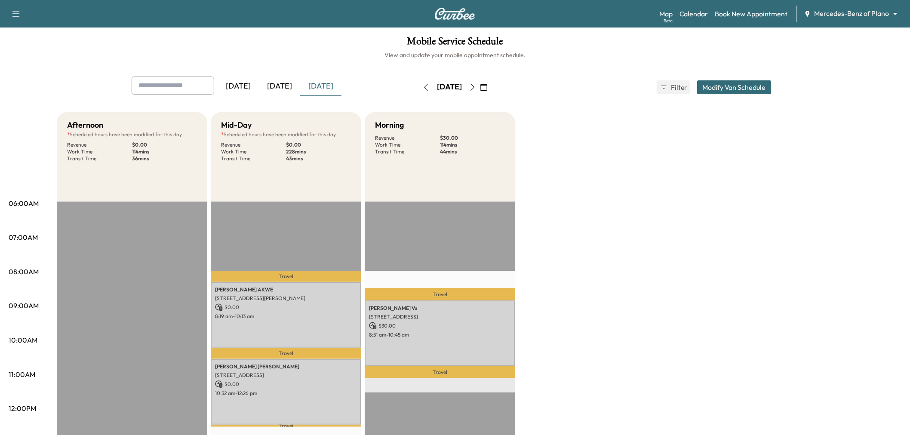
click at [287, 80] on div "[DATE]" at bounding box center [279, 87] width 41 height 20
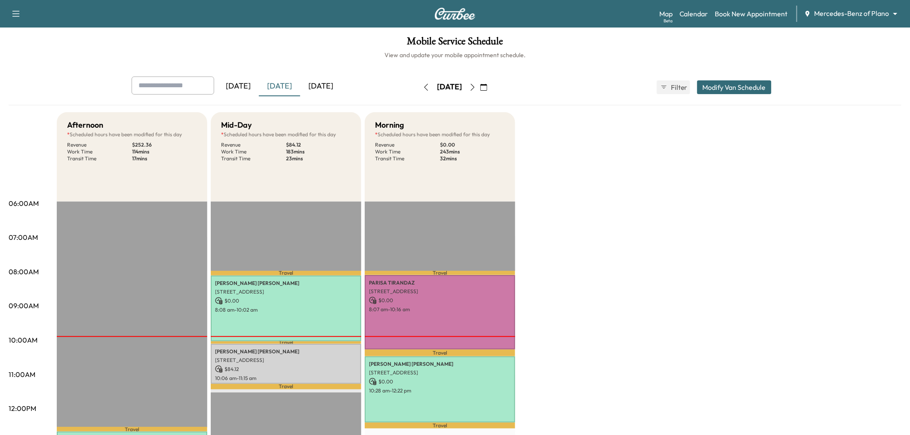
scroll to position [48, 0]
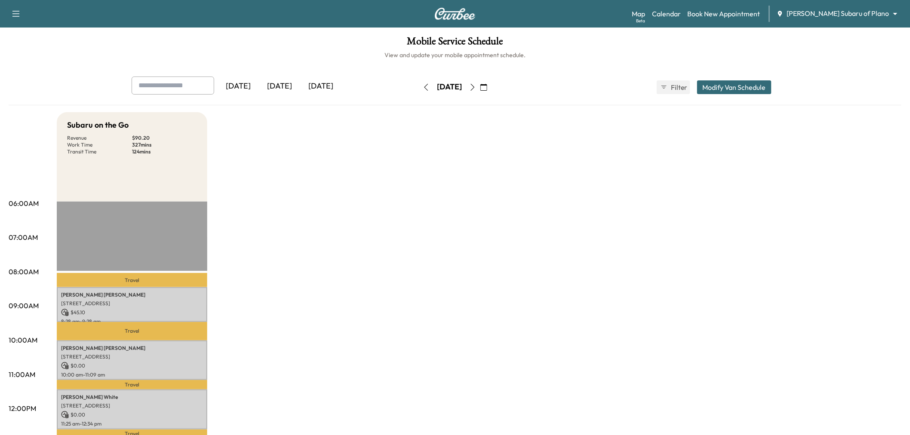
click at [476, 87] on icon "button" at bounding box center [472, 87] width 7 height 7
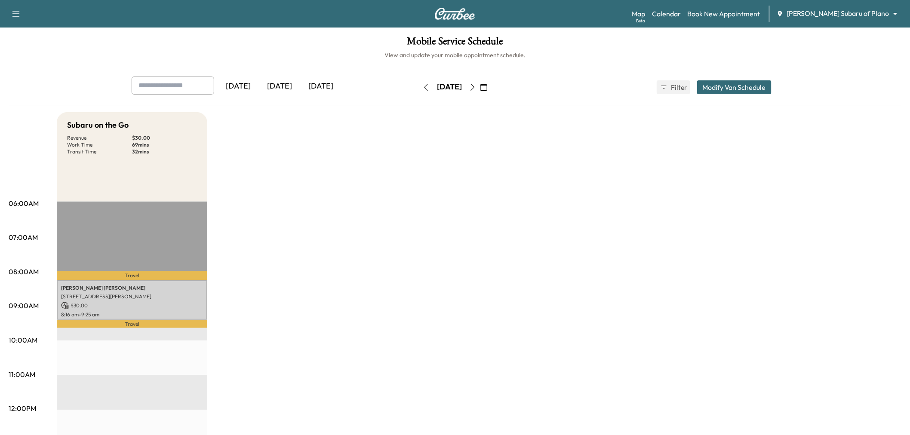
click at [282, 74] on div "Mobile Service Schedule View and update your mobile appointment schedule. [DATE…" at bounding box center [455, 397] width 910 height 738
click at [284, 86] on div "[DATE]" at bounding box center [279, 87] width 41 height 20
